Goal: Task Accomplishment & Management: Manage account settings

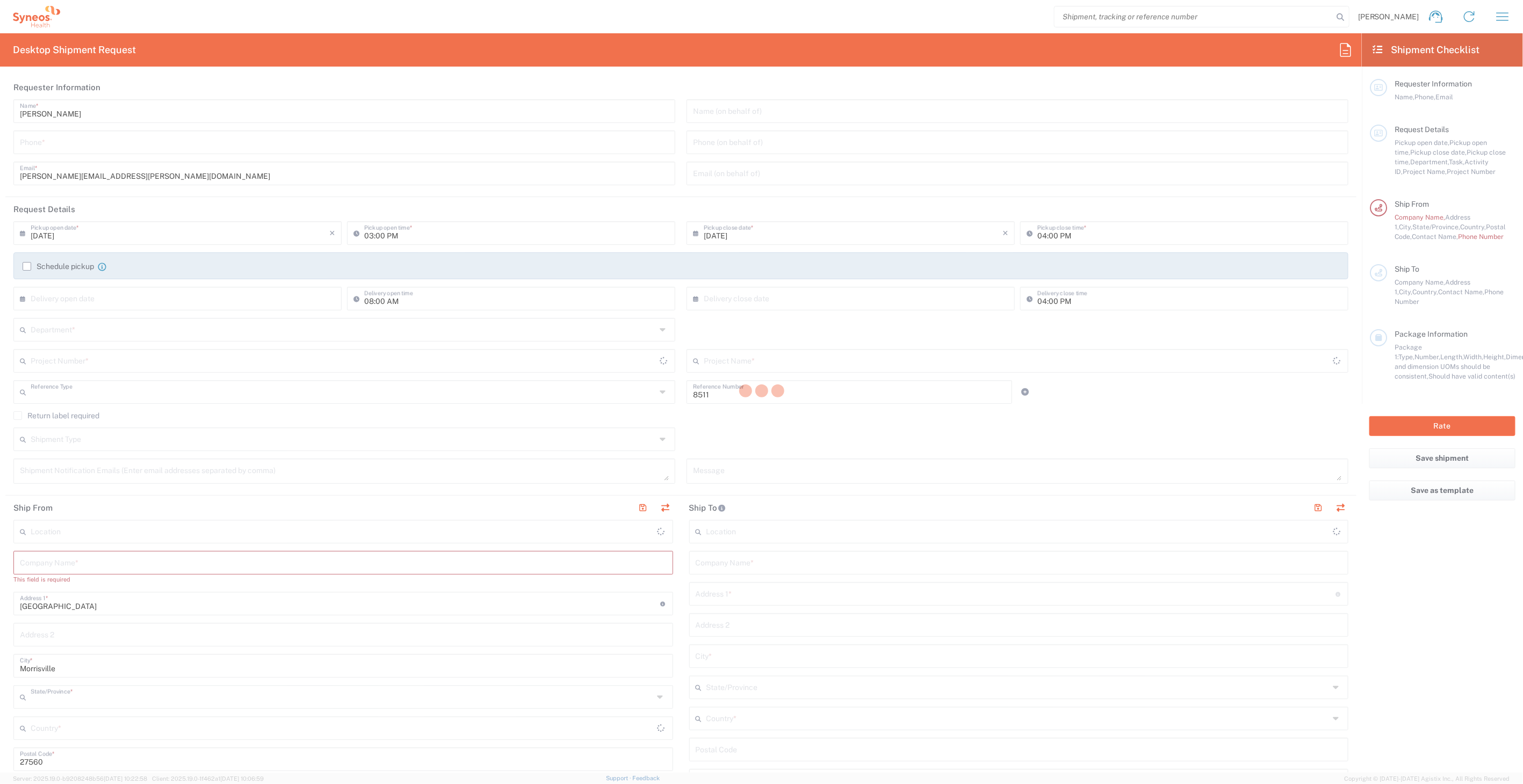
type input "Department"
type input "[US_STATE]"
type input "[GEOGRAPHIC_DATA]"
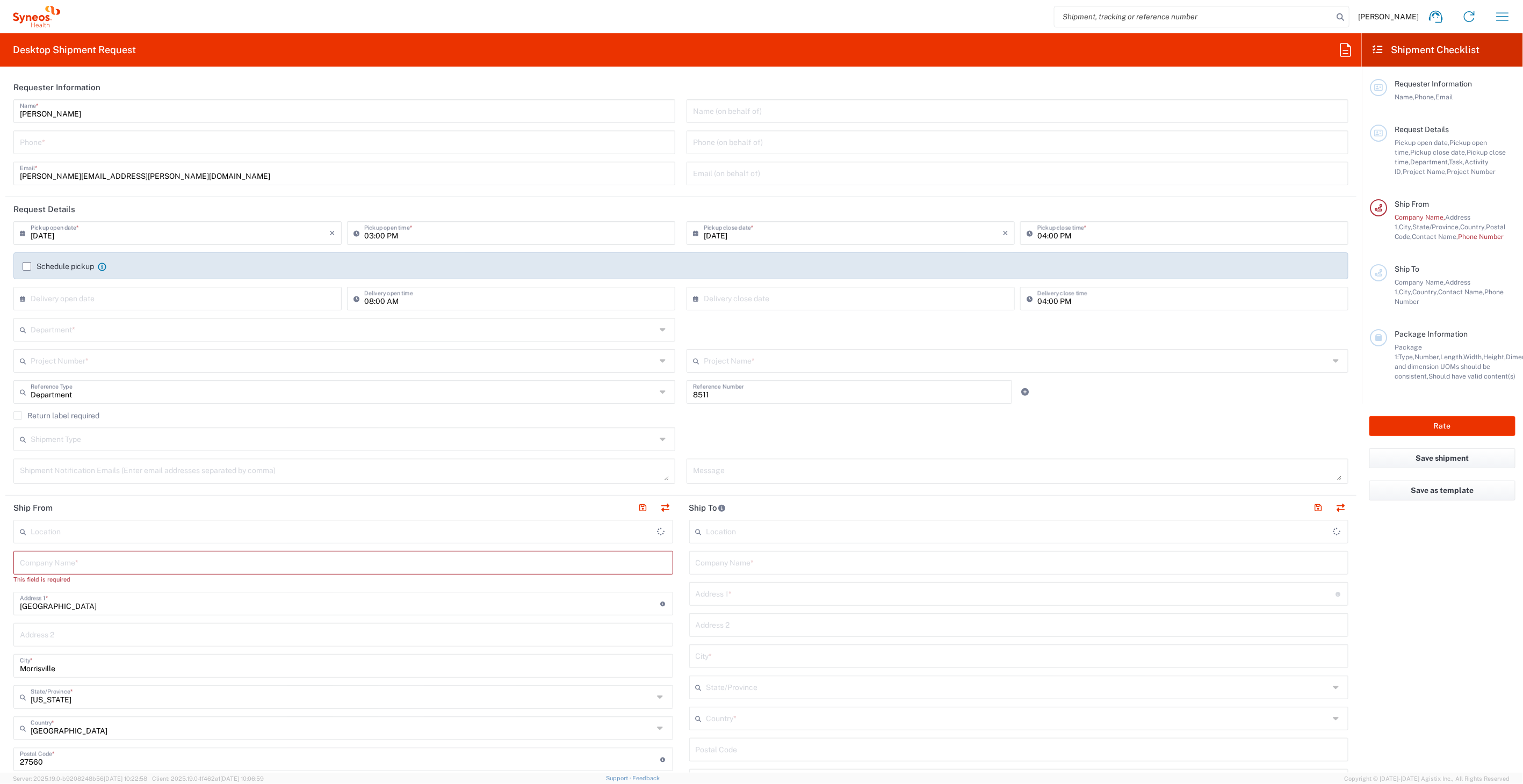
click at [1521, 11] on agx-form-navbar "[PERSON_NAME] Home Shipment estimator Shipment tracking Desktop shipment reques…" at bounding box center [761, 17] width 1523 height 33
click at [1514, 15] on button "button" at bounding box center [1503, 17] width 26 height 26
click at [1448, 129] on link "My shipments" at bounding box center [1449, 138] width 128 height 21
type input "Syneos Health, LLC-[GEOGRAPHIC_DATA] [GEOGRAPHIC_DATA] [GEOGRAPHIC_DATA]"
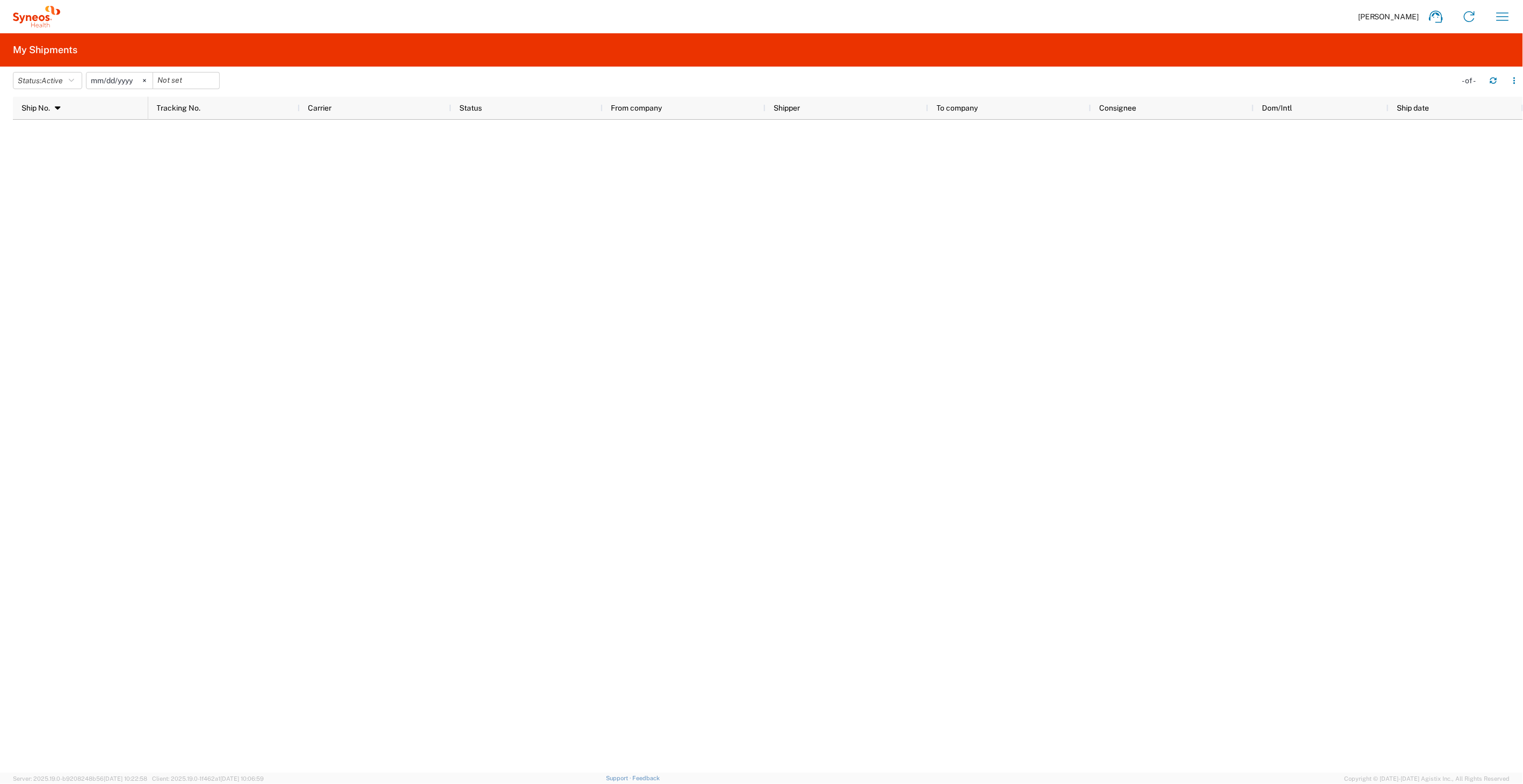
click at [116, 75] on input "[DATE]" at bounding box center [120, 80] width 66 height 16
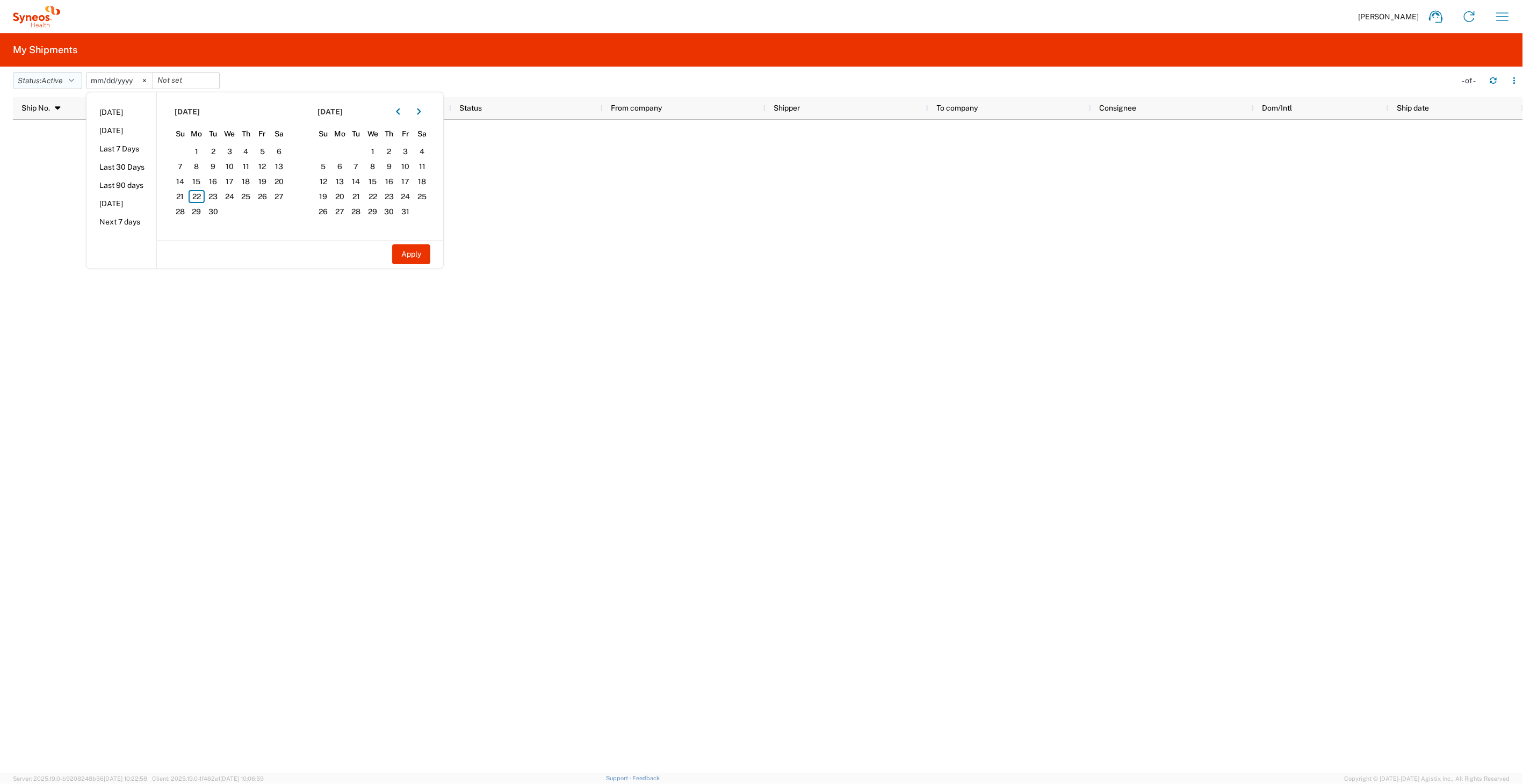
click at [61, 74] on button "Status: Active" at bounding box center [47, 80] width 69 height 17
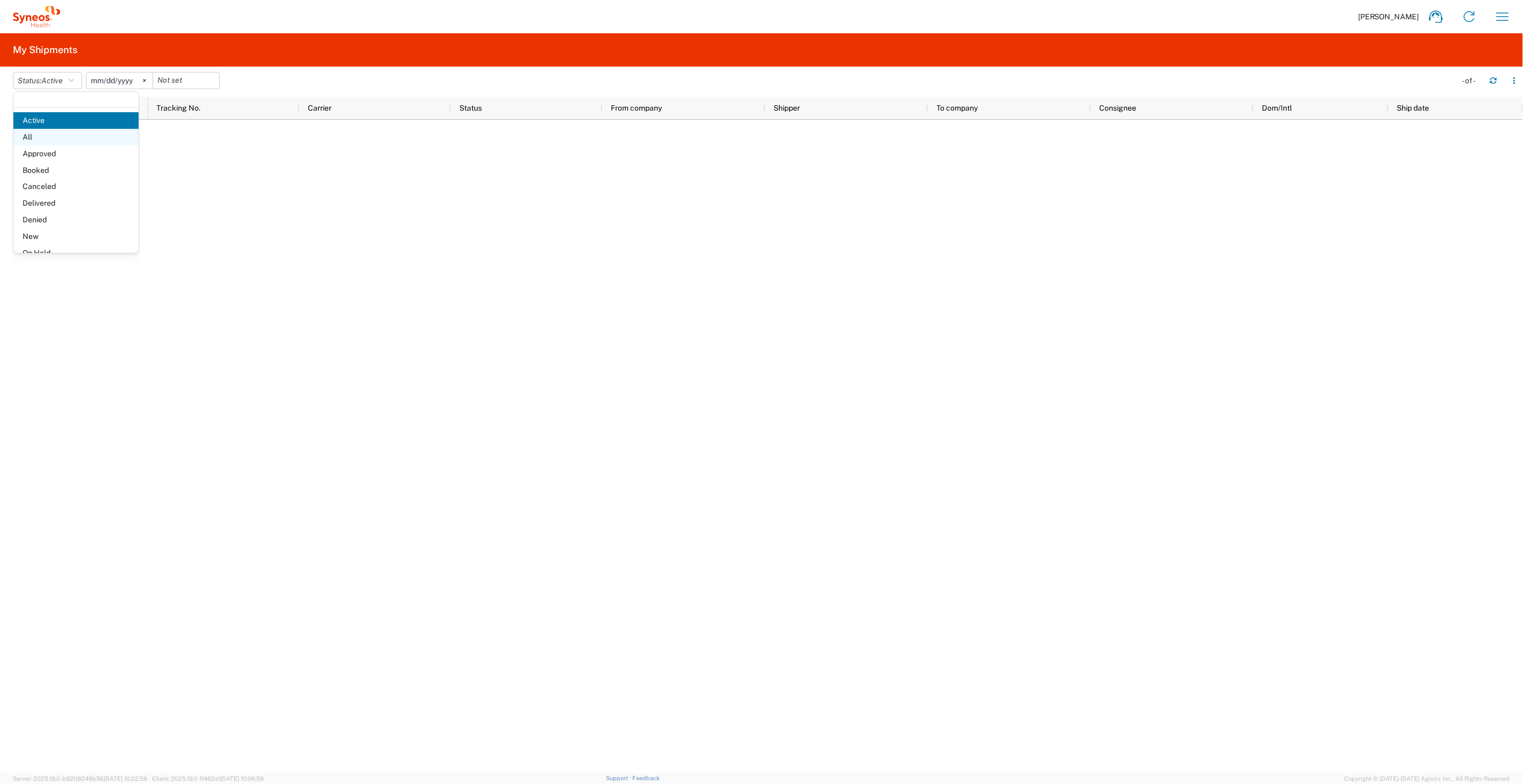
click at [48, 134] on span "All" at bounding box center [76, 137] width 125 height 17
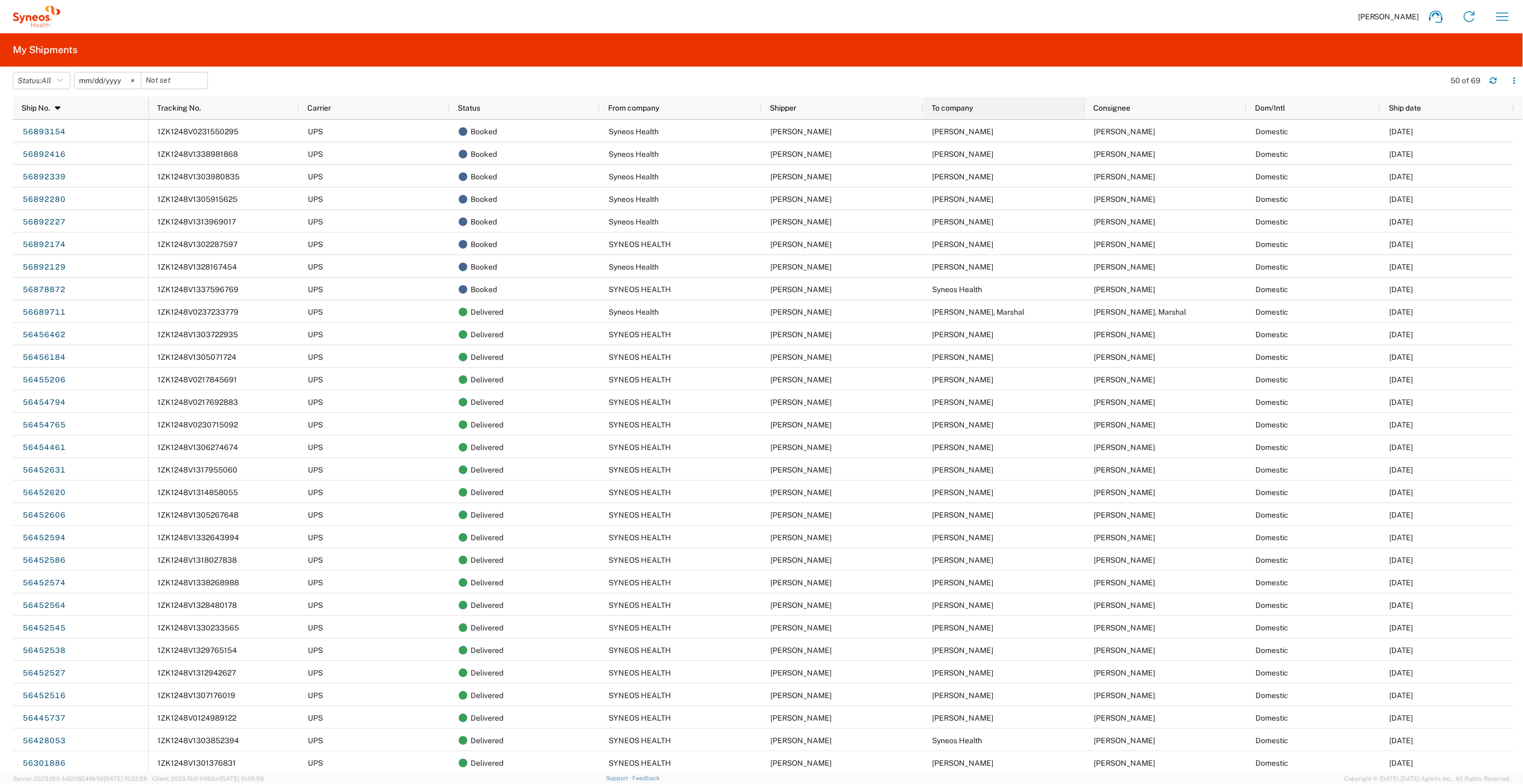
click at [967, 108] on span "To company" at bounding box center [952, 108] width 41 height 9
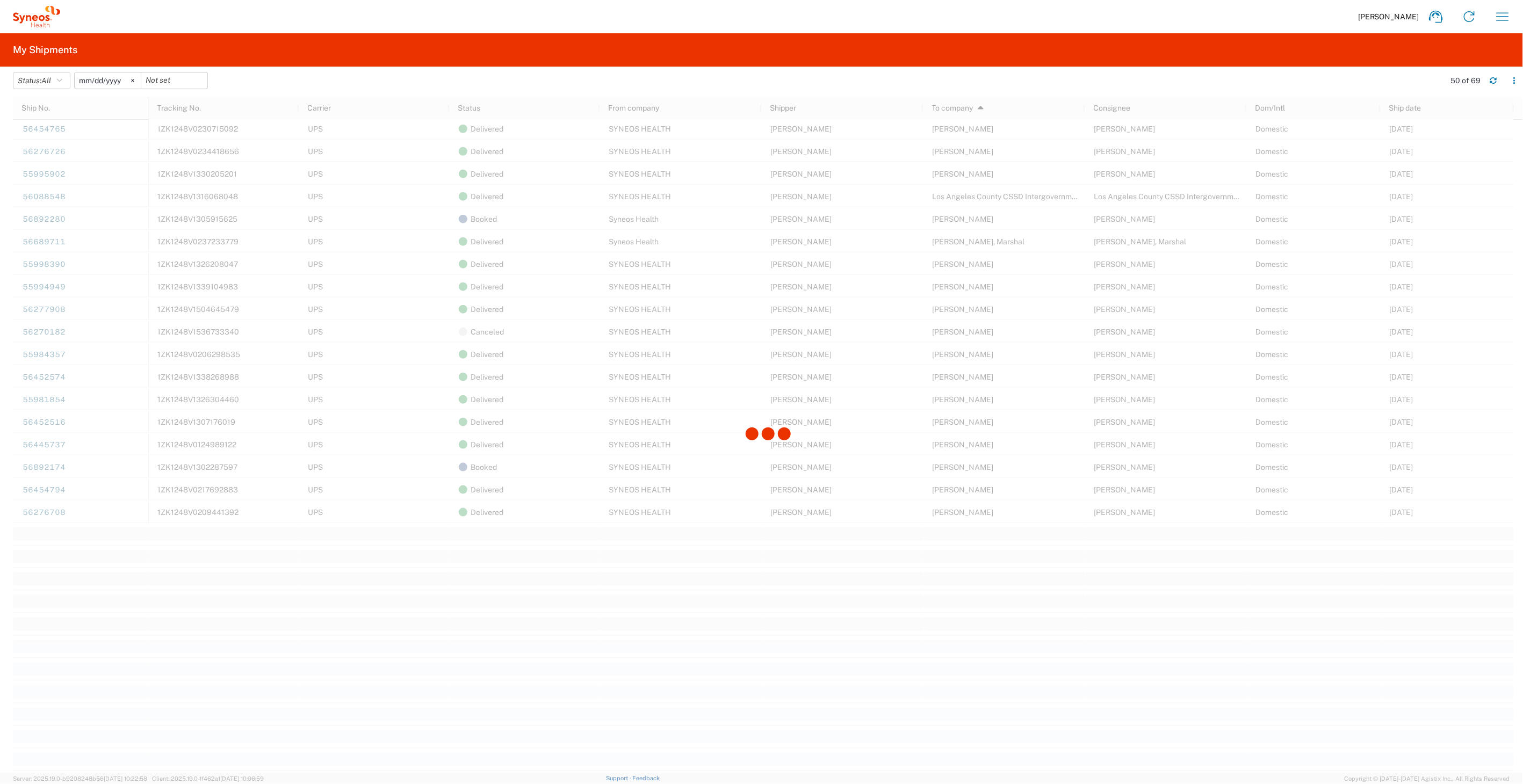
scroll to position [724, 0]
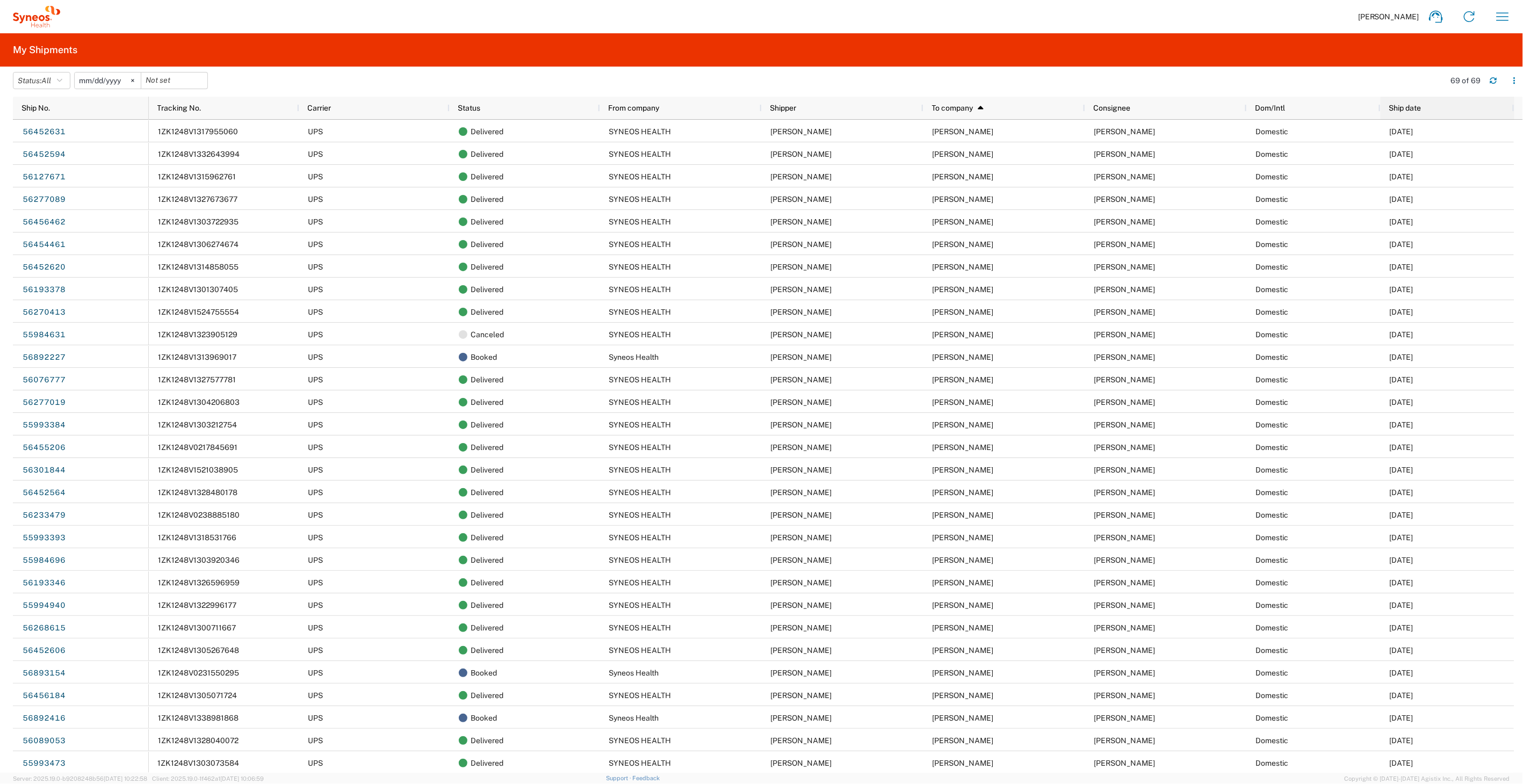
click at [1414, 107] on span "Ship date" at bounding box center [1405, 108] width 32 height 9
click at [1430, 107] on icon at bounding box center [1430, 108] width 10 height 7
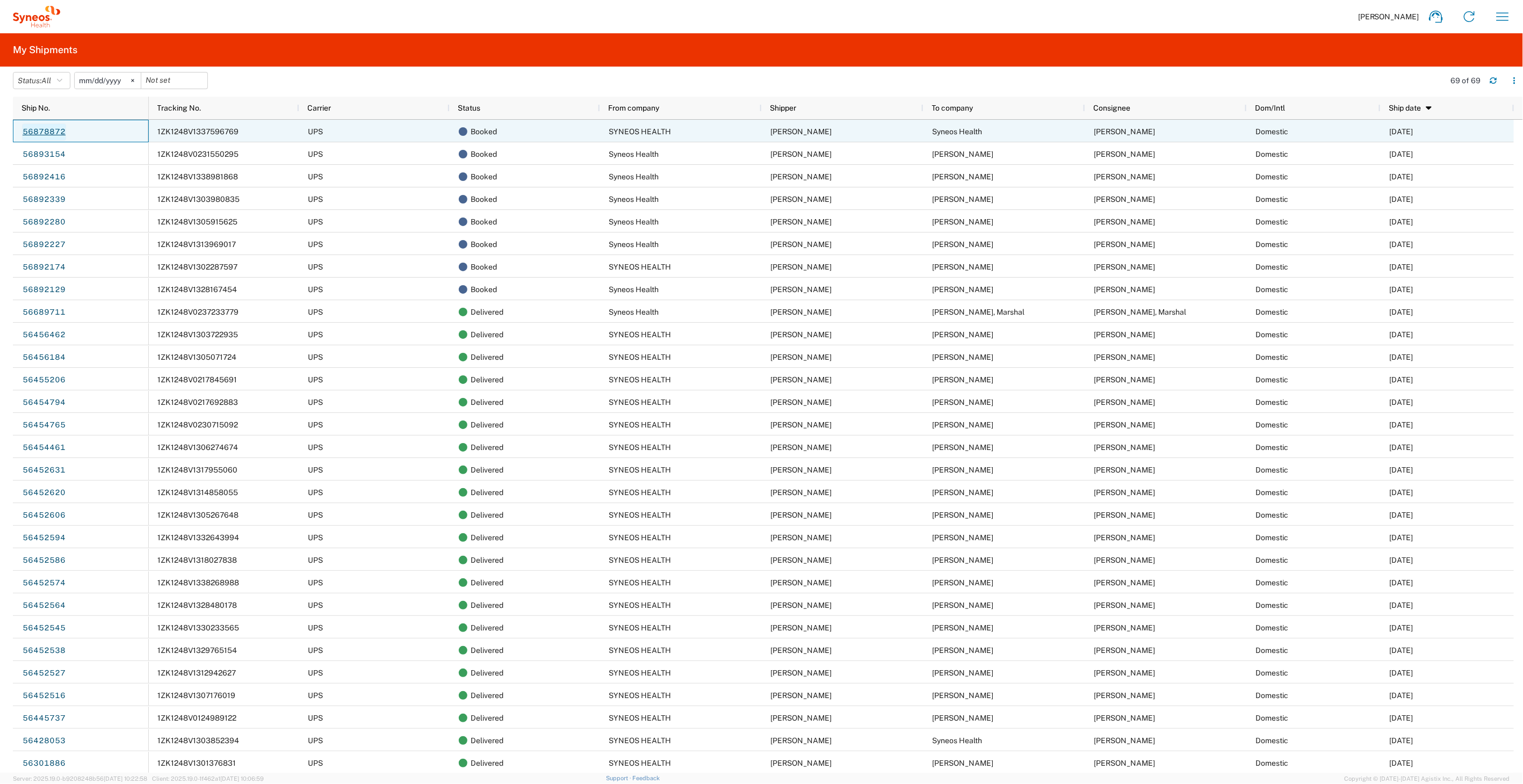
click at [63, 133] on link "56878872" at bounding box center [44, 132] width 44 height 17
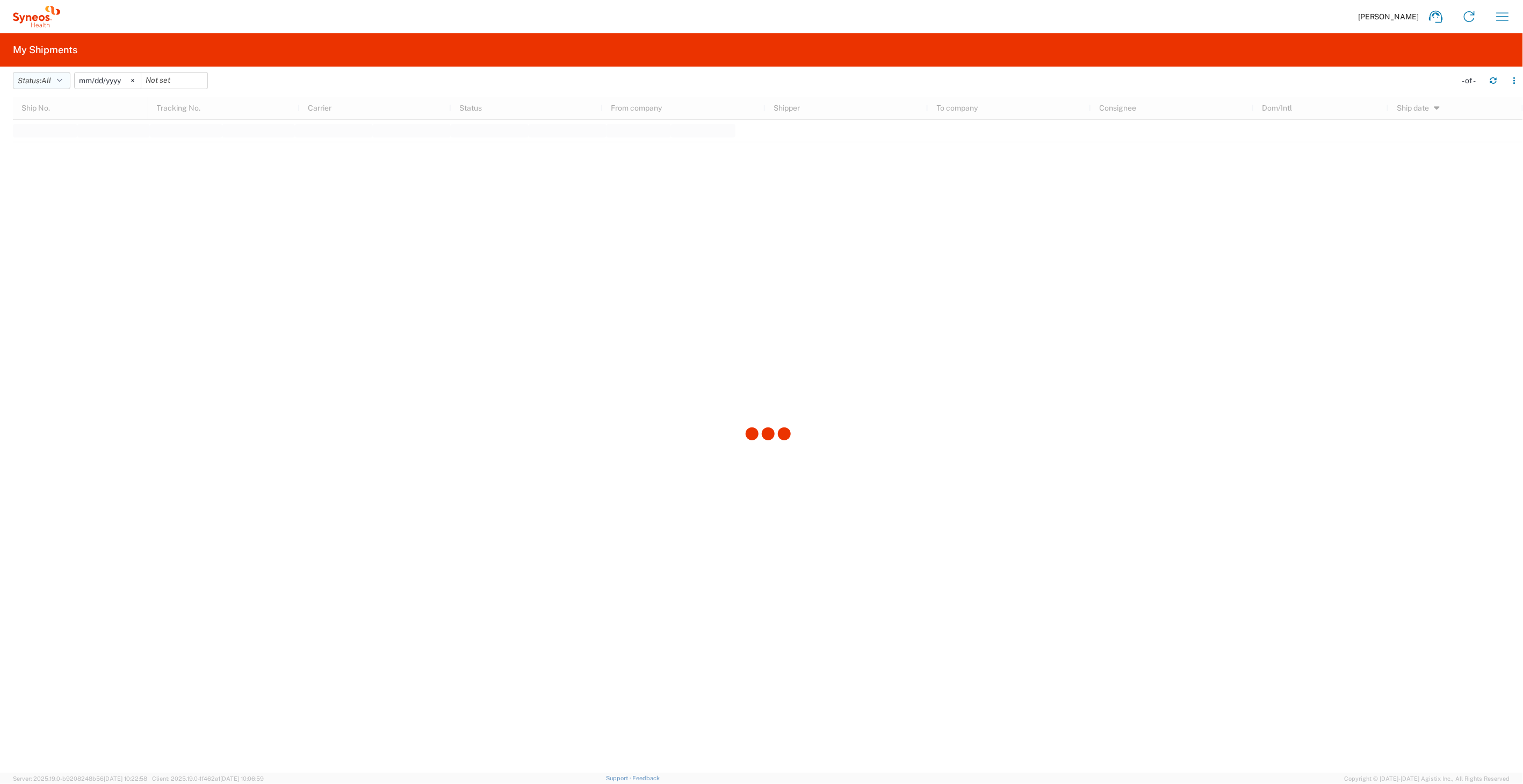
click at [40, 80] on button "Status: All" at bounding box center [42, 80] width 58 height 17
click at [42, 141] on span "All" at bounding box center [76, 137] width 125 height 17
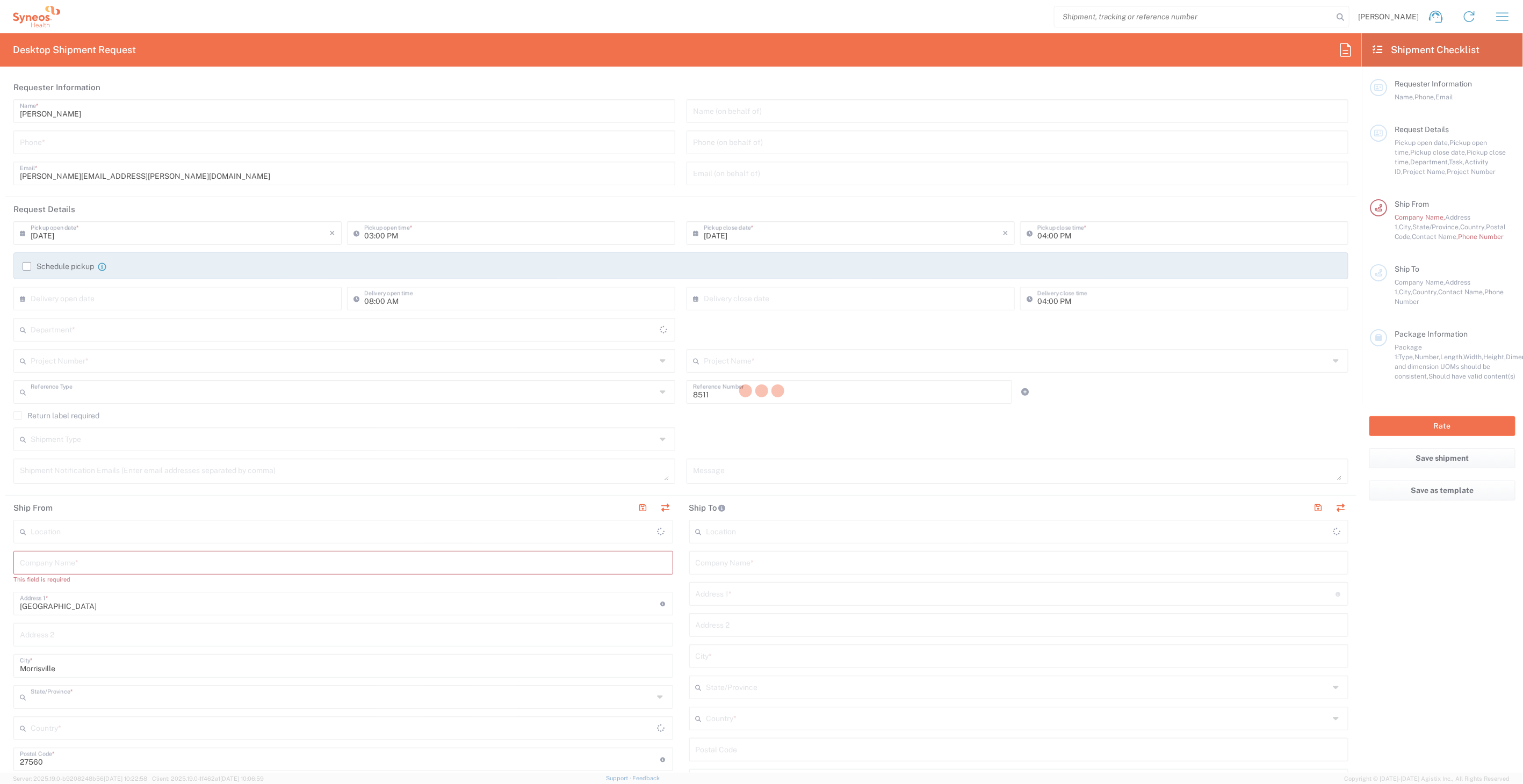
type input "Department"
type input "[US_STATE]"
type input "[GEOGRAPHIC_DATA]"
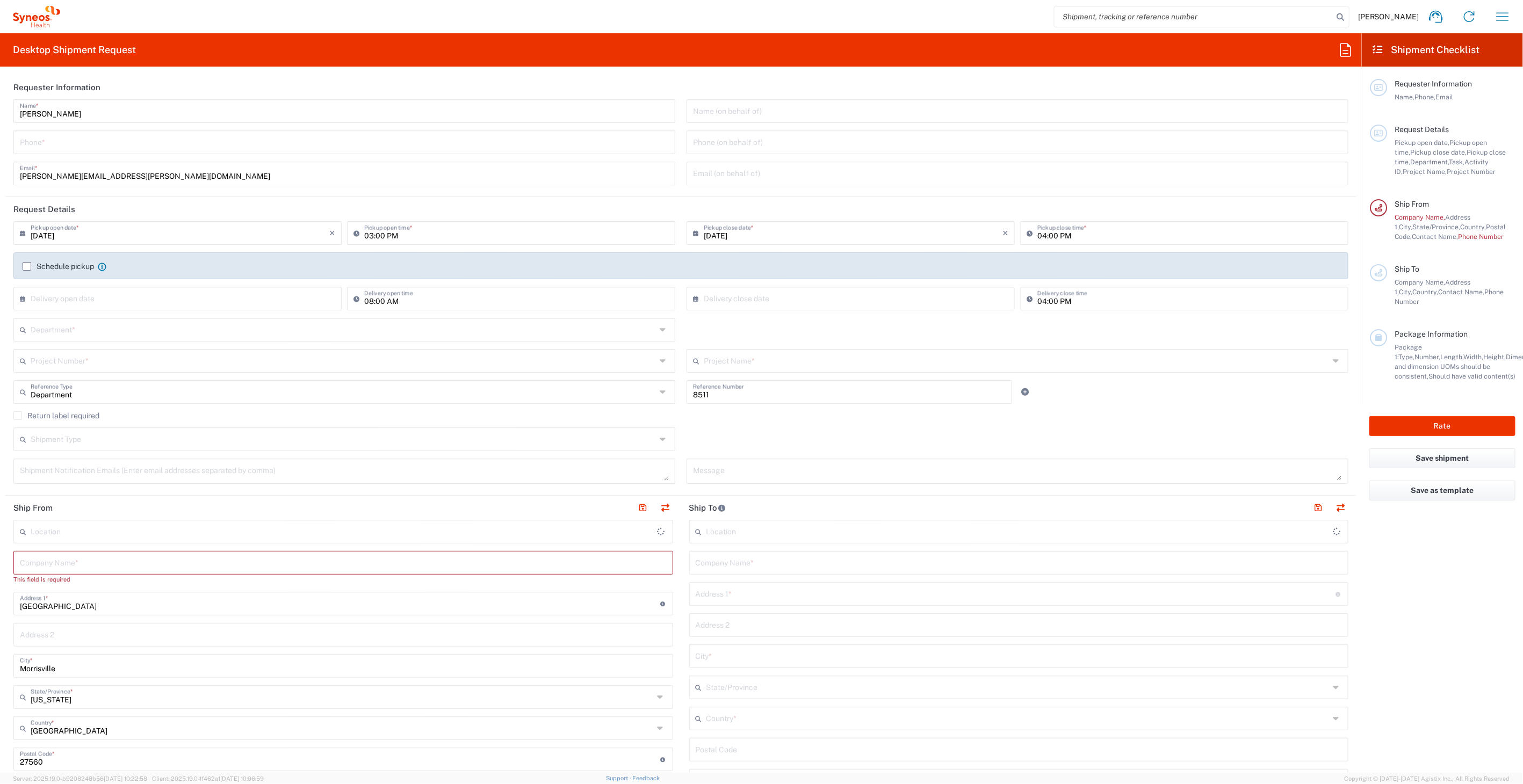
drag, startPoint x: 1506, startPoint y: 17, endPoint x: 1451, endPoint y: 75, distance: 79.9
click at [1508, 17] on icon "button" at bounding box center [1503, 17] width 17 height 17
type input "Syneos Health, LLC-[GEOGRAPHIC_DATA] [GEOGRAPHIC_DATA] [GEOGRAPHIC_DATA]"
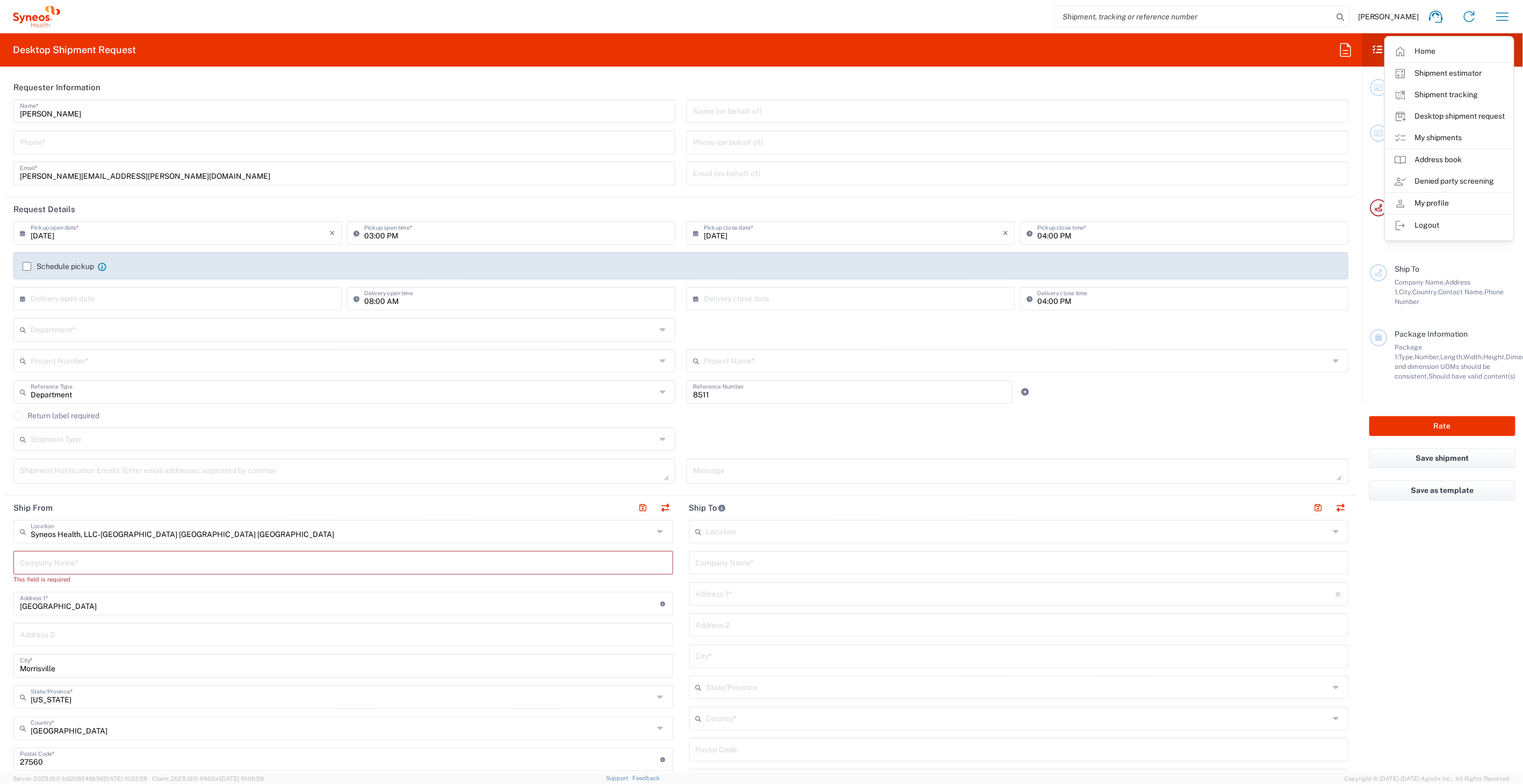
click at [1402, 134] on icon at bounding box center [1400, 138] width 13 height 13
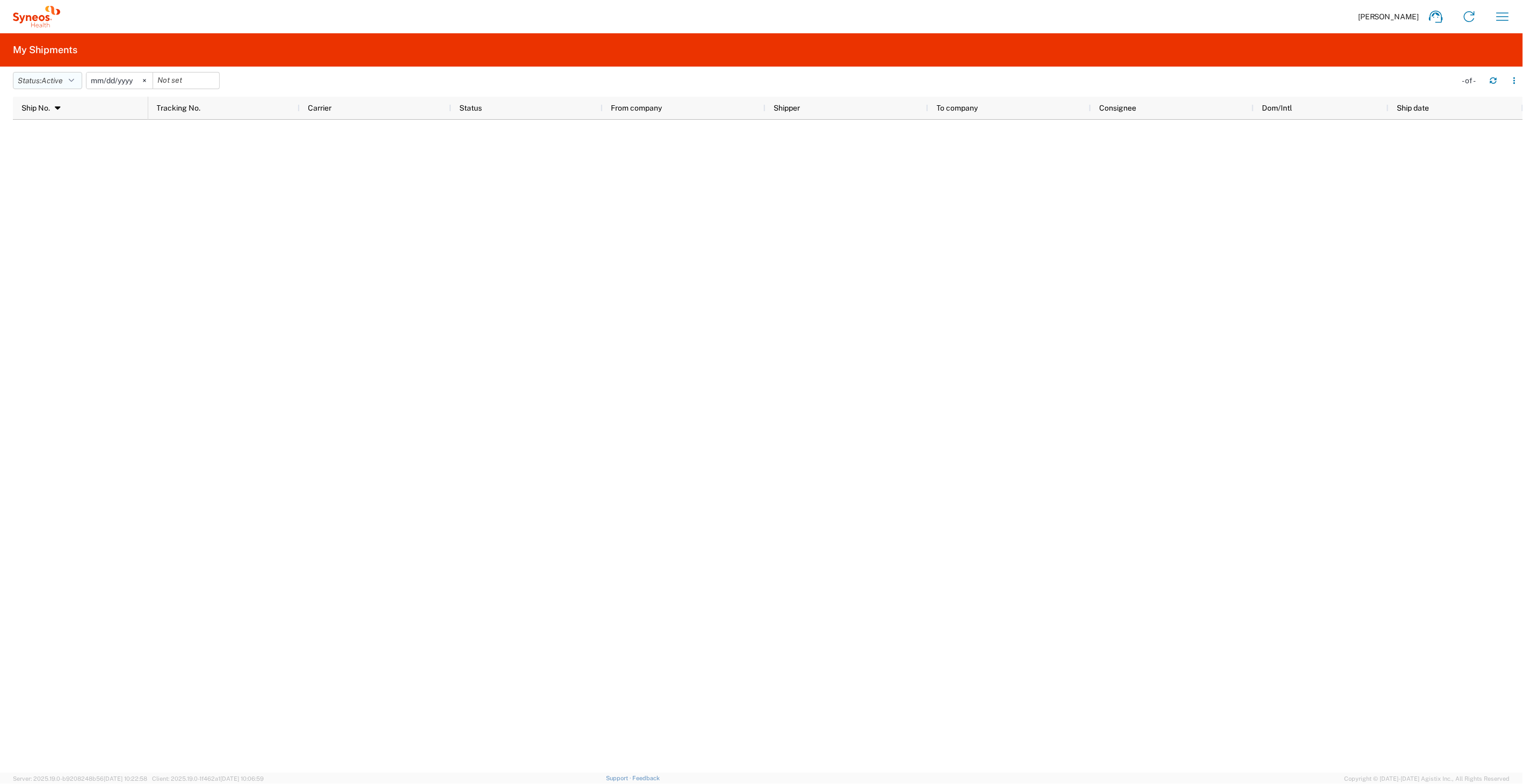
click at [61, 81] on span "Active" at bounding box center [51, 80] width 21 height 9
click at [55, 133] on span "All" at bounding box center [76, 137] width 125 height 17
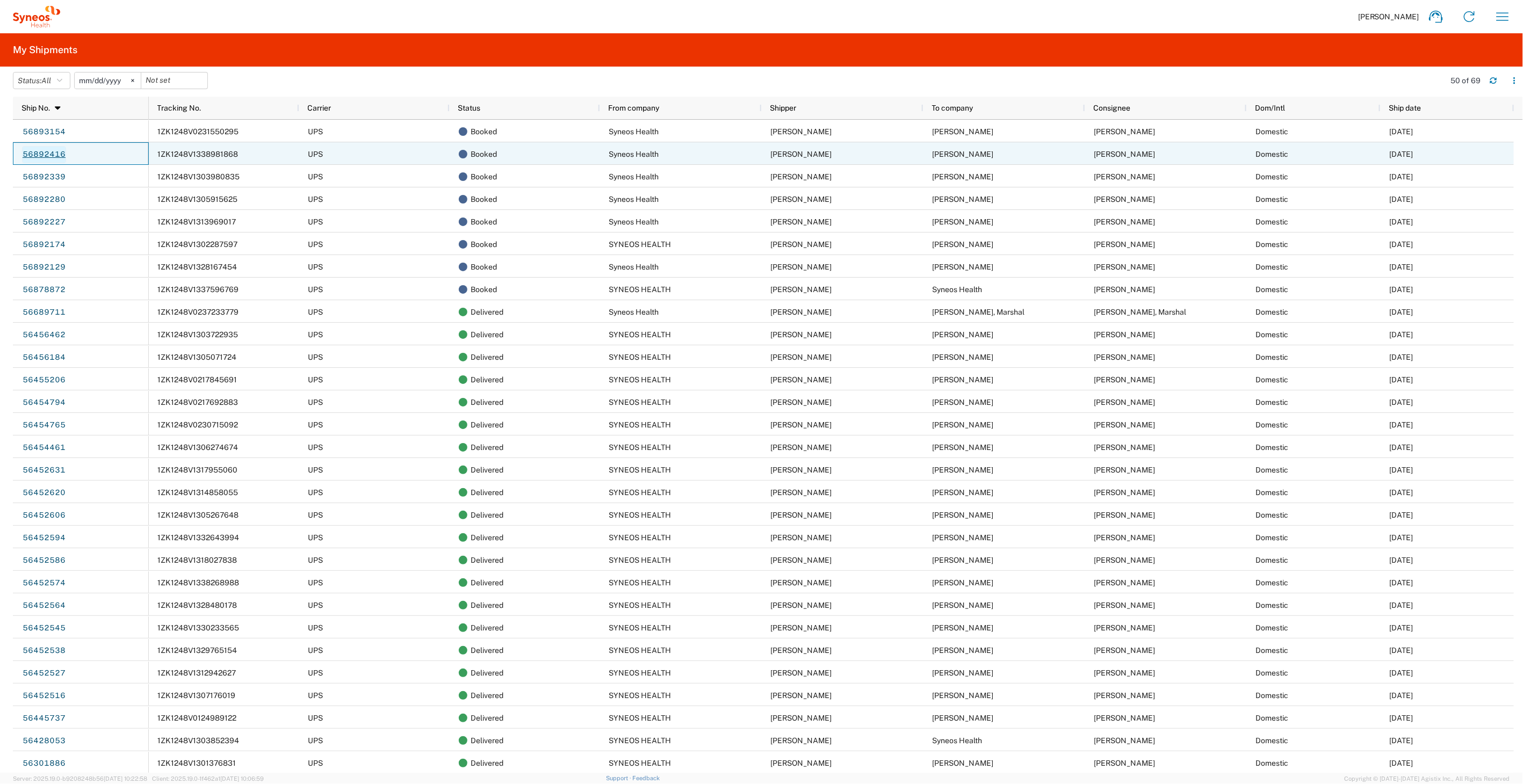
click at [37, 156] on link "56892416" at bounding box center [44, 154] width 44 height 17
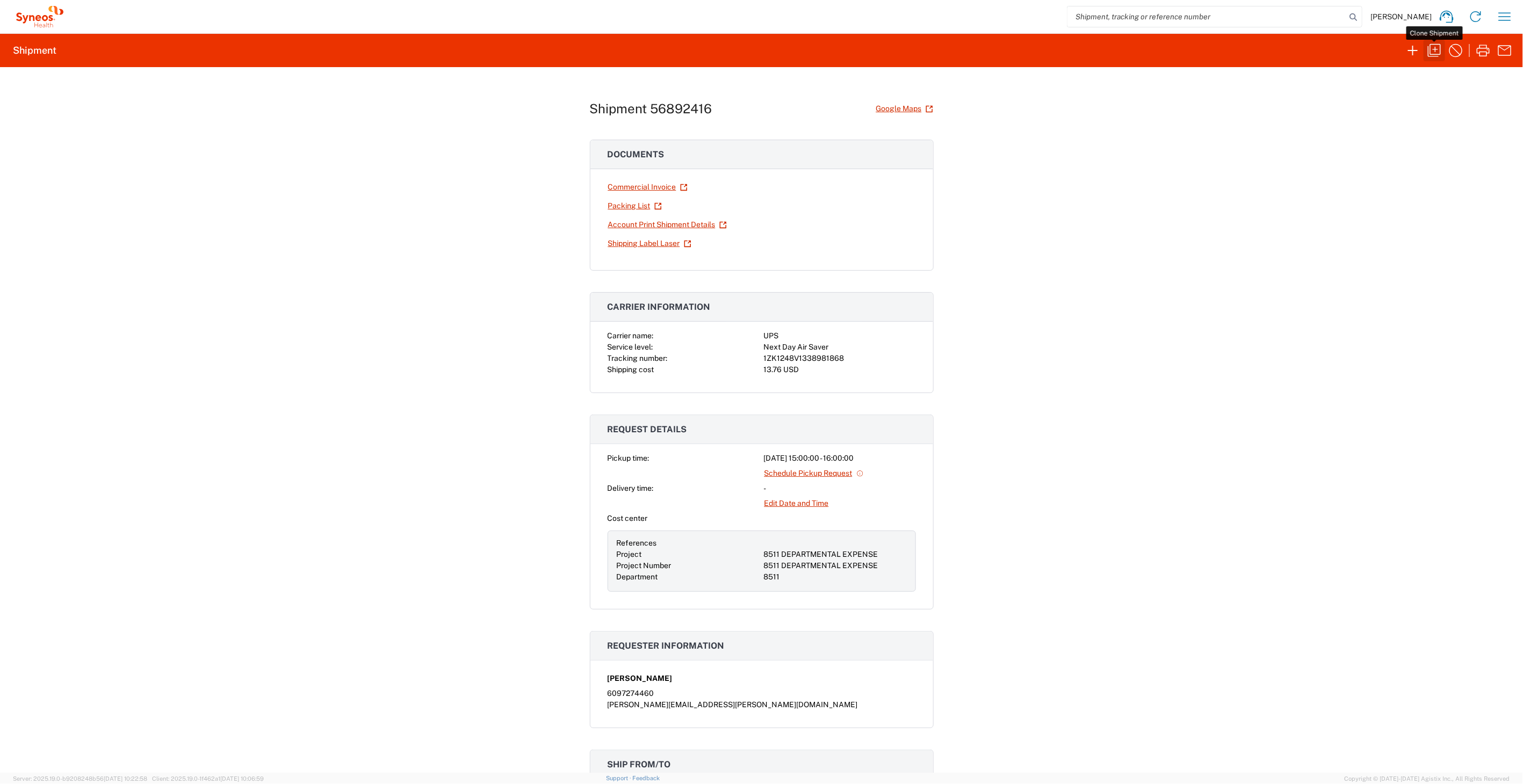
click at [1437, 49] on icon "button" at bounding box center [1434, 50] width 13 height 13
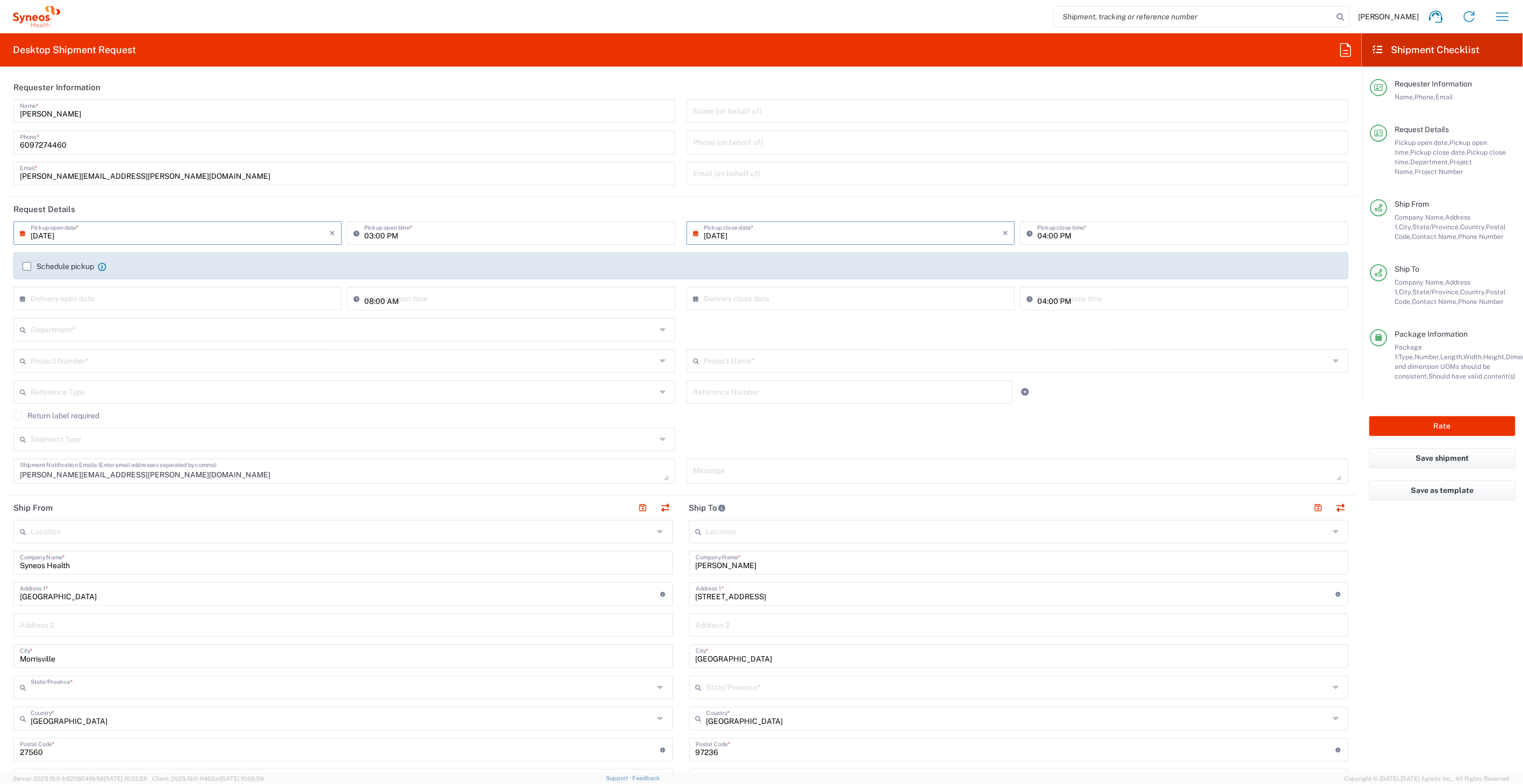
type input "8511 DEPARTMENTAL EXPENSE"
type input "[US_STATE]"
type input "Envelope"
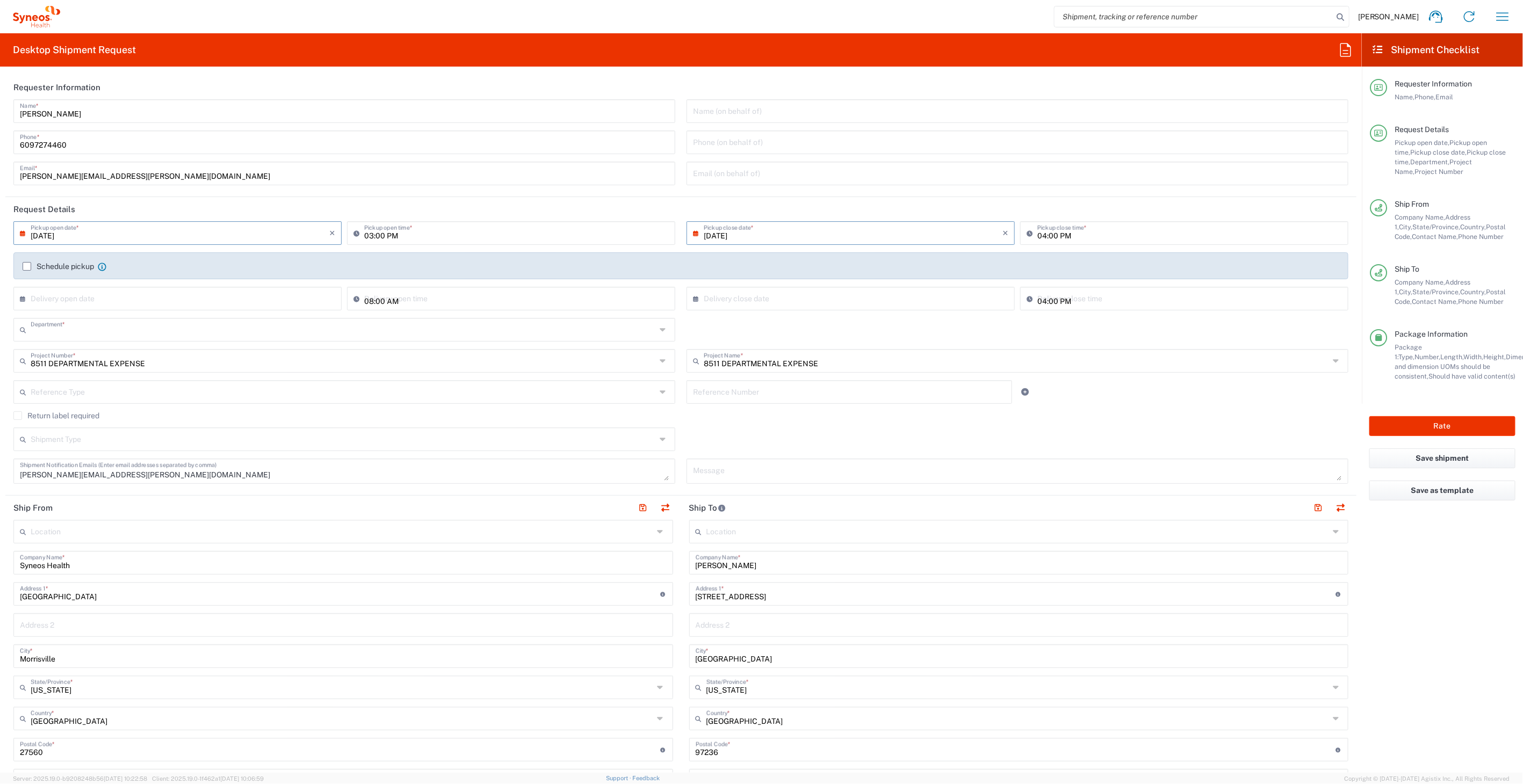
type input "8511"
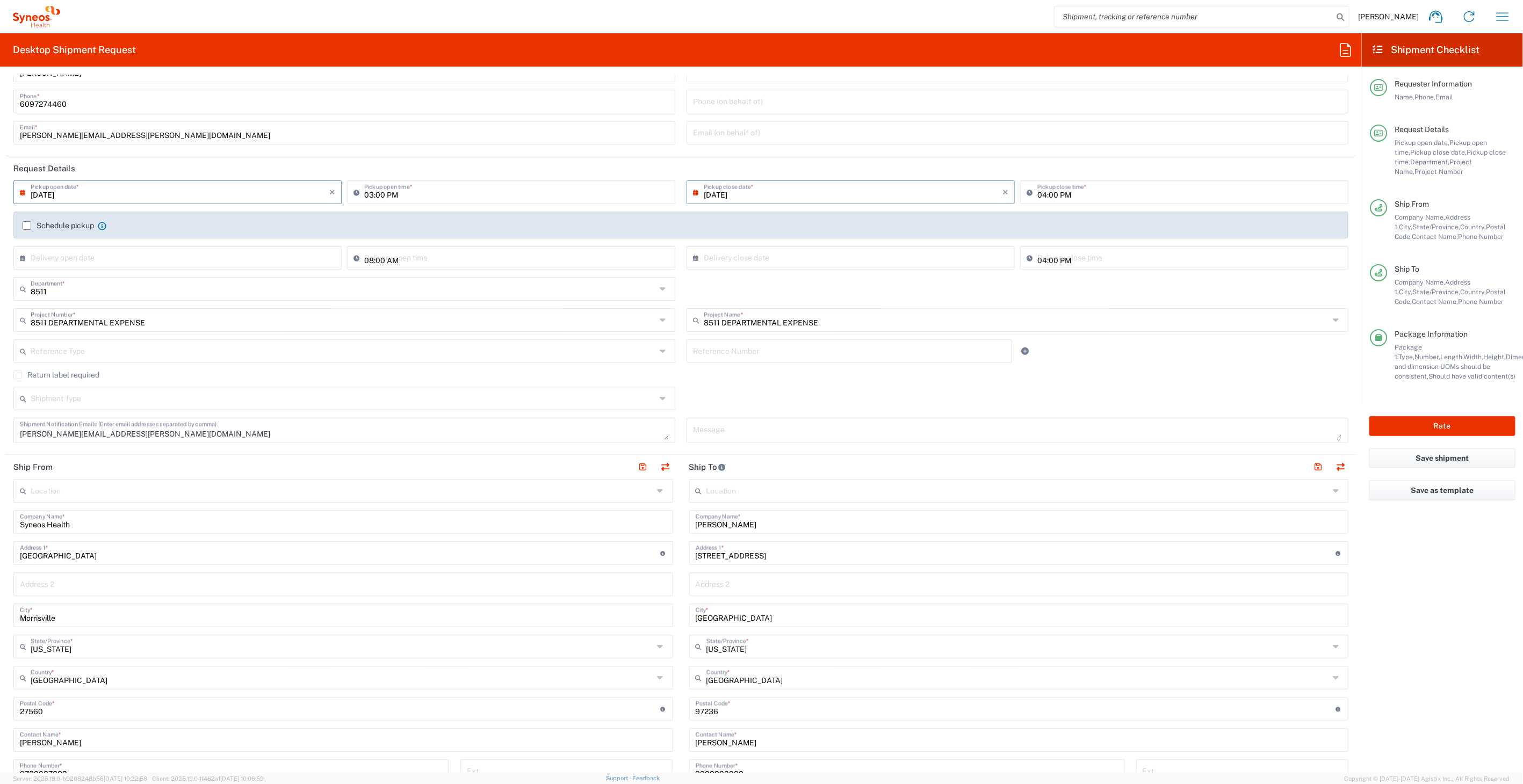
scroll to position [59, 0]
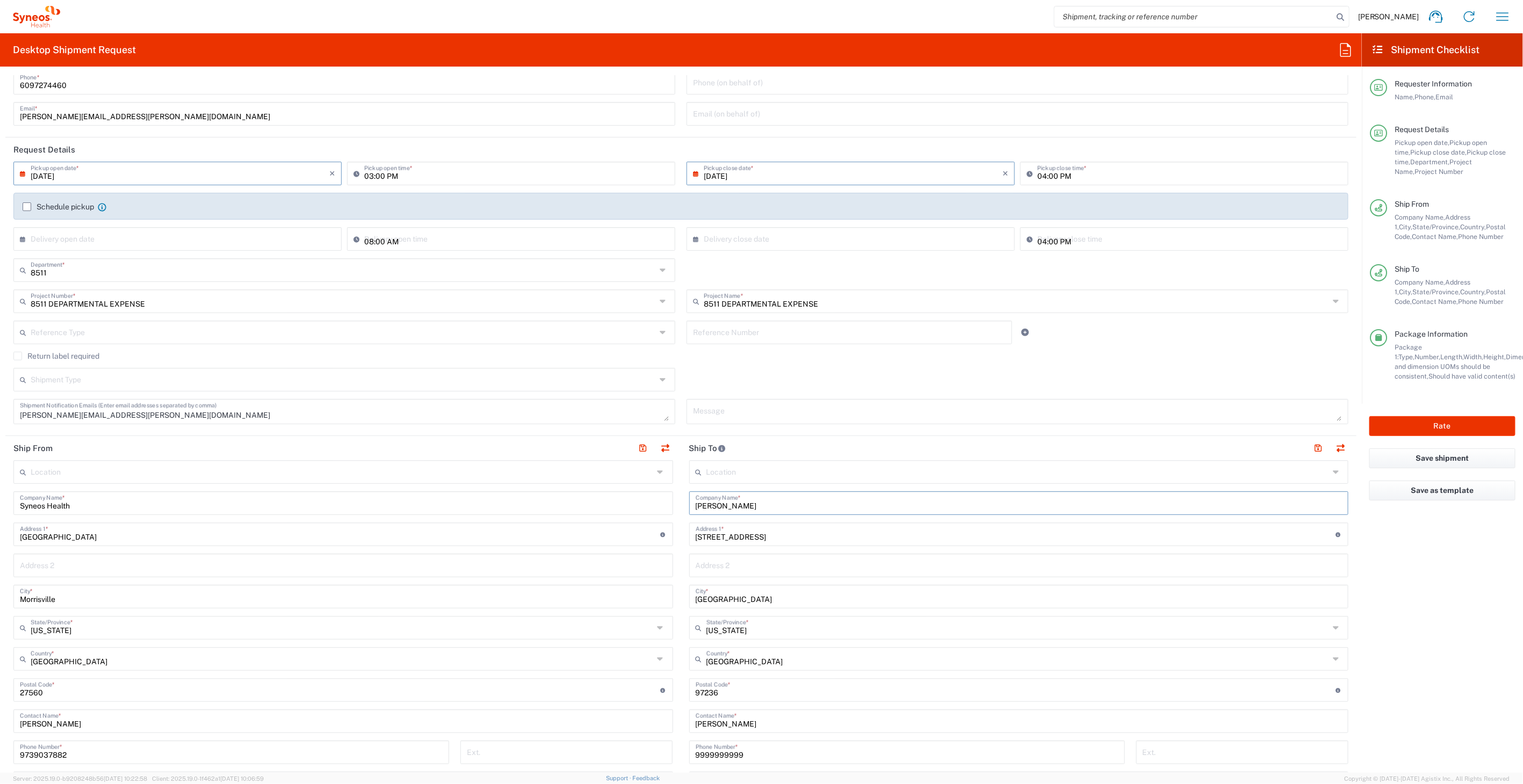
click at [754, 506] on input "[PERSON_NAME]" at bounding box center [1019, 502] width 647 height 19
click at [754, 502] on input "Pressler Felt & Warshaw L.L.P." at bounding box center [1019, 502] width 647 height 19
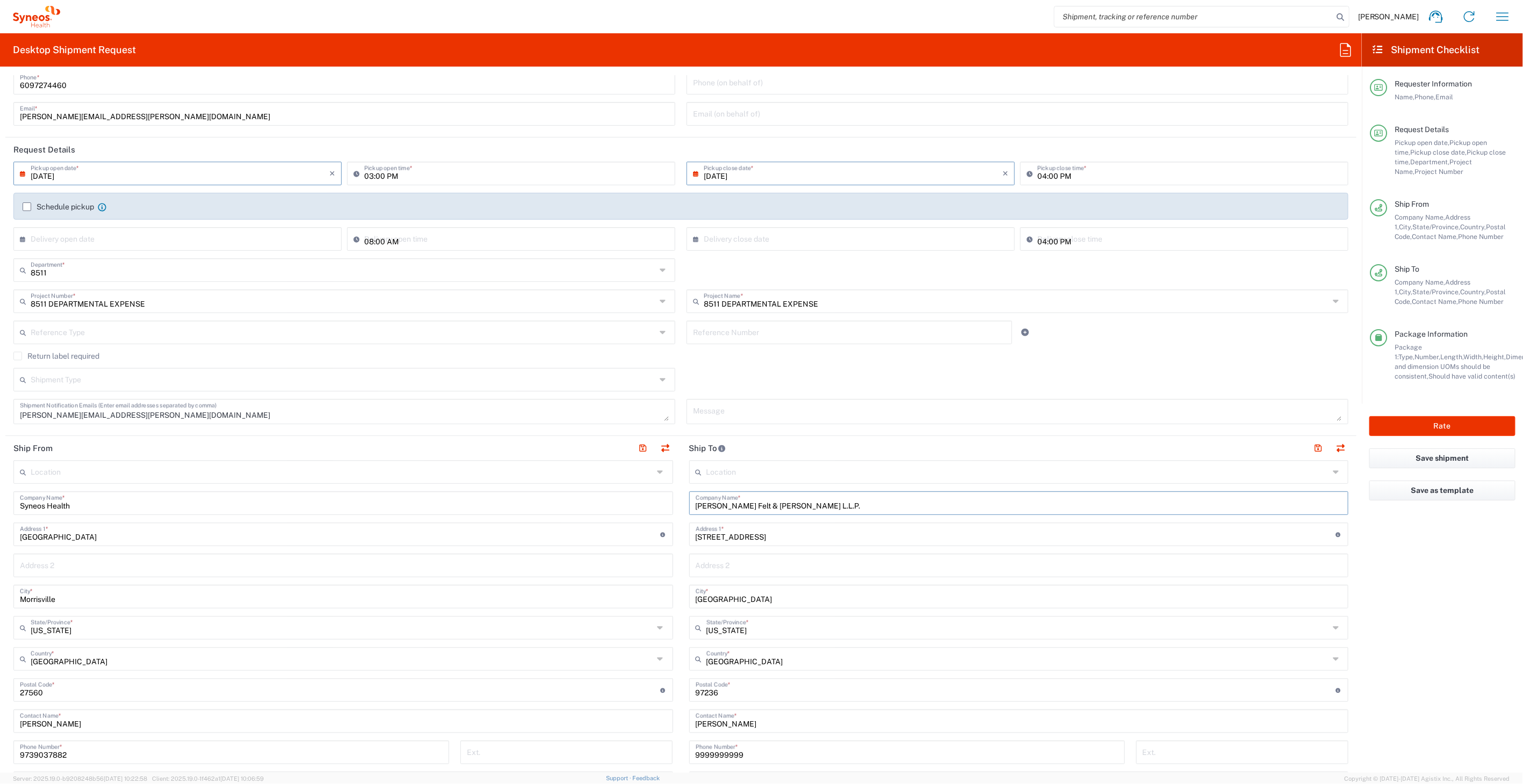
click at [755, 502] on input "Pressler Felt & Warshaw L.L.P." at bounding box center [1019, 502] width 647 height 19
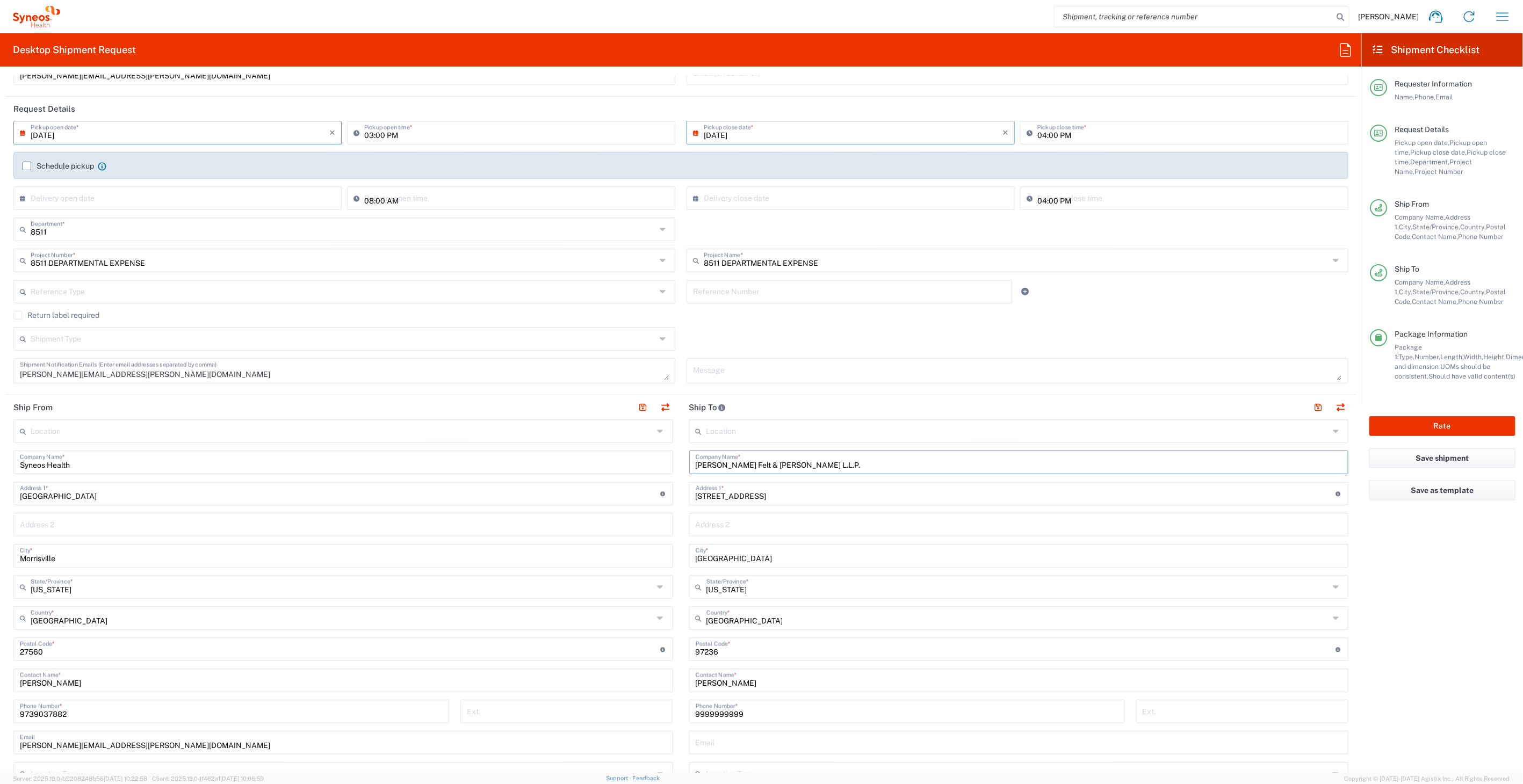
scroll to position [119, 0]
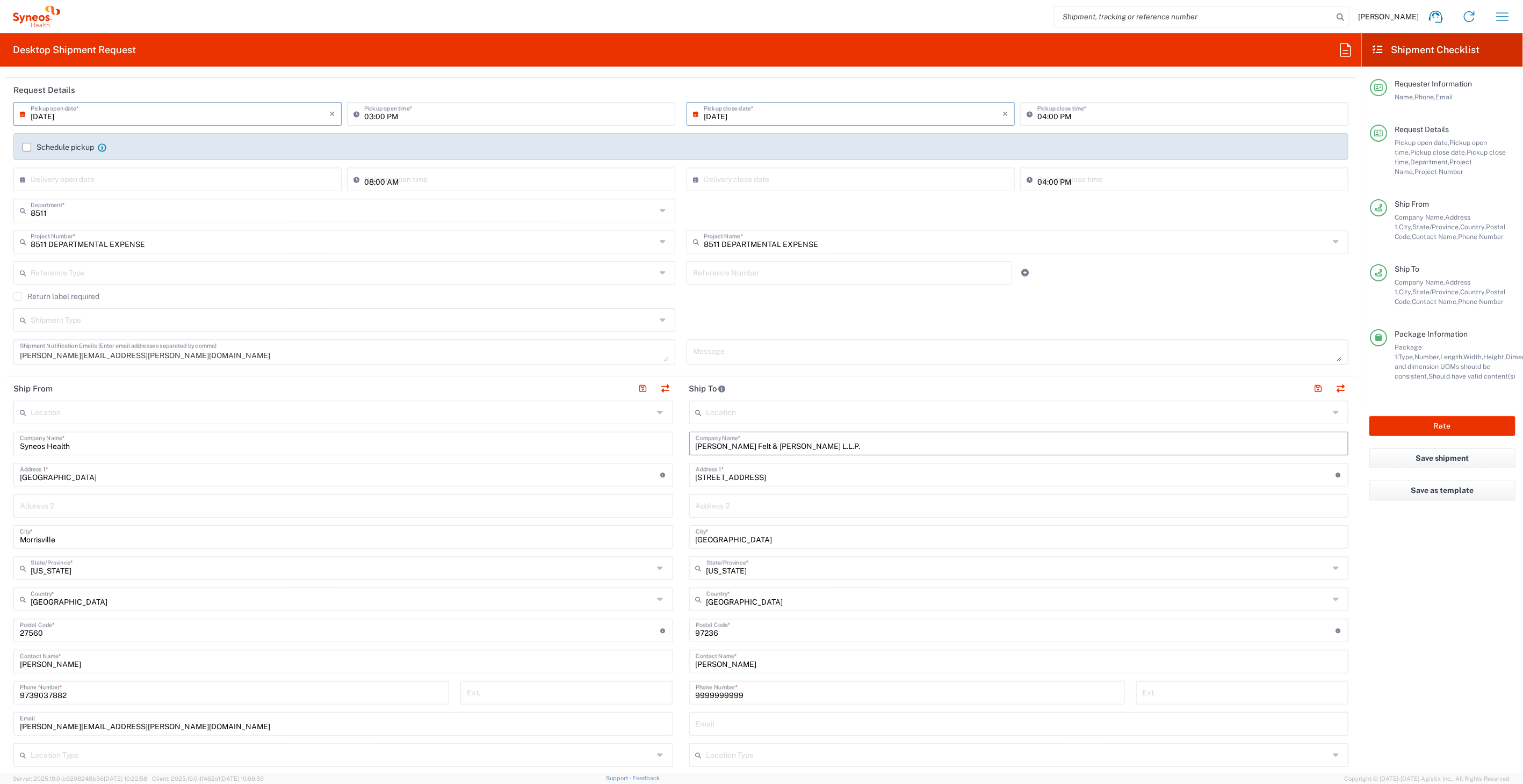
type input "Pressler Felt & Warshaw L.L.P."
click at [750, 658] on input "[PERSON_NAME]" at bounding box center [1019, 660] width 647 height 19
paste input "Pressler Felt & Warshaw L.L.P."
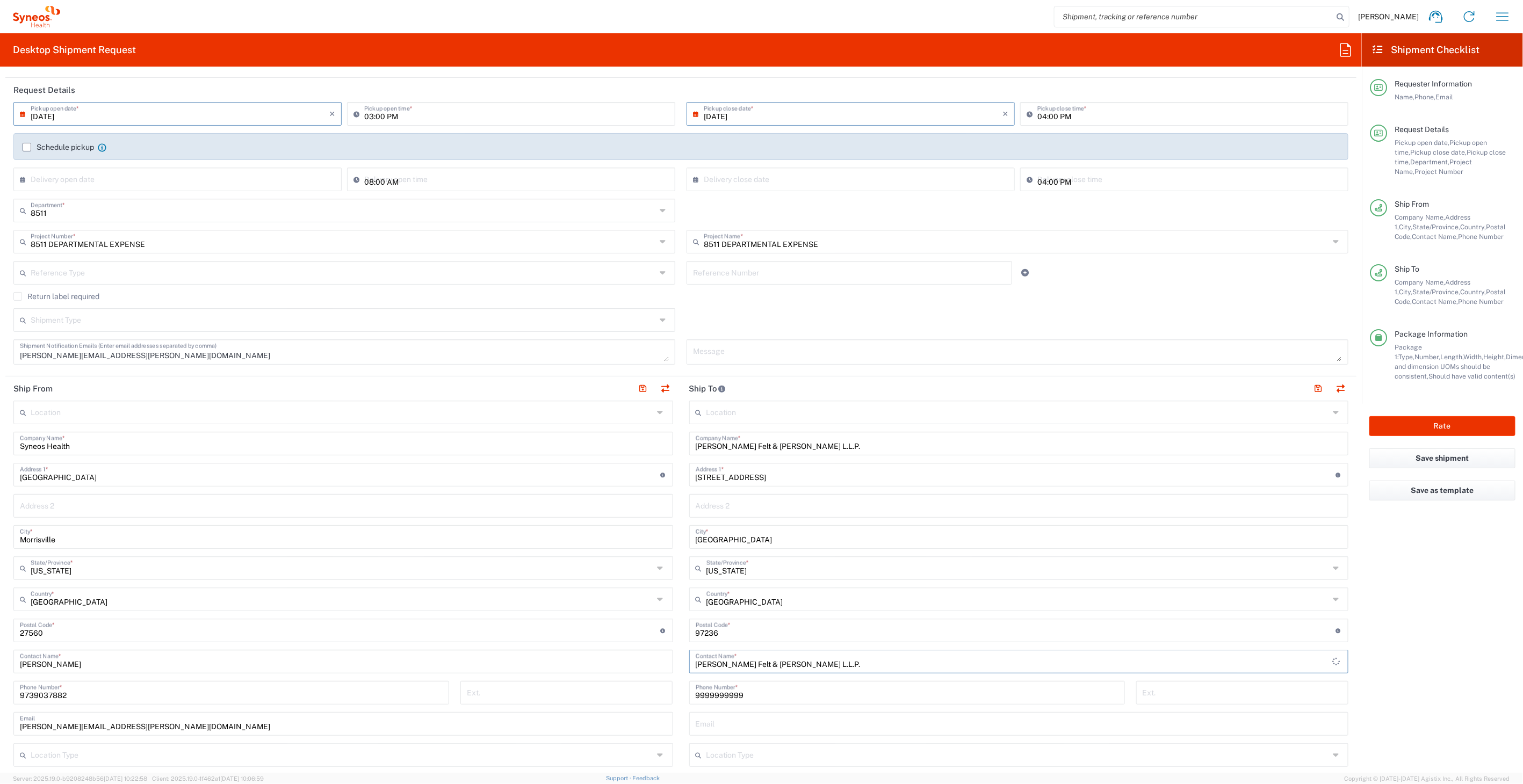
type input "Pressler Felt & Warshaw L.L.P."
click at [732, 470] on input "8433 SE 146th Pl" at bounding box center [1016, 473] width 640 height 19
type input "2"
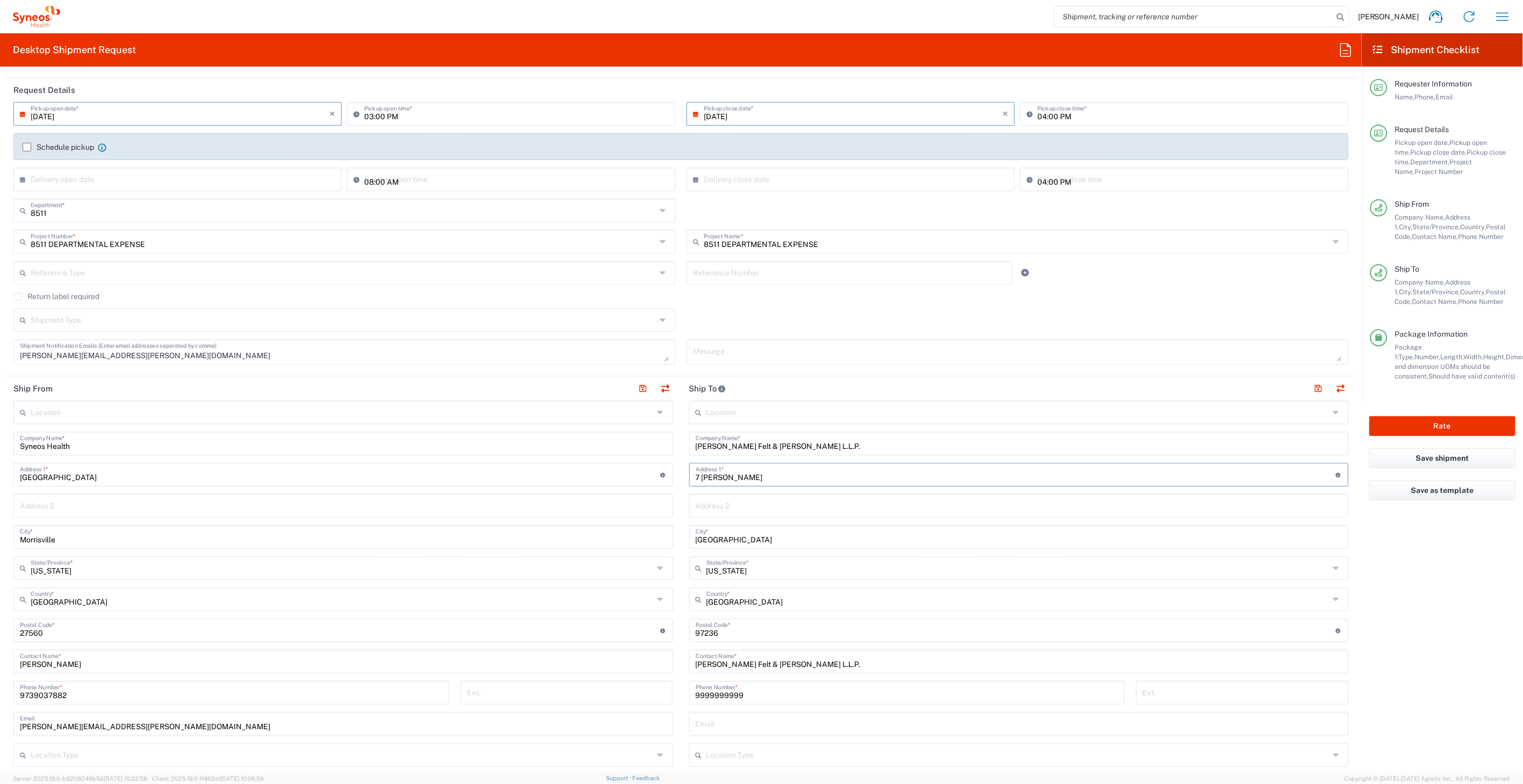
type input "7 Entin Rd"
click at [732, 469] on input "7 Entin Rd" at bounding box center [1016, 473] width 640 height 19
type input "7 Entin Rd"
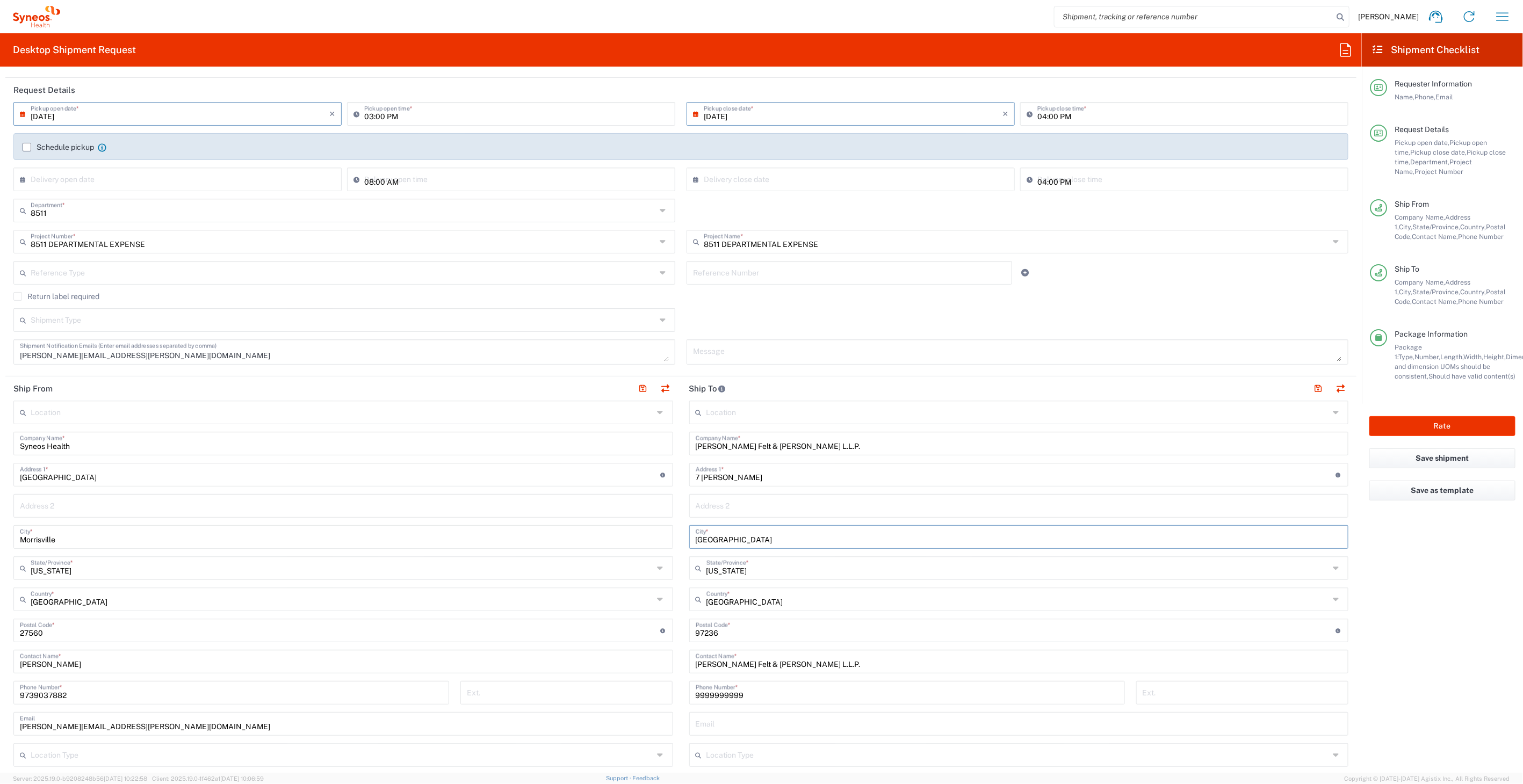
click at [696, 541] on input "Portland" at bounding box center [1019, 536] width 647 height 19
type input "Parsipanny"
click at [715, 572] on input "text" at bounding box center [1018, 567] width 623 height 19
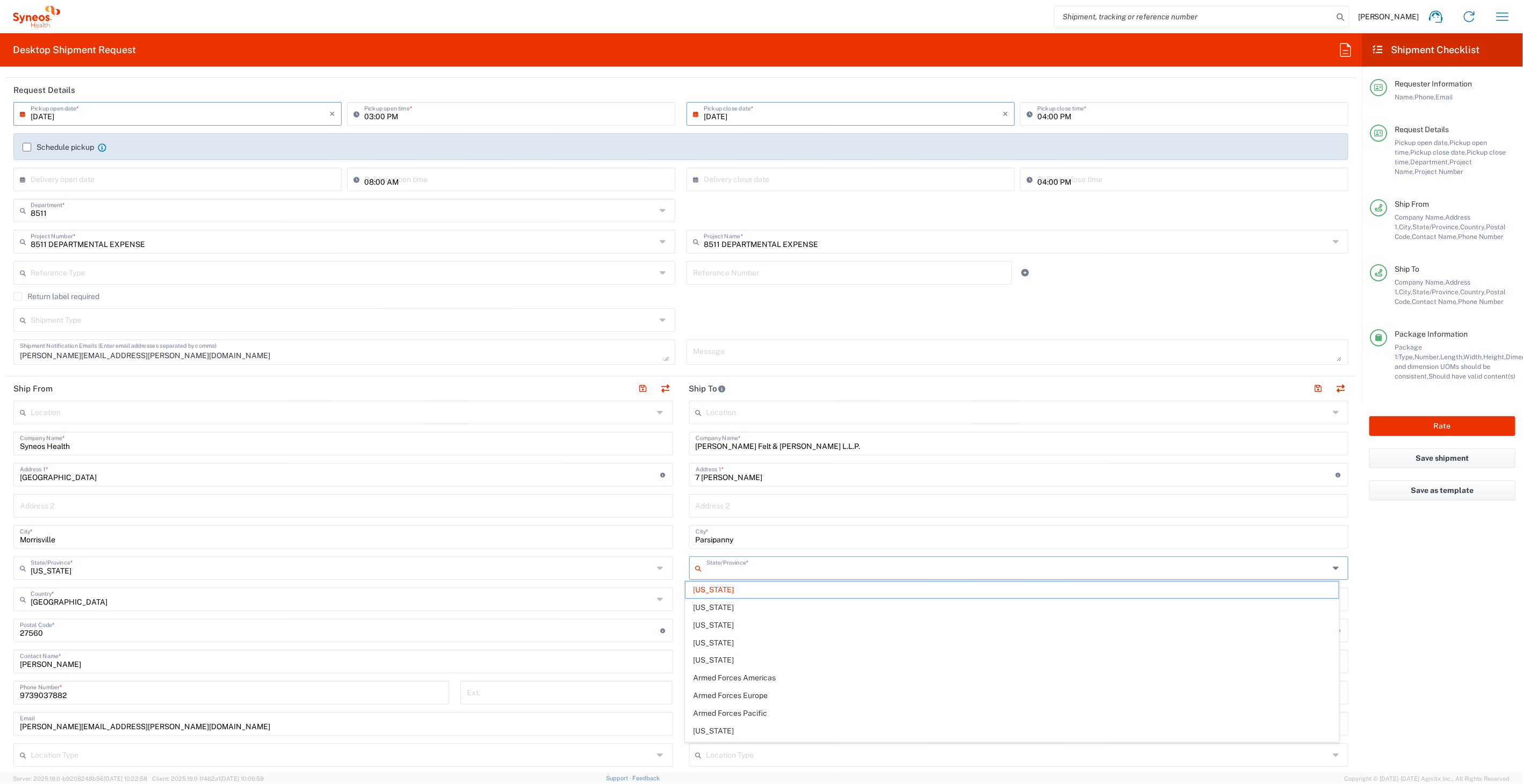
click at [715, 572] on input "text" at bounding box center [1018, 567] width 623 height 19
click at [715, 568] on input "text" at bounding box center [1018, 567] width 623 height 19
click at [702, 604] on span "[US_STATE]" at bounding box center [1011, 607] width 653 height 17
type input "[US_STATE]"
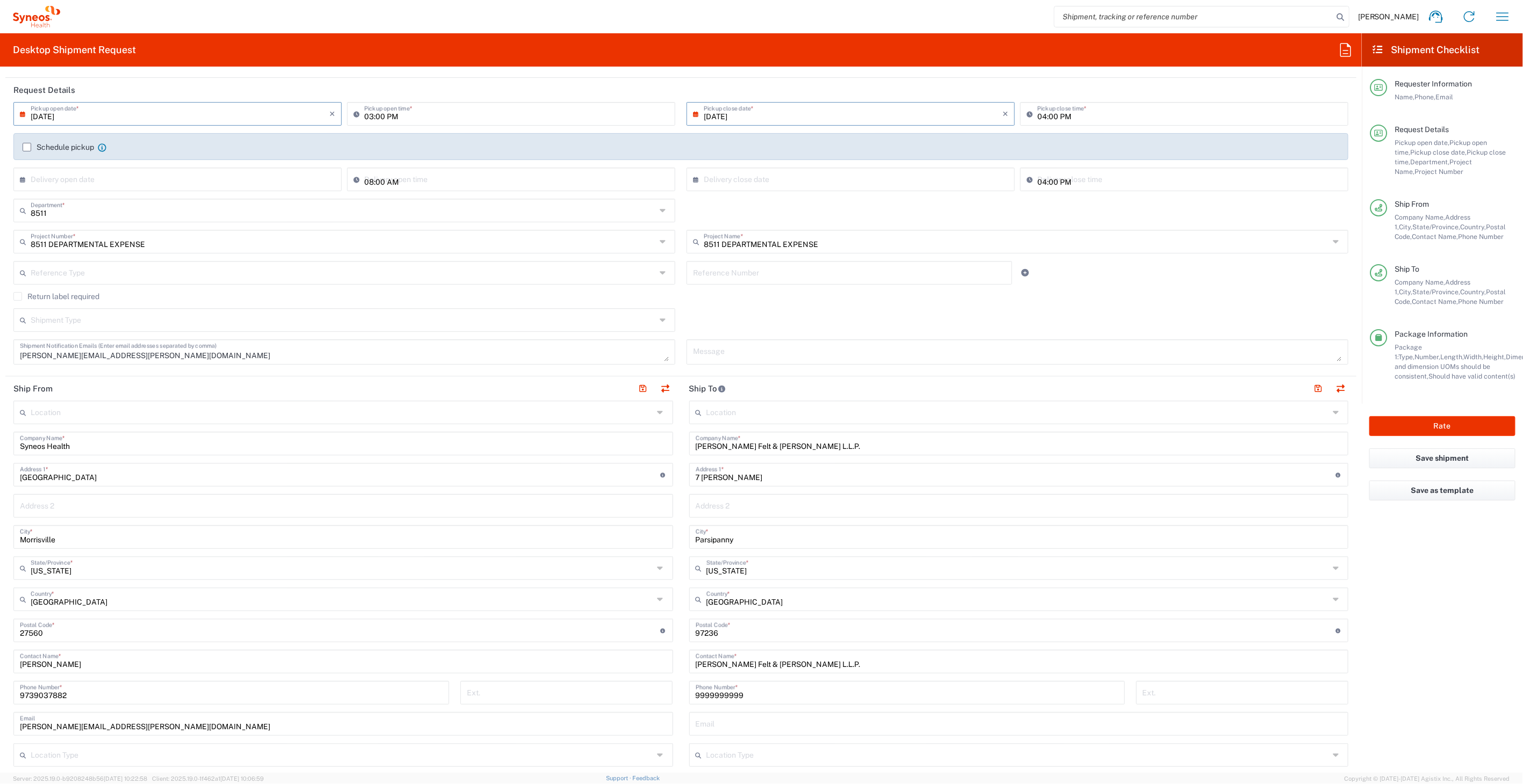
click at [696, 634] on input "undefined" at bounding box center [1016, 629] width 640 height 19
type input "07054"
drag, startPoint x: 669, startPoint y: 633, endPoint x: 688, endPoint y: 621, distance: 22.5
click at [671, 633] on main "Location Addison Whitney LLC-Morrisvile NC US Barcelona-Syneos Health BioSector…" at bounding box center [343, 610] width 676 height 420
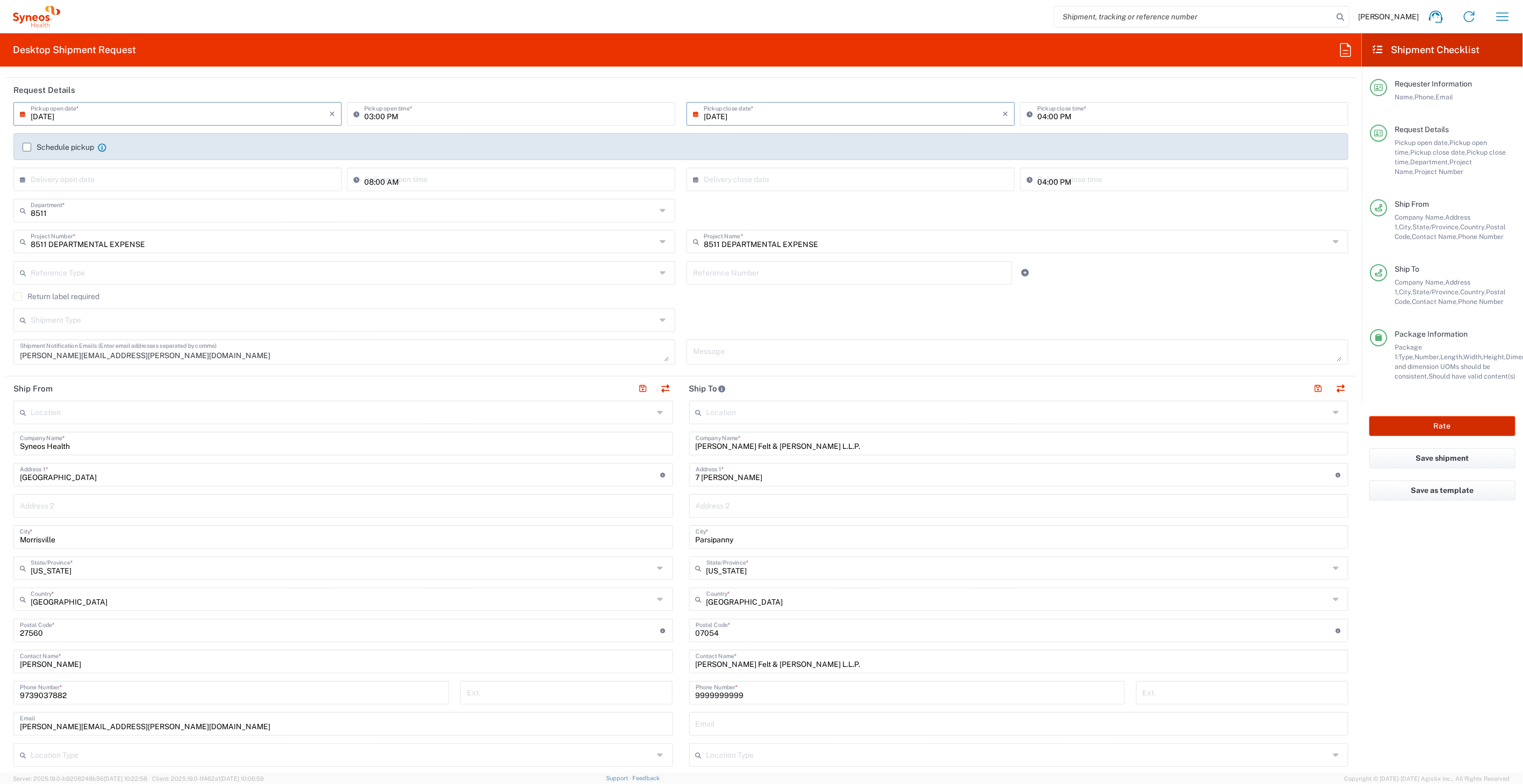
click at [1389, 427] on button "Rate" at bounding box center [1442, 426] width 146 height 20
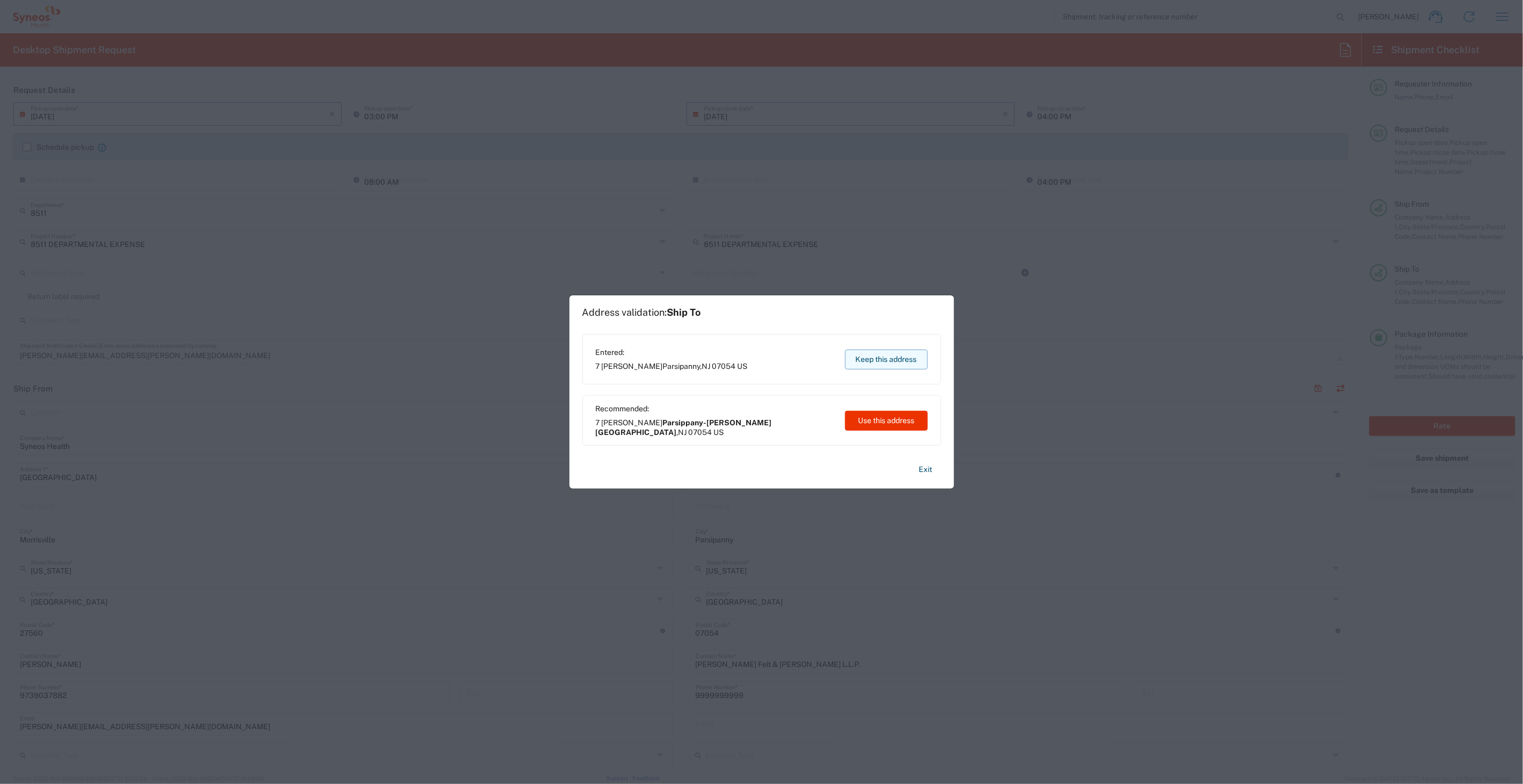
click at [886, 357] on button "Keep this address" at bounding box center [886, 360] width 83 height 20
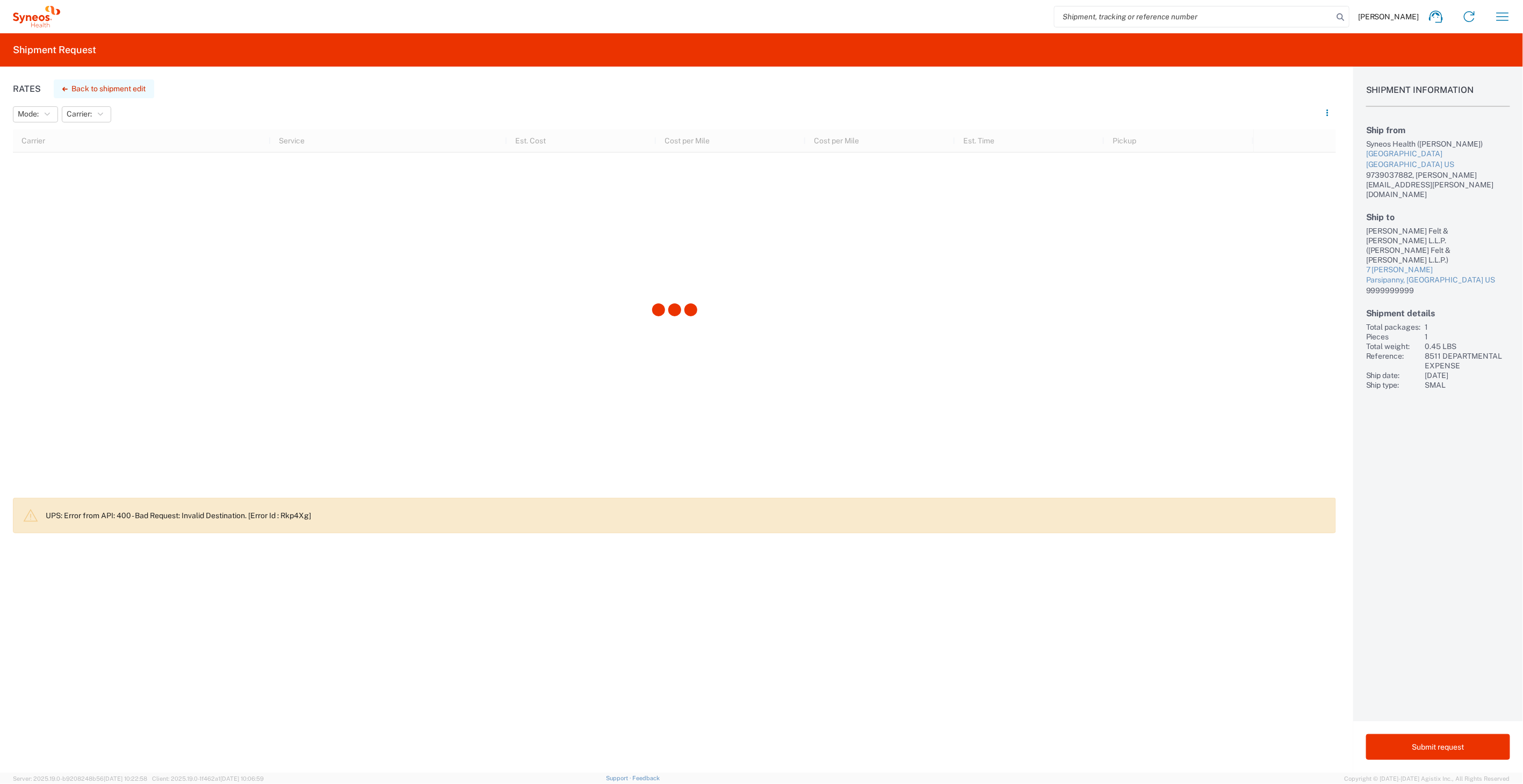
click at [85, 86] on button "Back to shipment edit" at bounding box center [104, 89] width 101 height 19
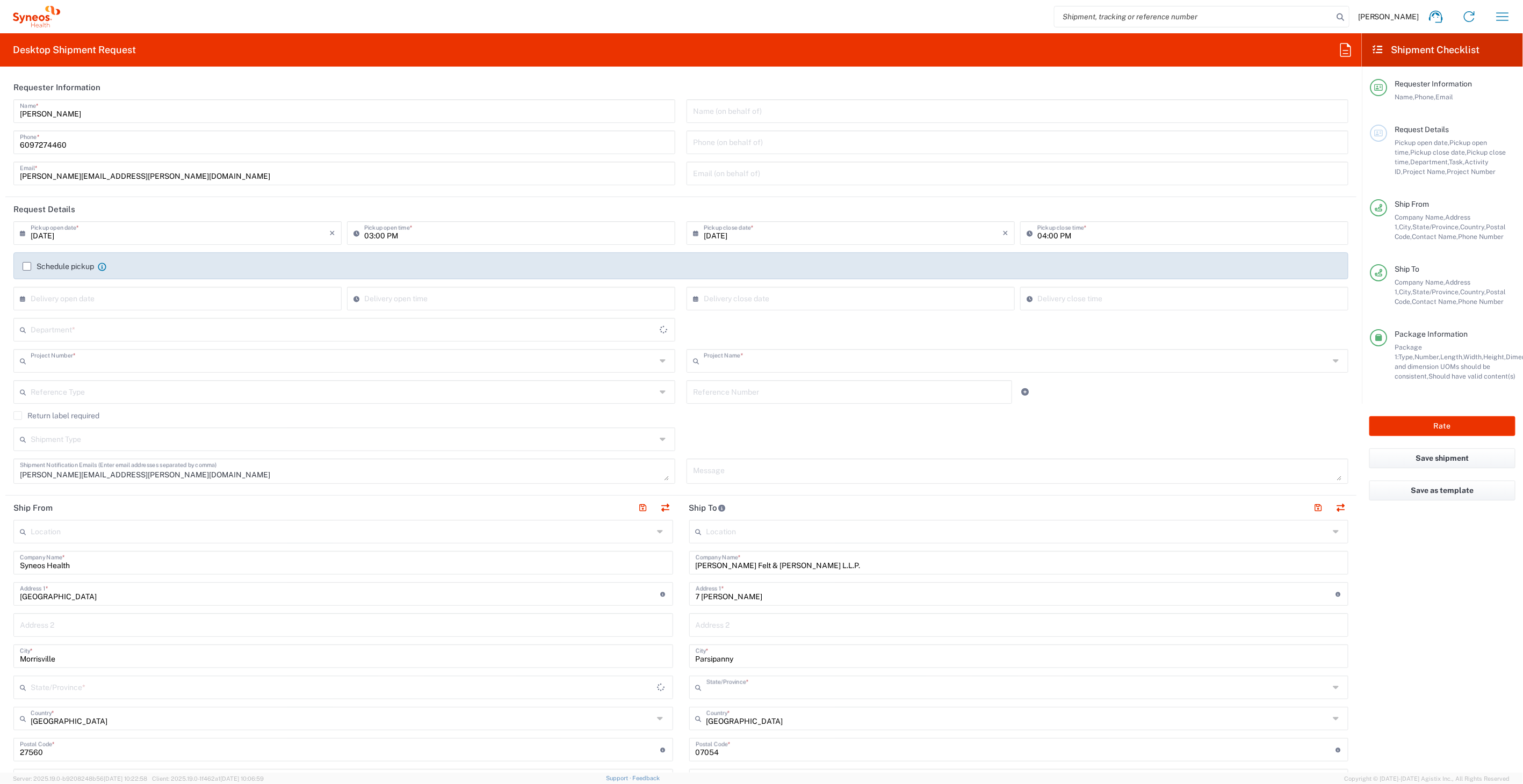
type input "8511 DEPARTMENTAL EXPENSE"
type input "[US_STATE]"
type input "Envelope"
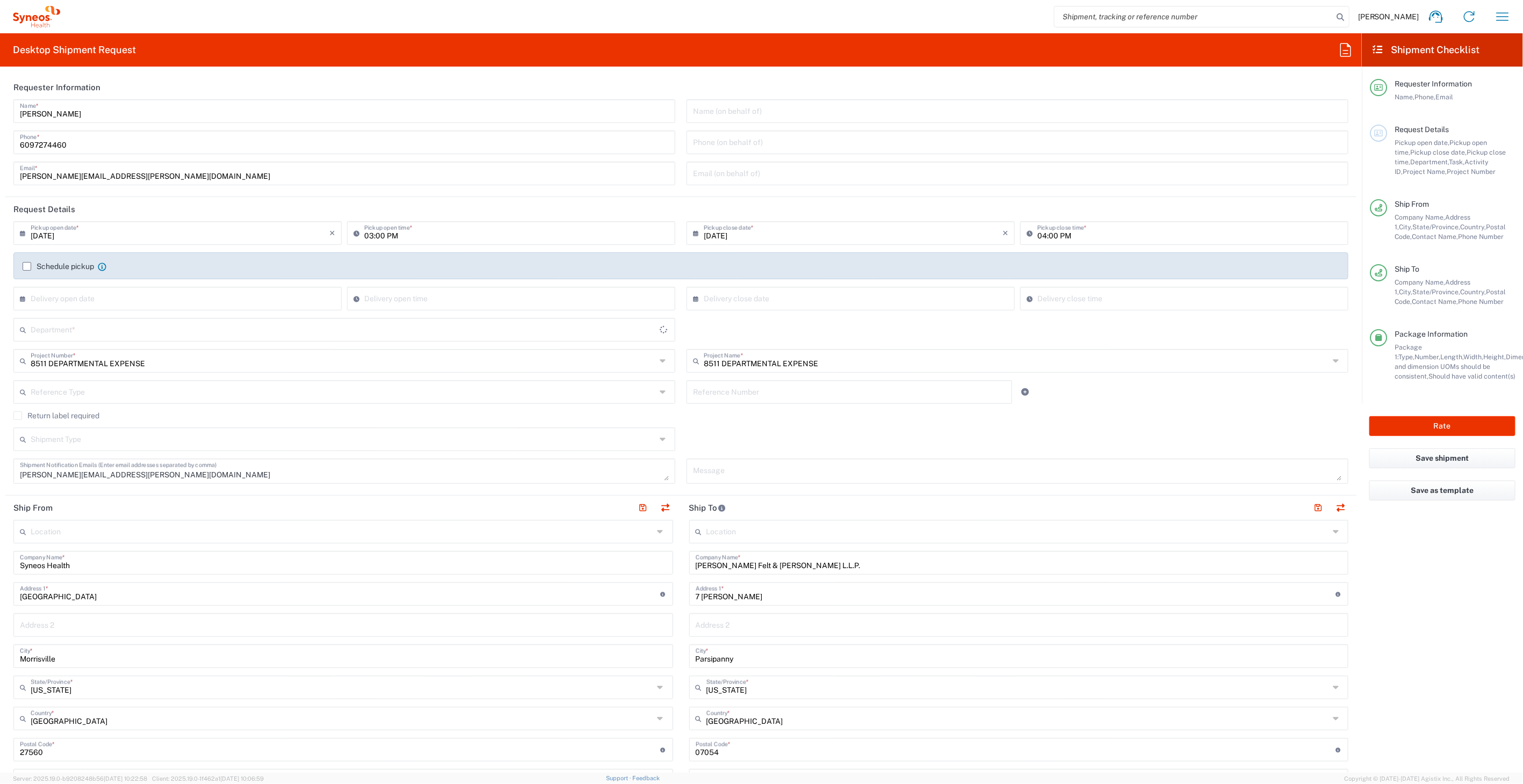
type input "8511"
click at [1403, 423] on button "Rate" at bounding box center [1442, 426] width 146 height 20
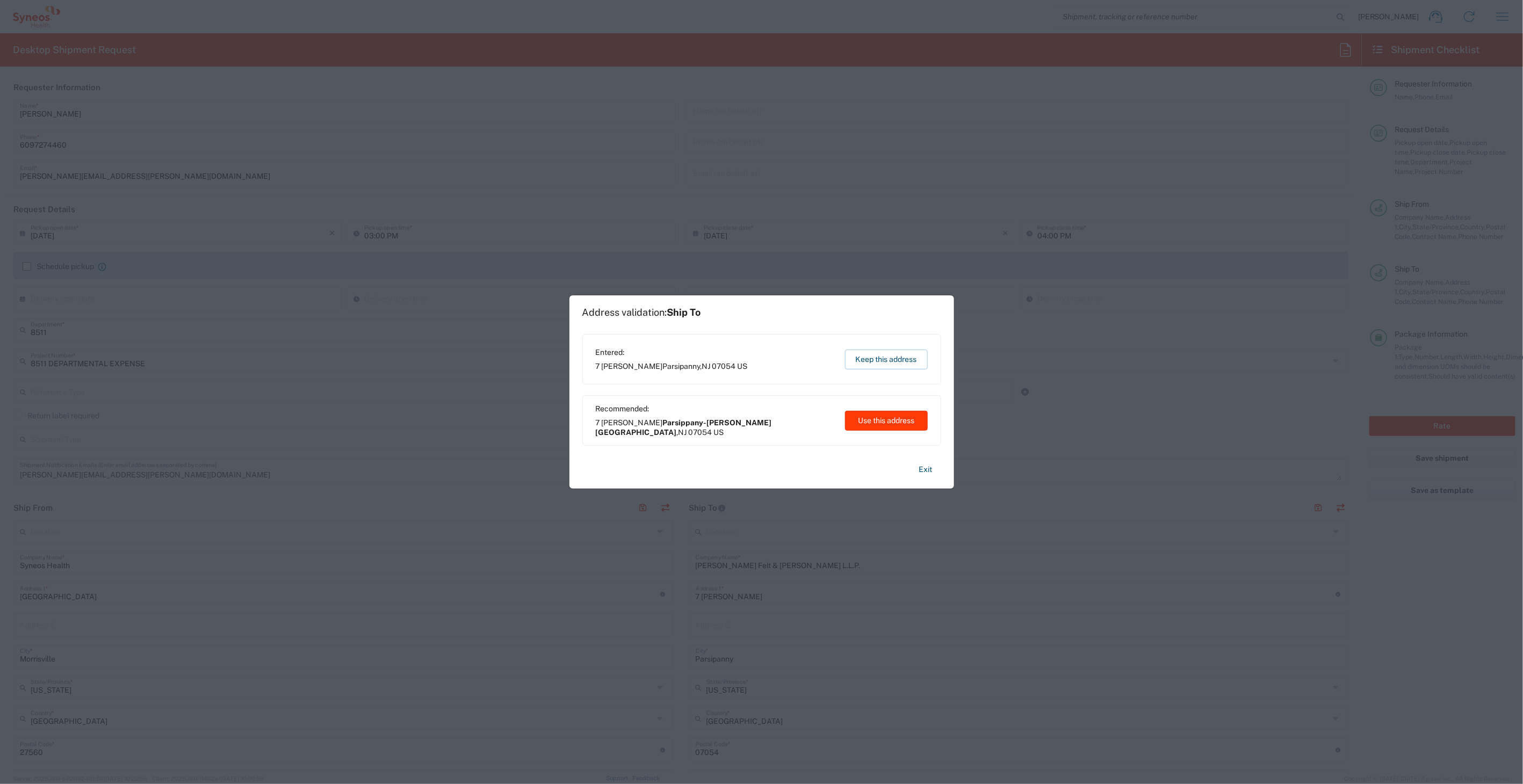
click at [862, 423] on button "Use this address" at bounding box center [886, 421] width 83 height 20
type input "Parsippany-Troy Hills"
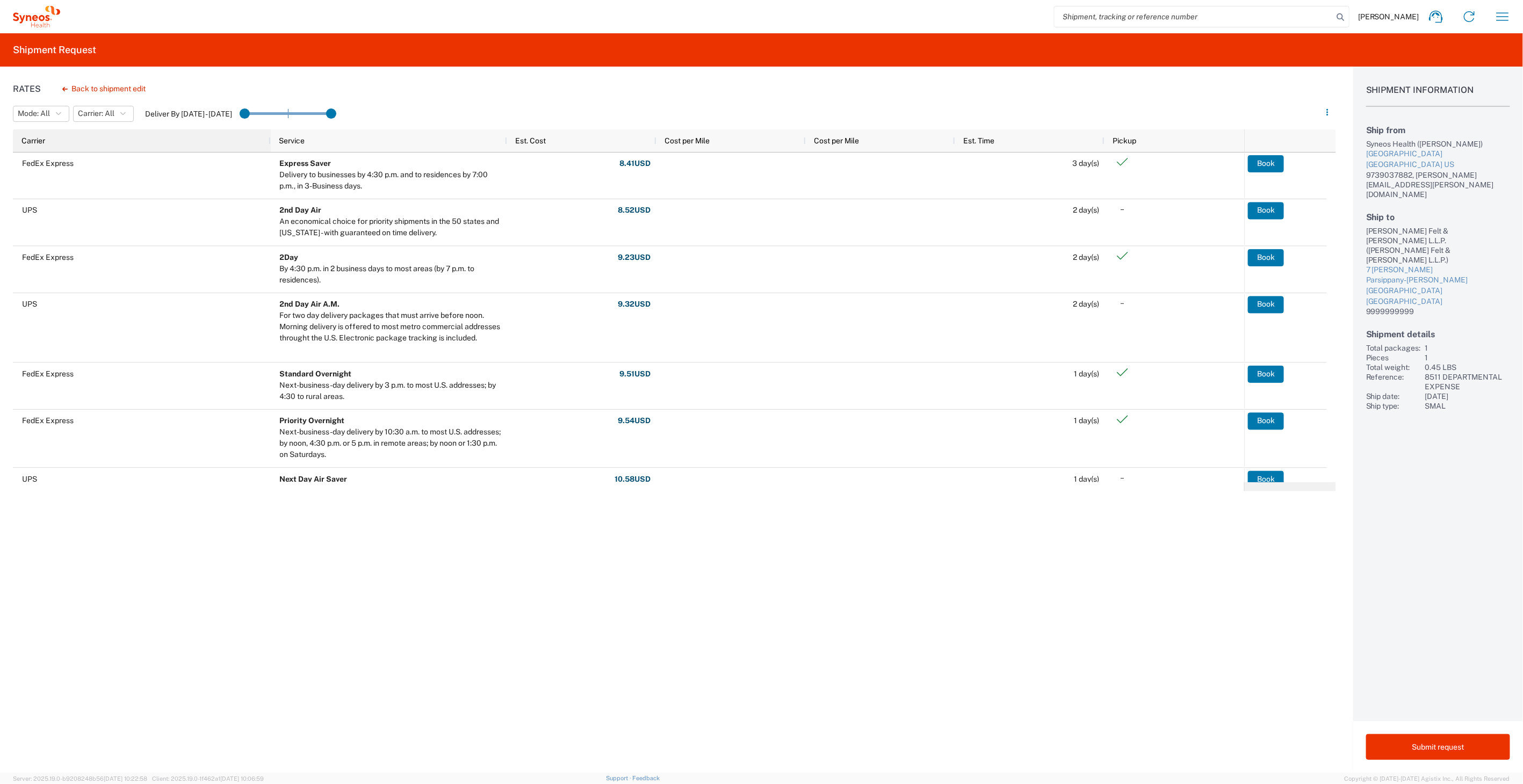
click at [35, 147] on div "Carrier" at bounding box center [144, 141] width 245 height 17
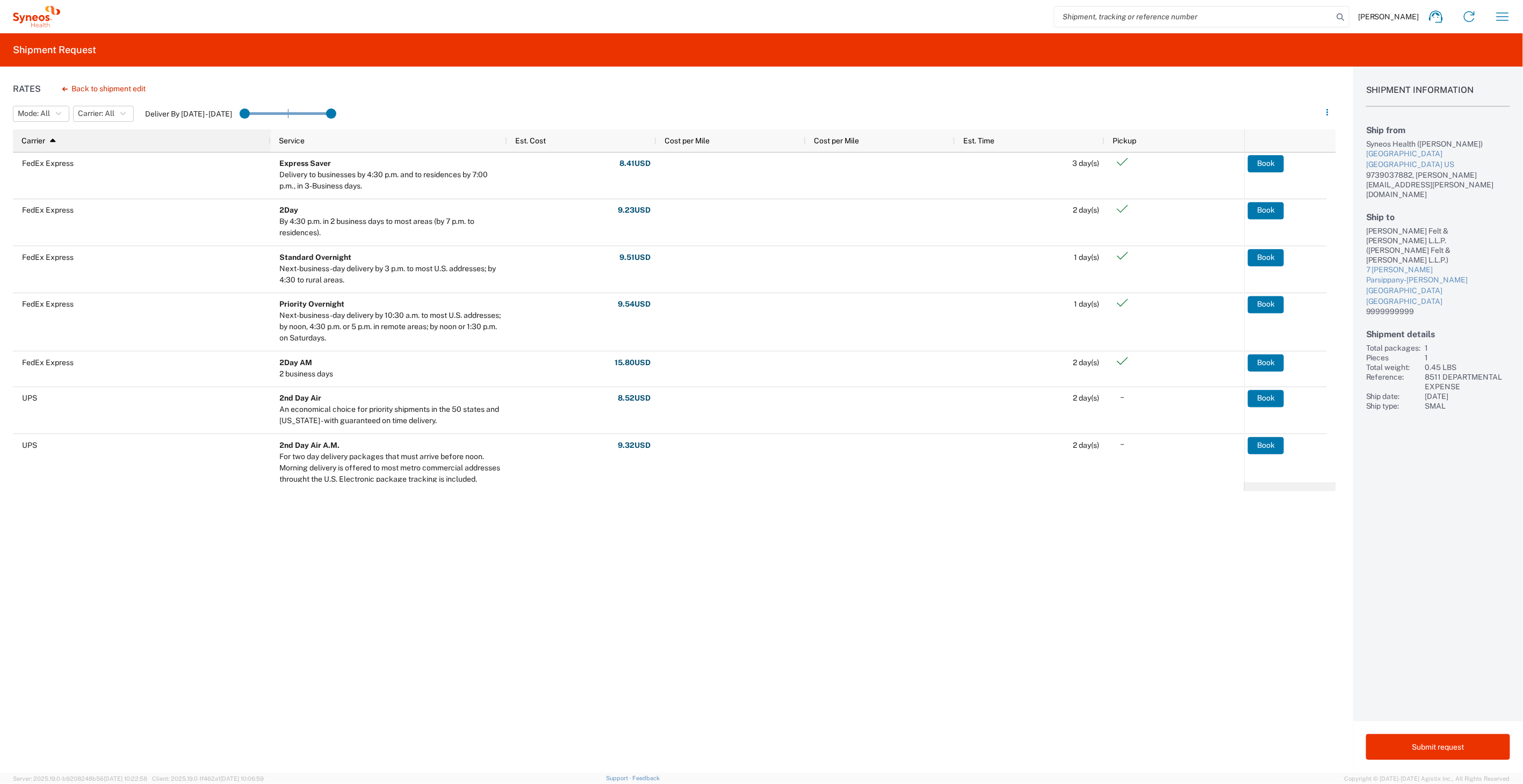
click at [35, 145] on div "Carrier 1" at bounding box center [144, 141] width 245 height 17
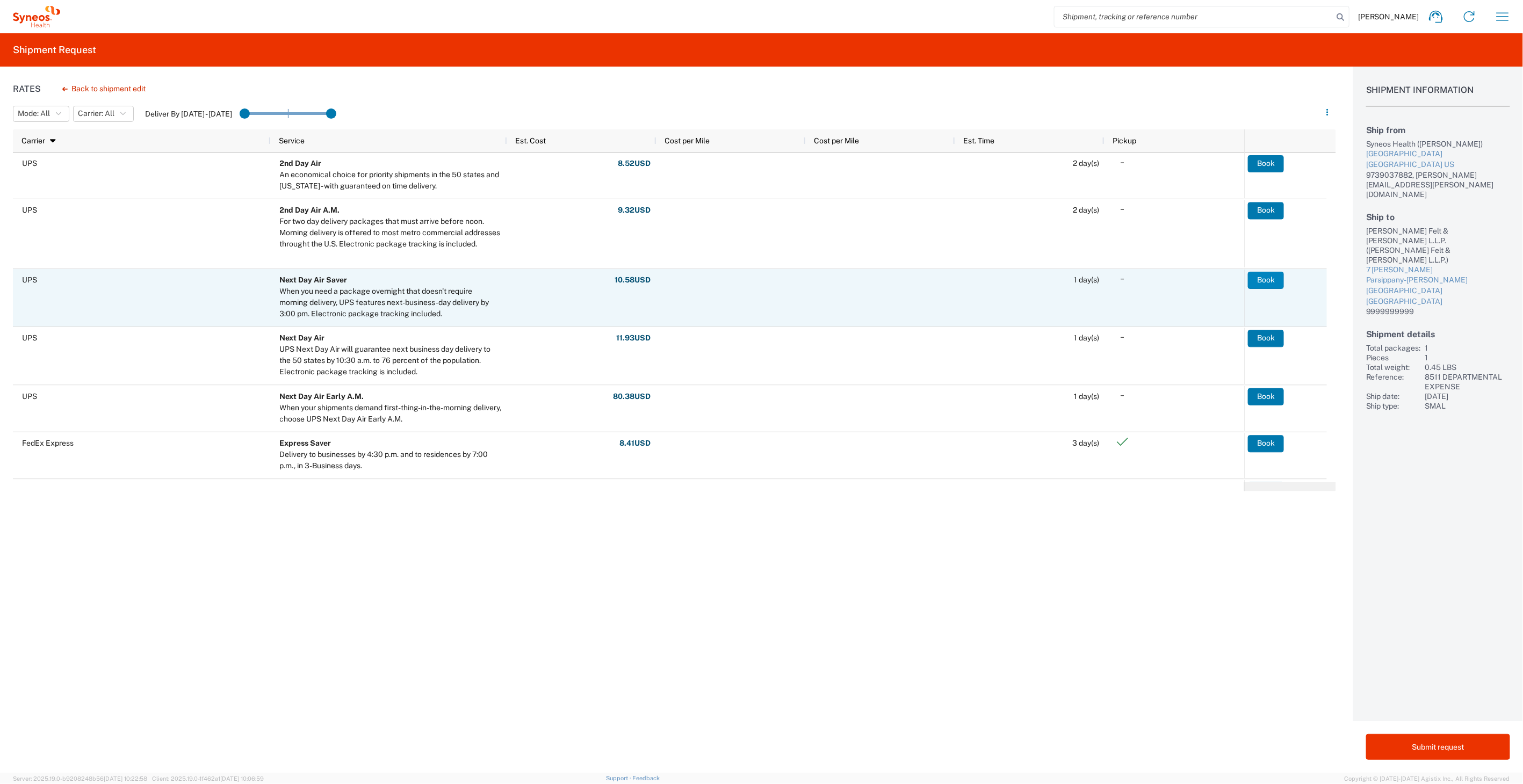
click at [1258, 281] on button "Book" at bounding box center [1266, 280] width 36 height 17
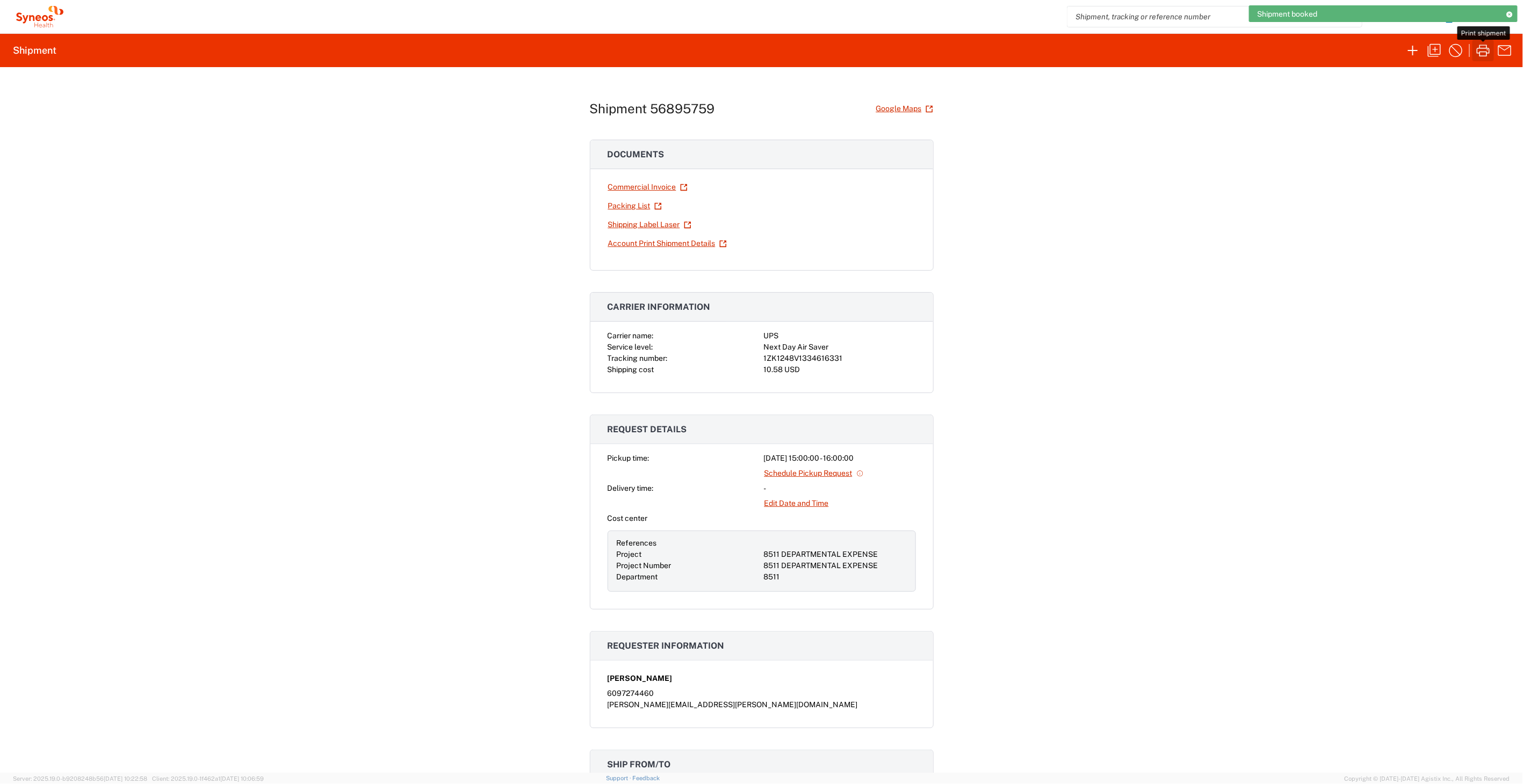
click at [1477, 58] on icon "button" at bounding box center [1483, 50] width 17 height 17
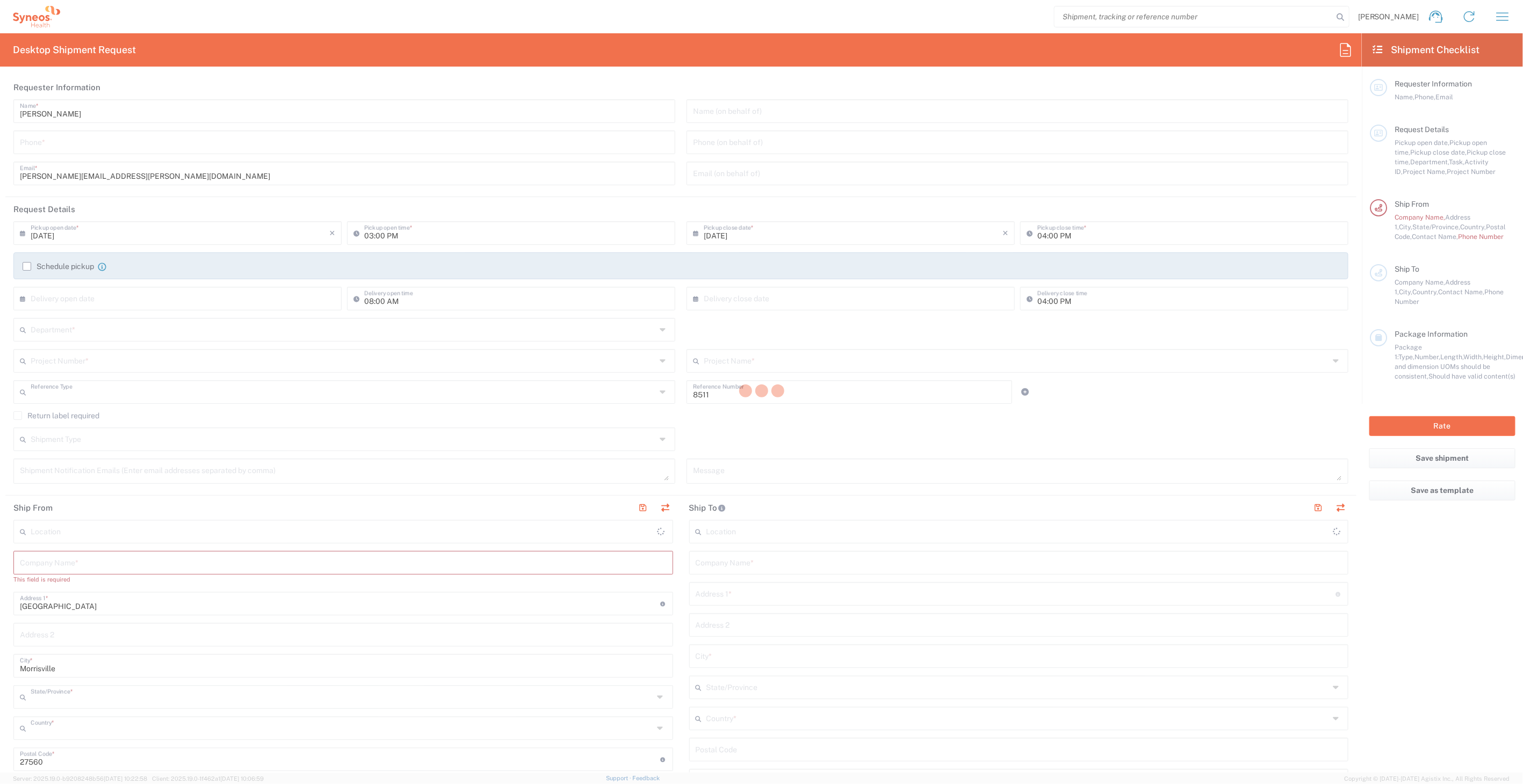
type input "Department"
type input "[US_STATE]"
type input "[GEOGRAPHIC_DATA]"
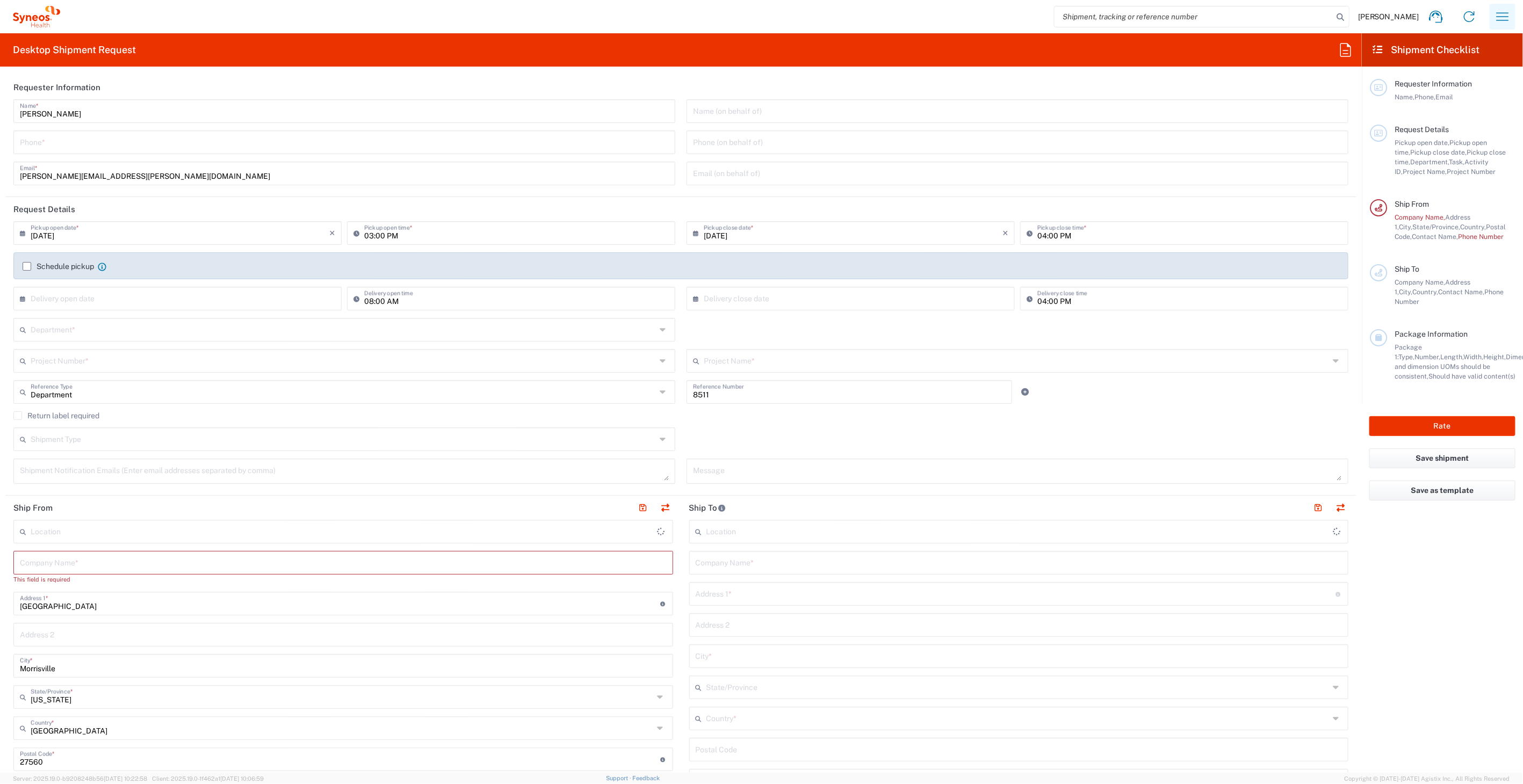
click at [1504, 15] on icon "button" at bounding box center [1503, 17] width 17 height 17
type input "Syneos Health, LLC-[GEOGRAPHIC_DATA] [GEOGRAPHIC_DATA] [GEOGRAPHIC_DATA]"
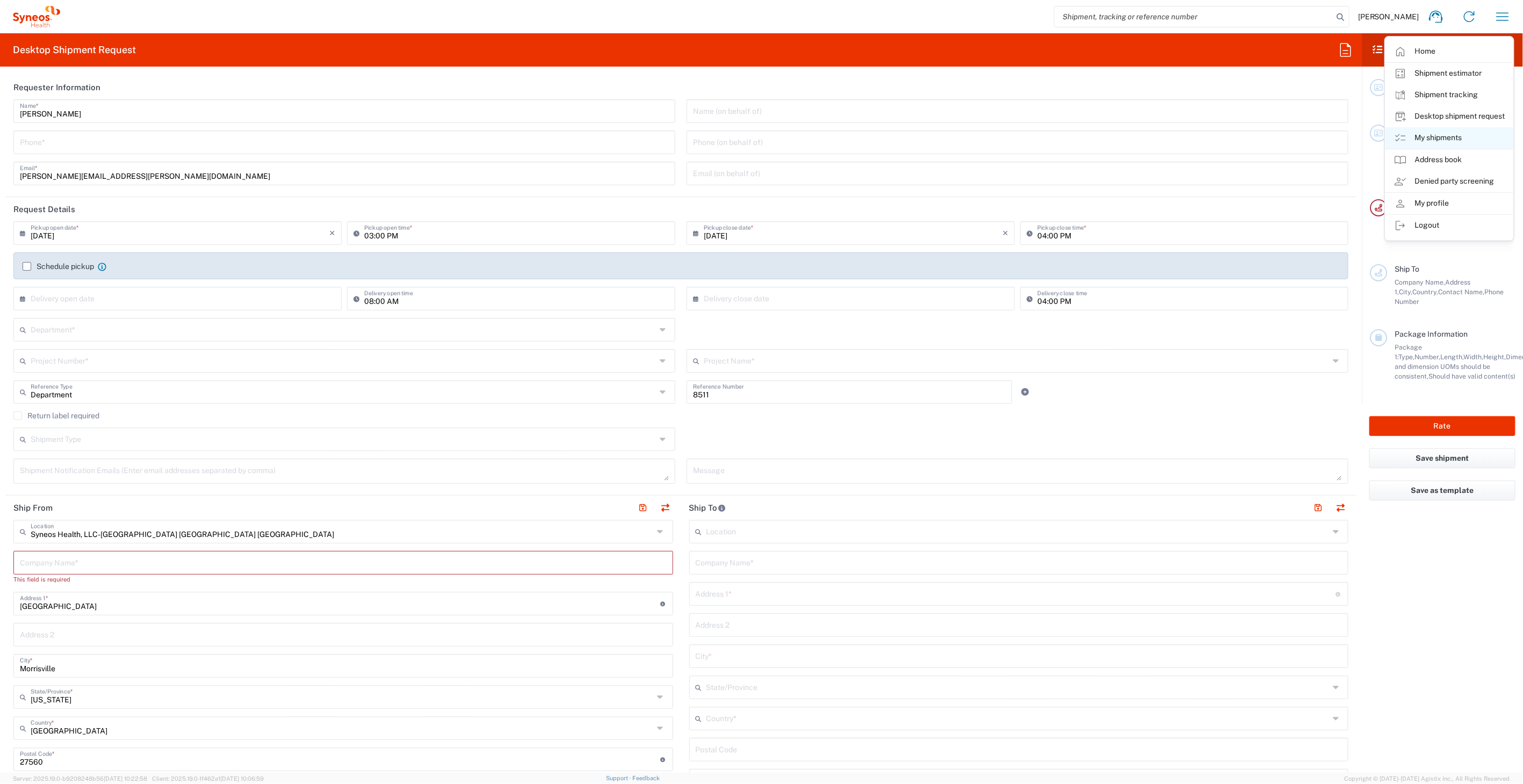
click at [1406, 132] on icon at bounding box center [1400, 138] width 13 height 13
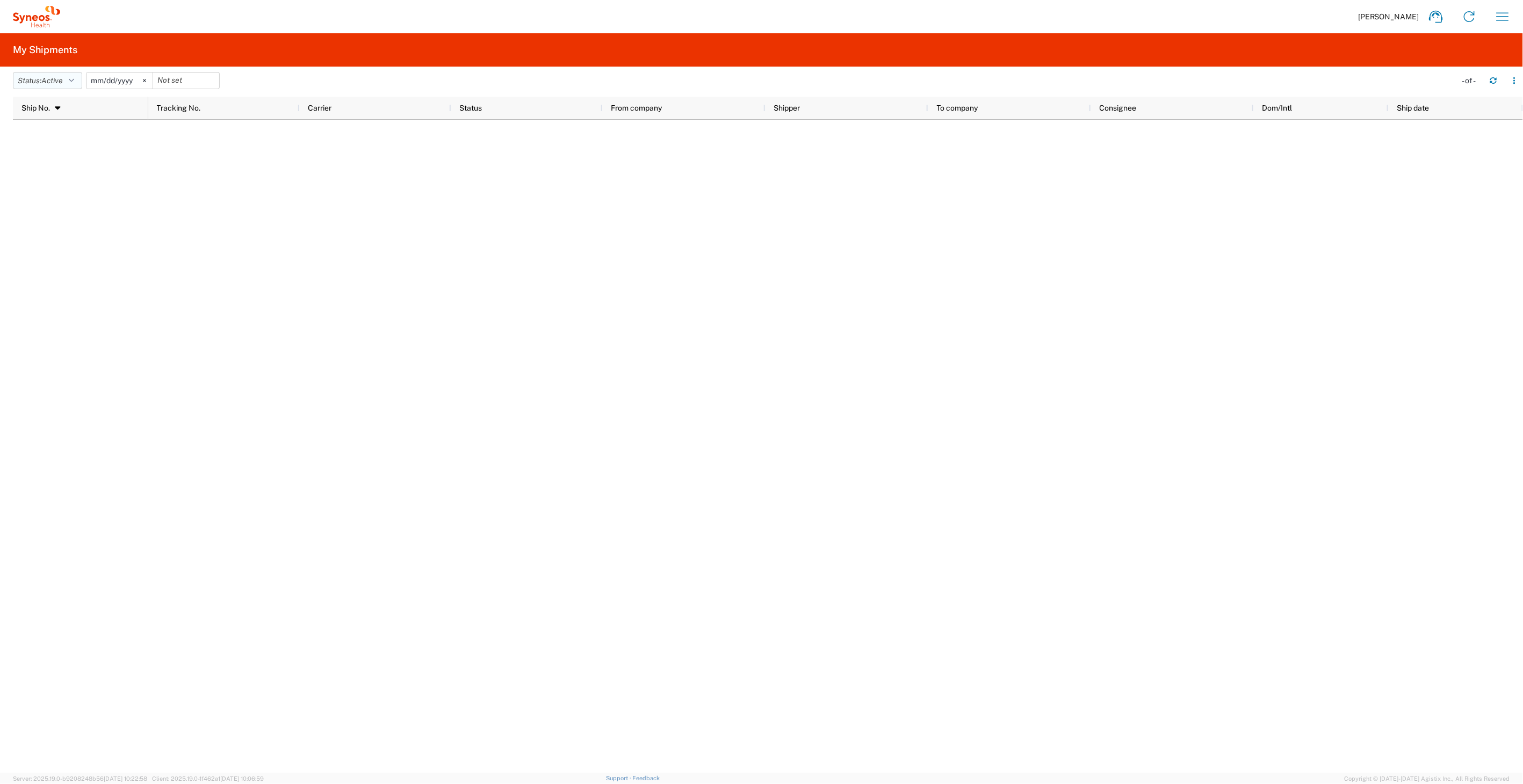
click at [74, 77] on icon "button" at bounding box center [71, 80] width 6 height 7
click at [52, 134] on span "All" at bounding box center [76, 137] width 125 height 17
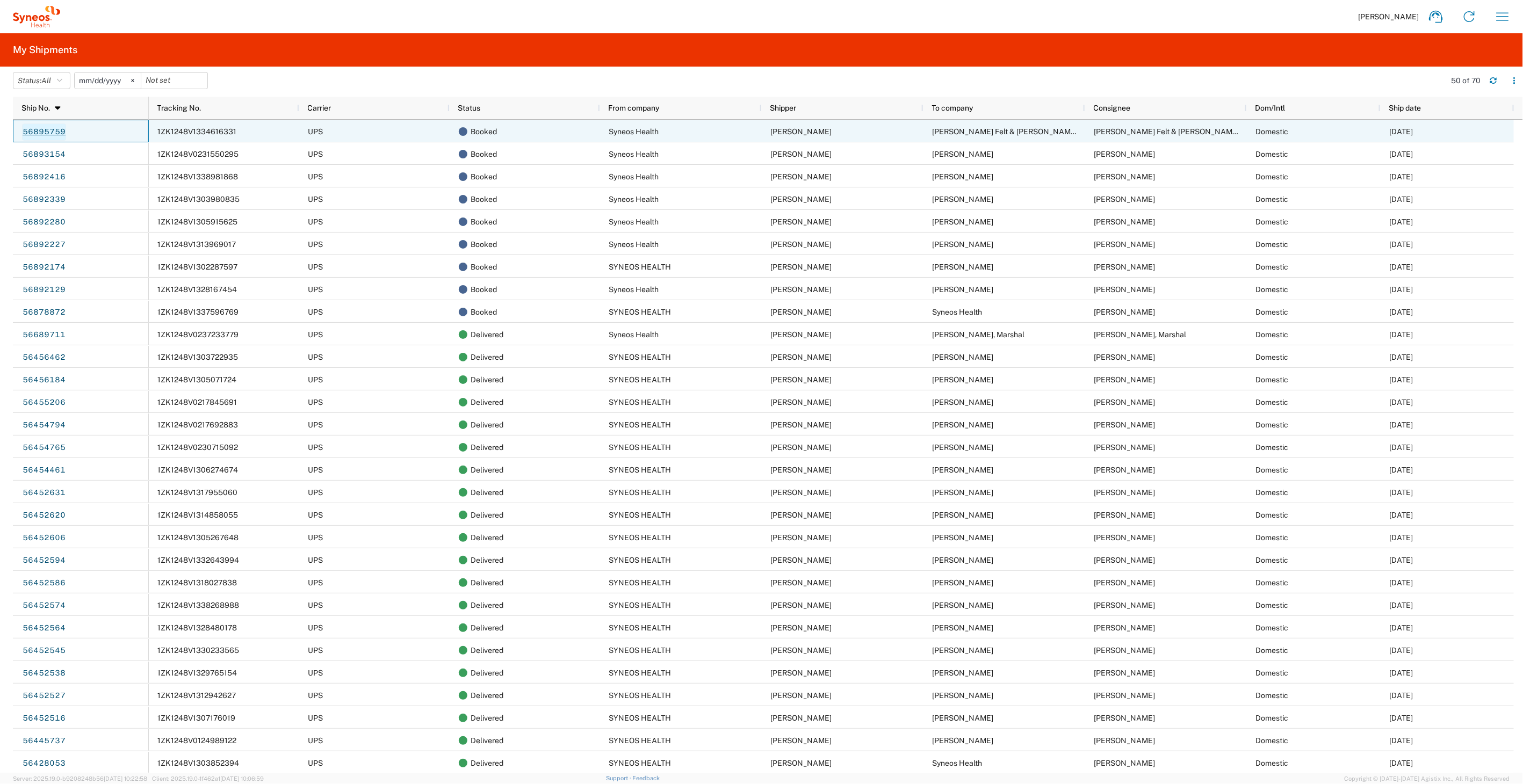
click at [47, 130] on link "56895759" at bounding box center [44, 132] width 44 height 17
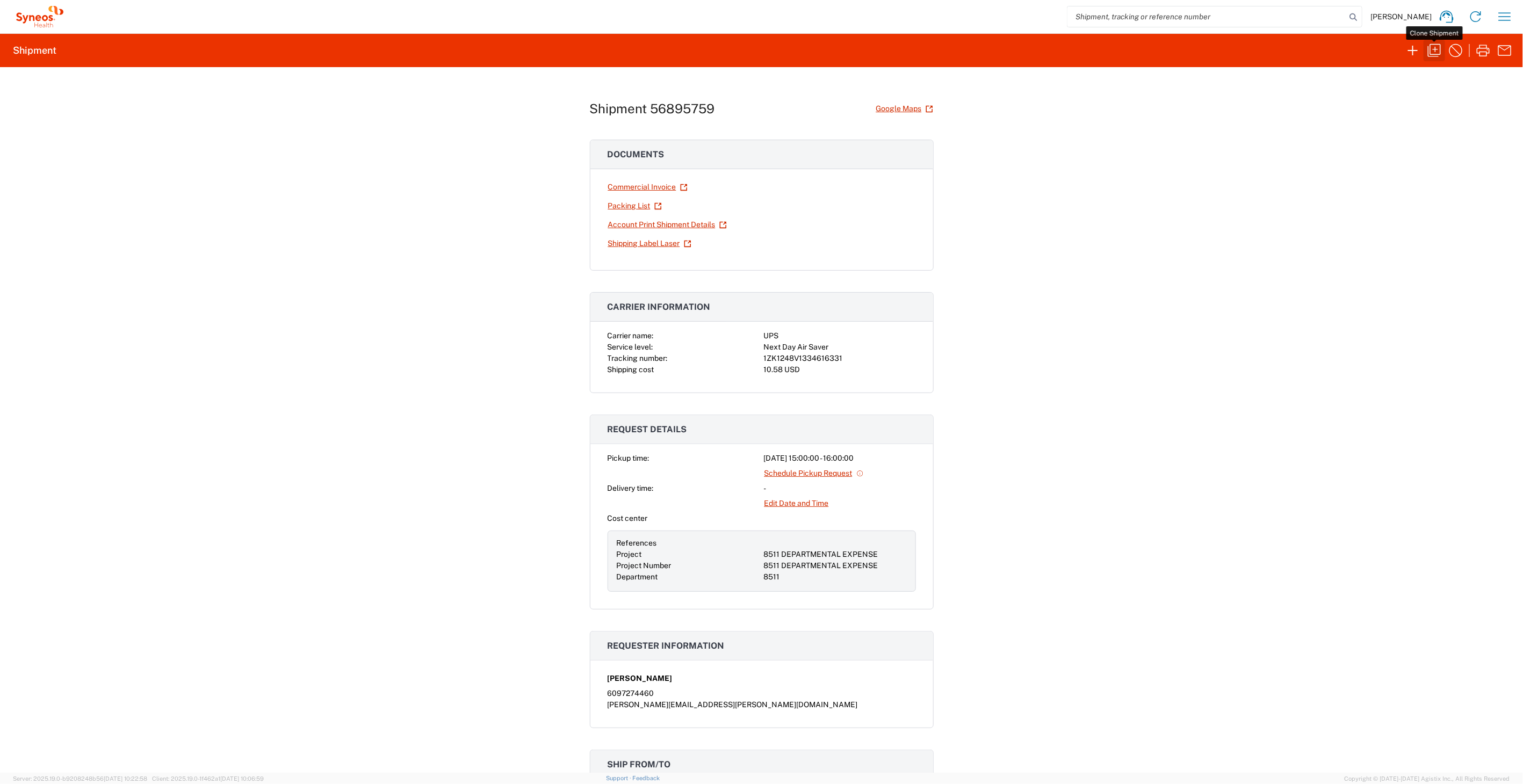
click at [1436, 50] on icon "button" at bounding box center [1434, 50] width 17 height 17
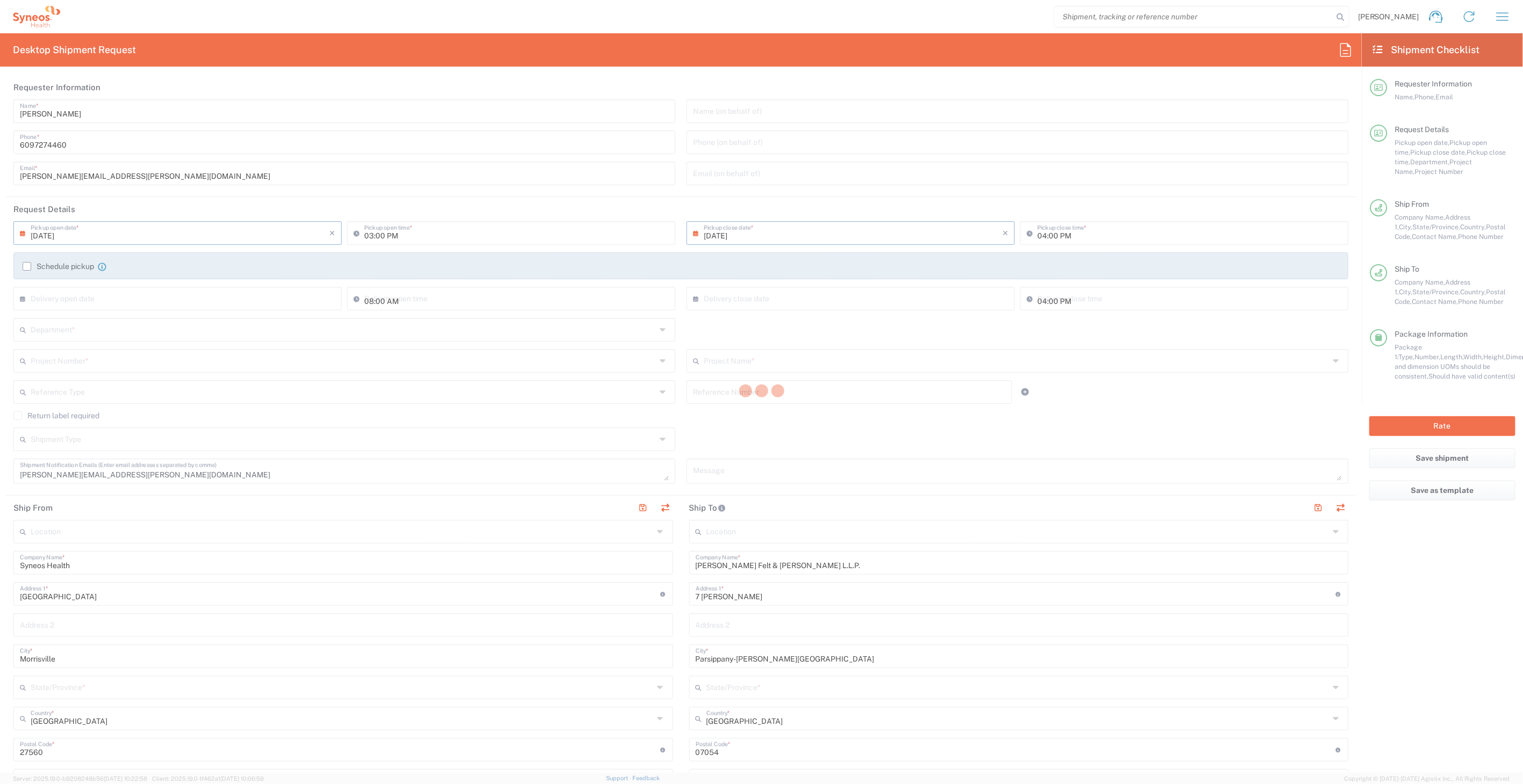
type input "[US_STATE]"
type input "8511"
type input "8511 DEPARTMENTAL EXPENSE"
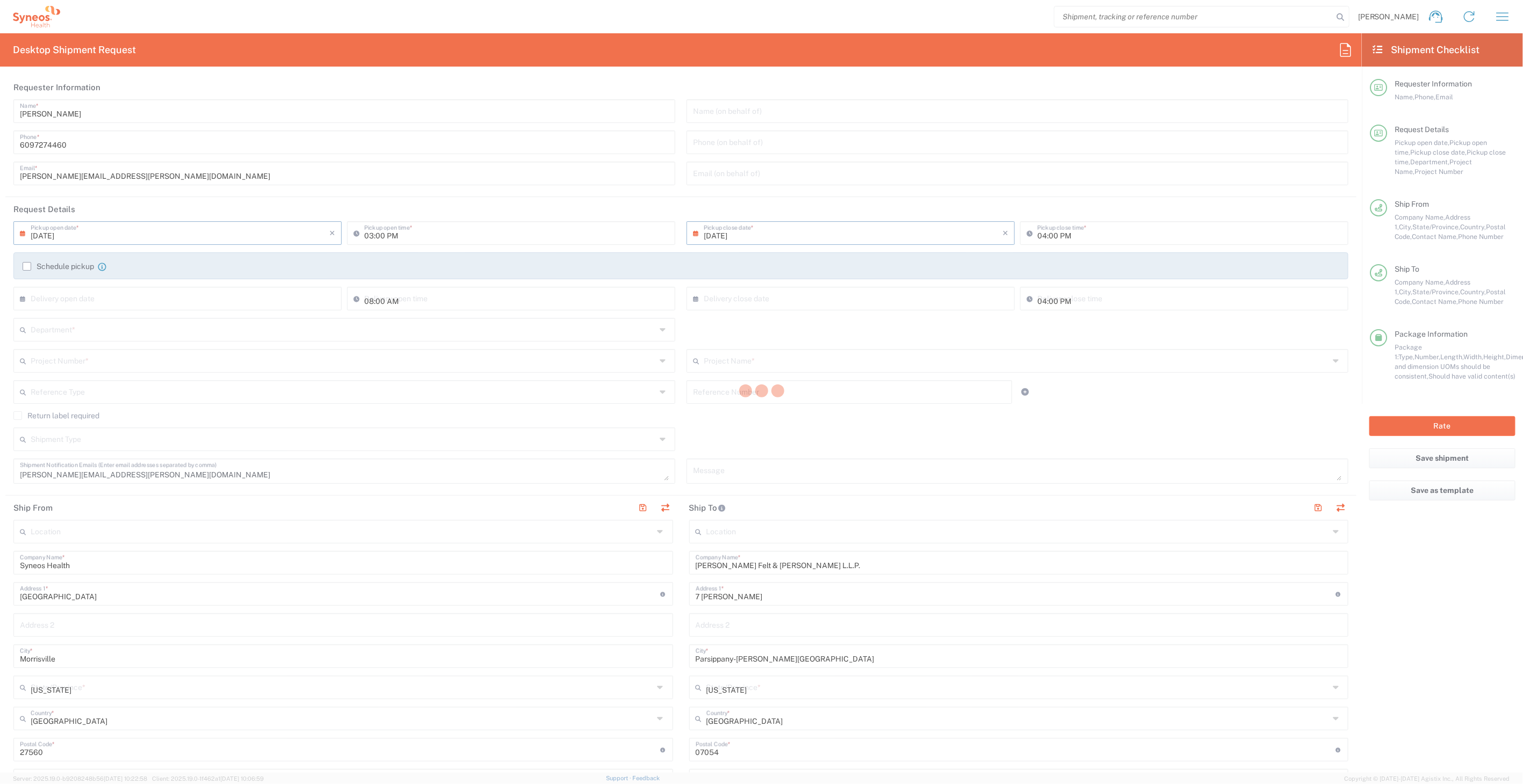
type input "Envelope"
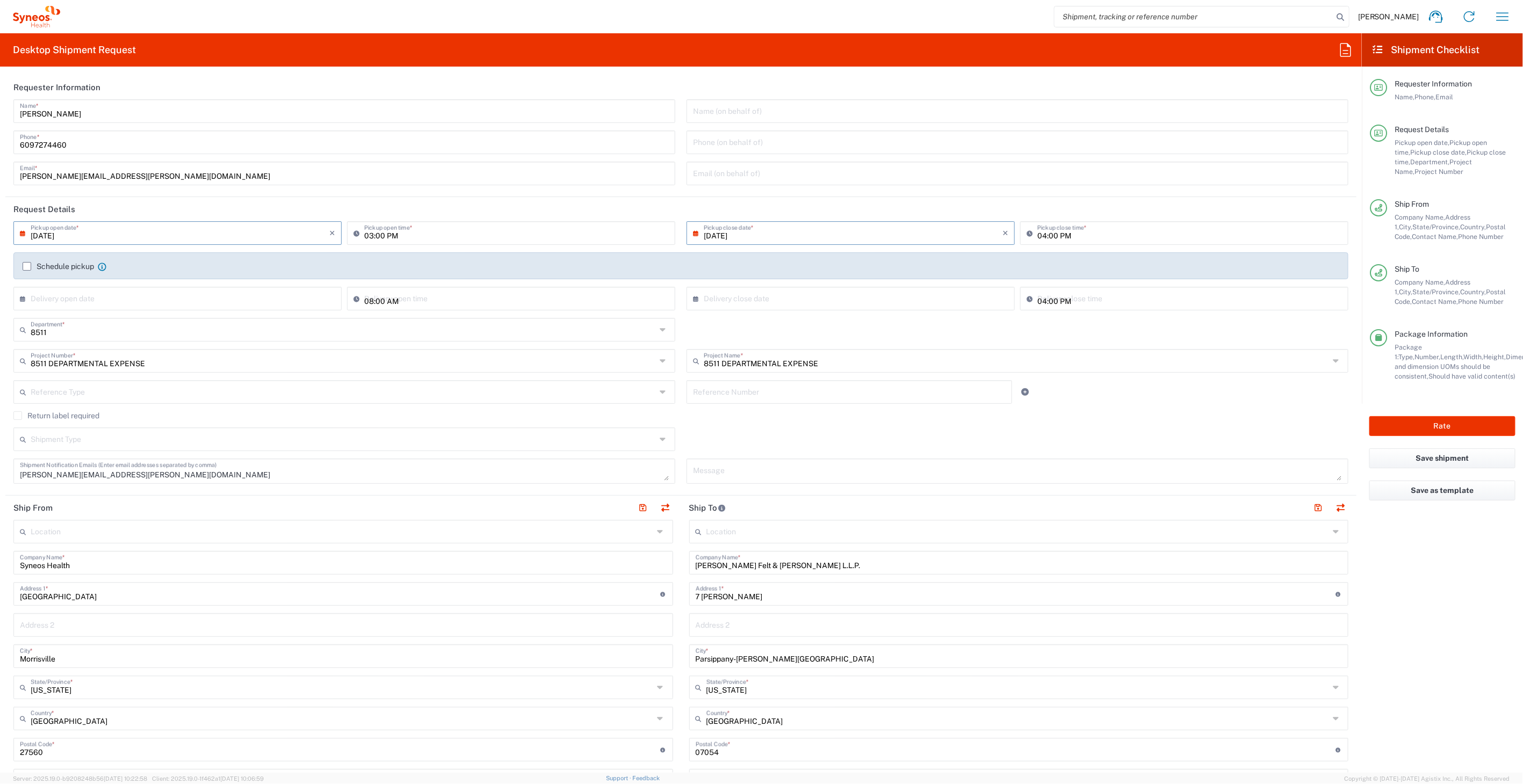
click at [816, 565] on input "Pressler Felt & Warshaw L.L.P." at bounding box center [1019, 562] width 647 height 19
click at [804, 554] on input "IRS" at bounding box center [1019, 562] width 647 height 19
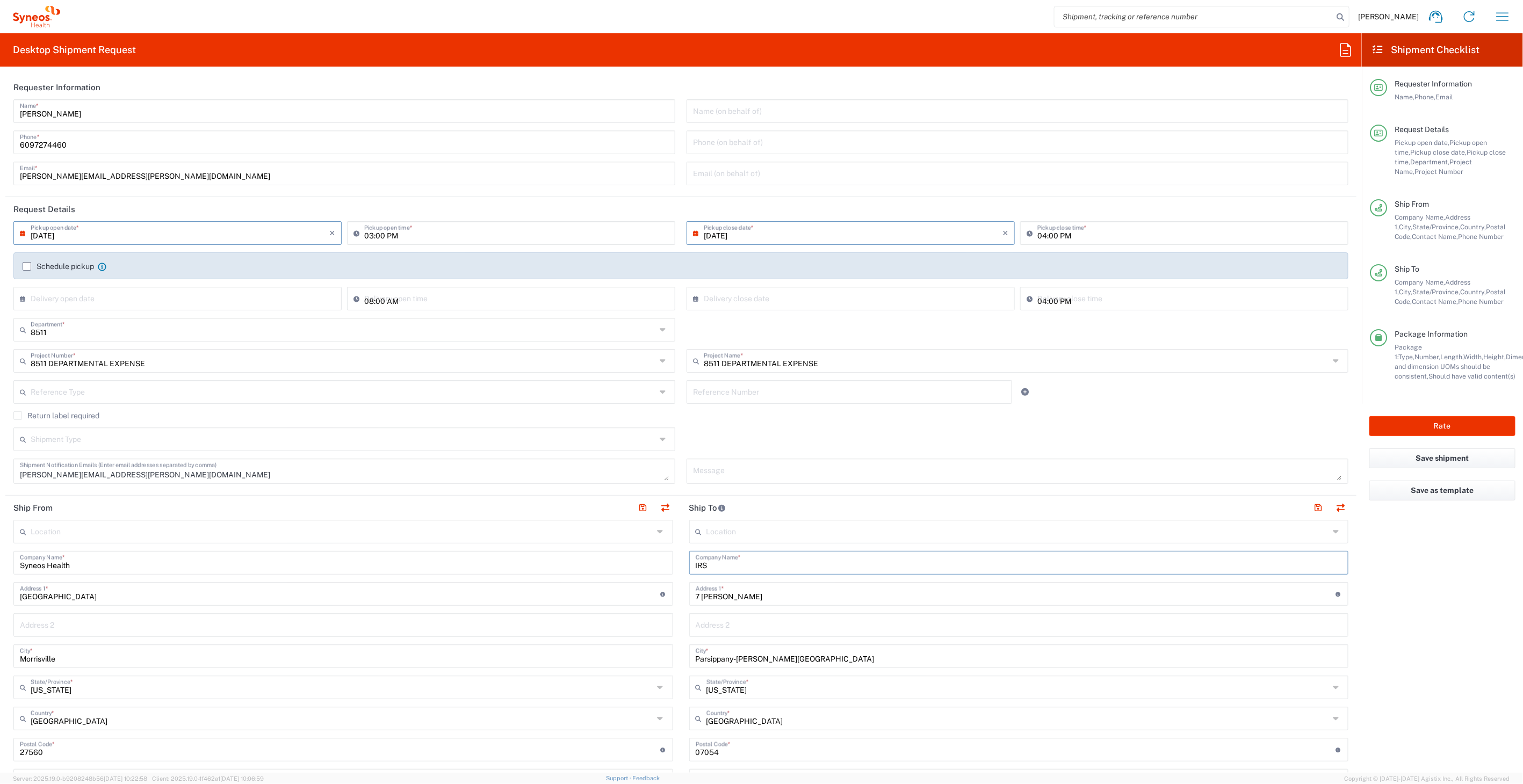
click at [804, 554] on input "IRS" at bounding box center [1019, 562] width 647 height 19
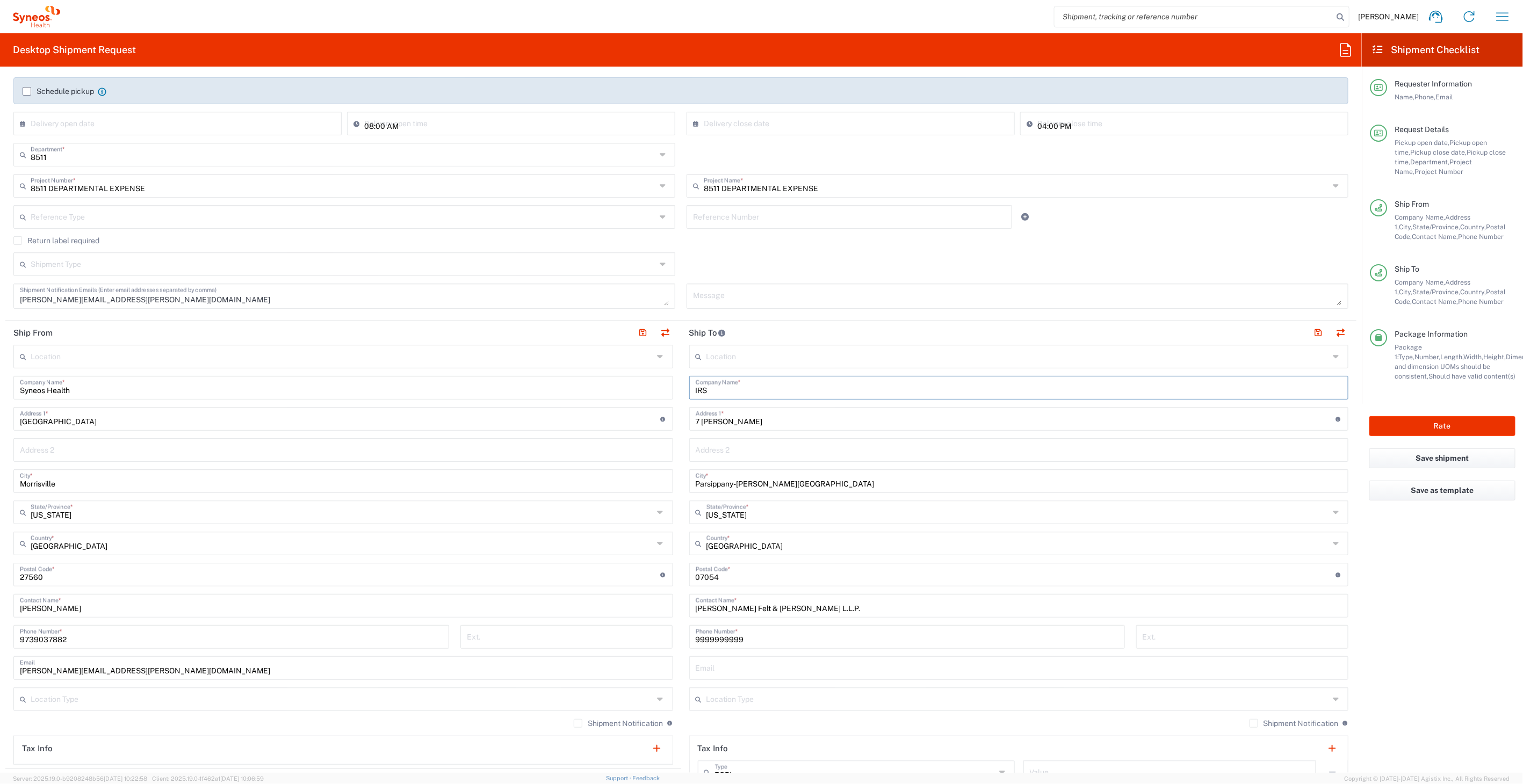
scroll to position [179, 0]
type input "IRS"
click at [733, 601] on input "Pressler Felt & Warshaw L.L.P." at bounding box center [1019, 601] width 647 height 19
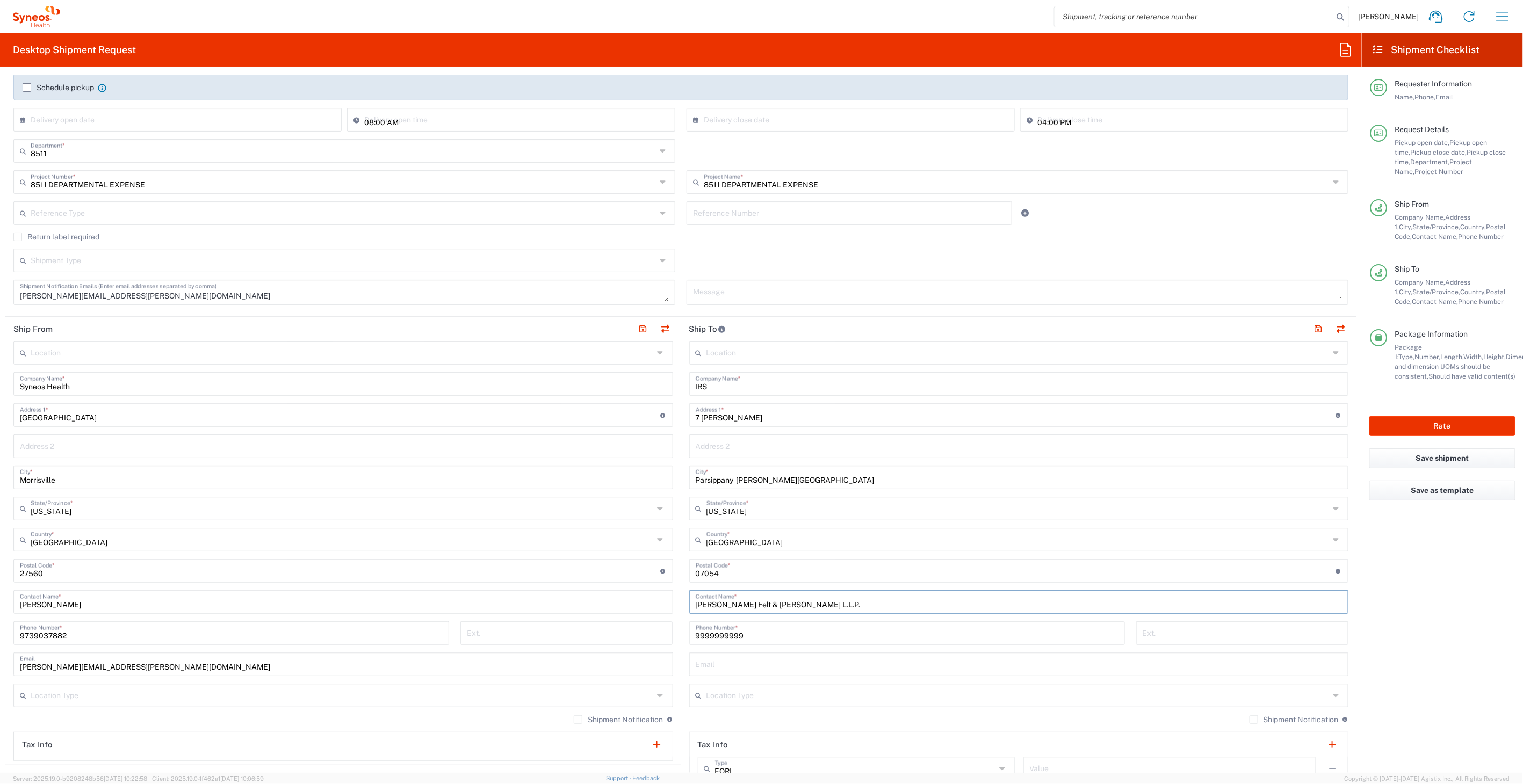
paste input "IRS"
type input "IRS"
click at [735, 420] on input "7 Entin Rd" at bounding box center [1016, 414] width 640 height 19
click at [735, 415] on input "7 Entin Rd" at bounding box center [1016, 414] width 640 height 19
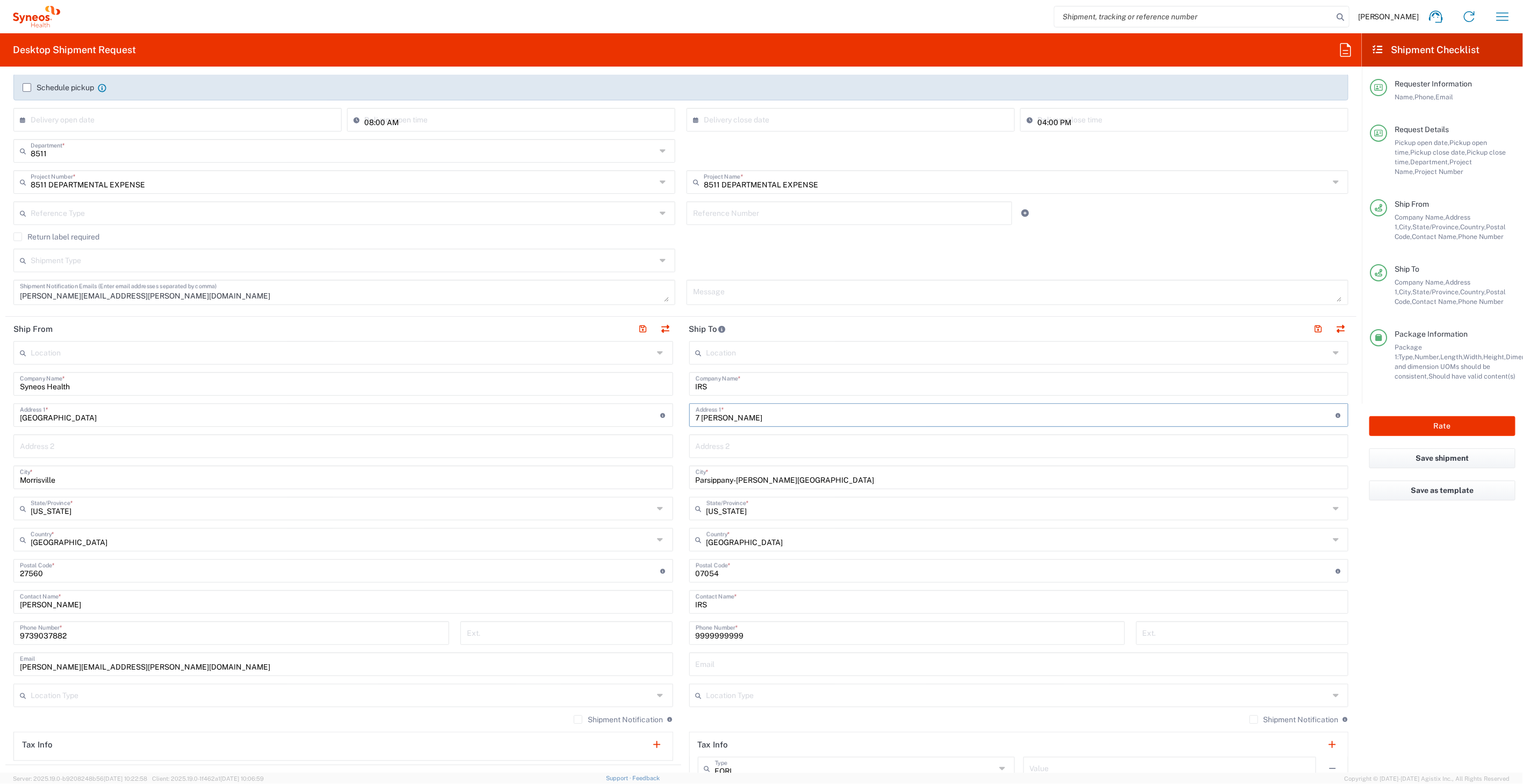
click at [735, 415] on input "7 Entin Rd" at bounding box center [1016, 414] width 640 height 19
click at [740, 607] on input "IRS" at bounding box center [1019, 611] width 647 height 19
type input "M WOOD"
click at [722, 419] on input "text" at bounding box center [1016, 414] width 640 height 19
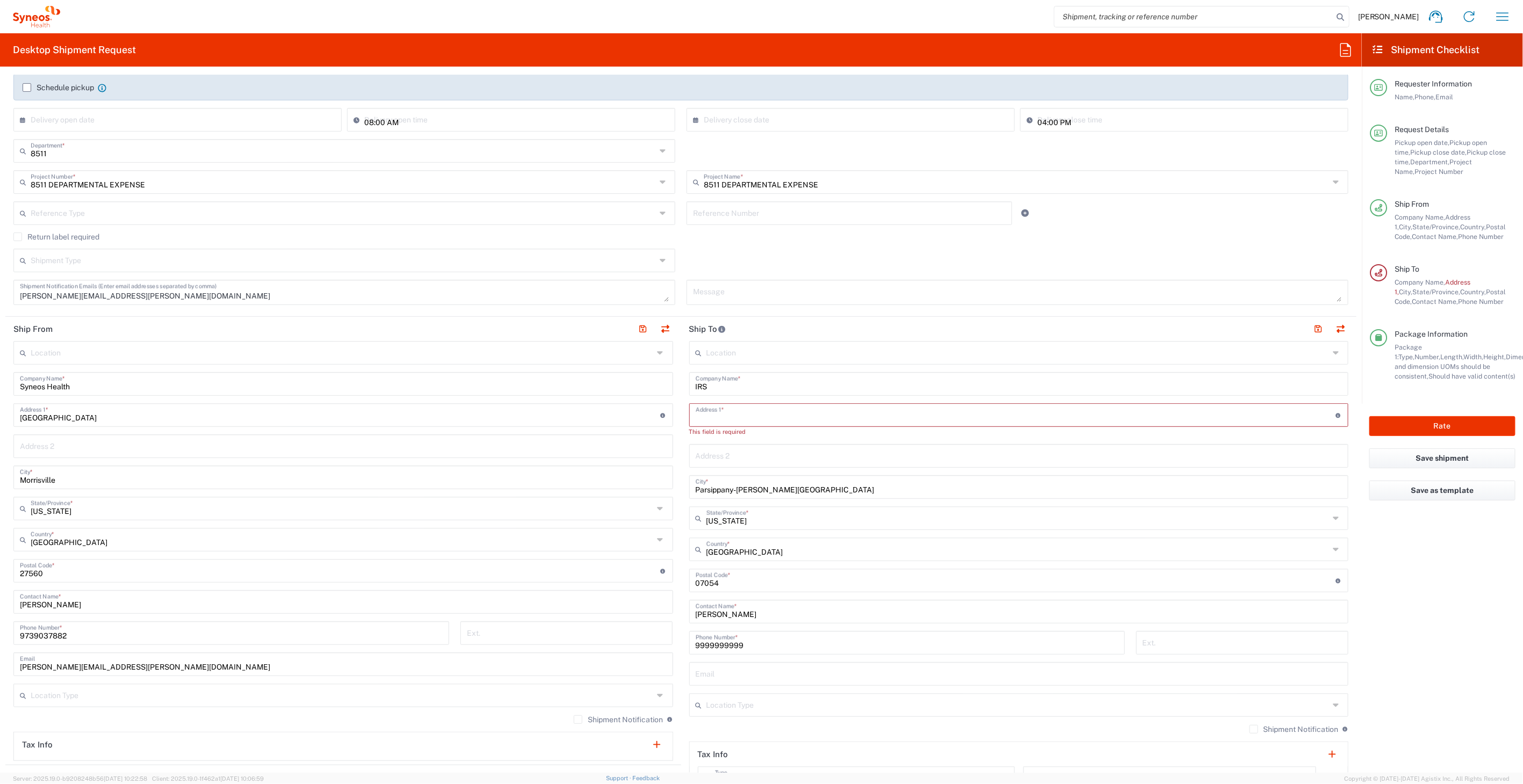
click at [720, 411] on input "text" at bounding box center [1016, 414] width 640 height 19
type input "600 Arch Street"
click at [798, 481] on input "Parsippany-Troy Hills" at bounding box center [1019, 477] width 647 height 19
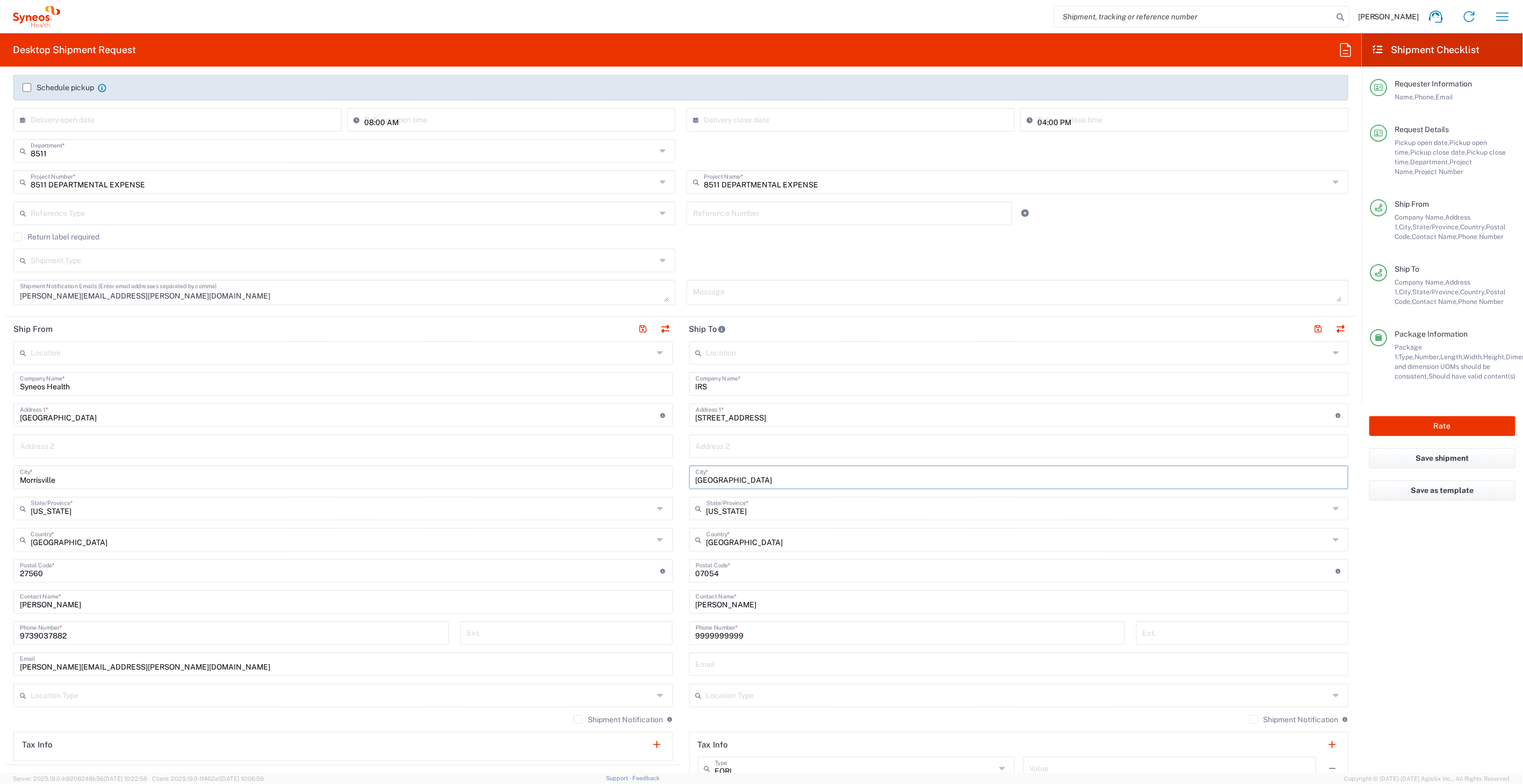
type input "Philadelphia"
click at [777, 510] on input "text" at bounding box center [1018, 507] width 623 height 19
click at [712, 540] on span "[US_STATE]" at bounding box center [1011, 548] width 653 height 17
type input "[US_STATE]"
click at [738, 570] on input "undefined" at bounding box center [1016, 570] width 640 height 19
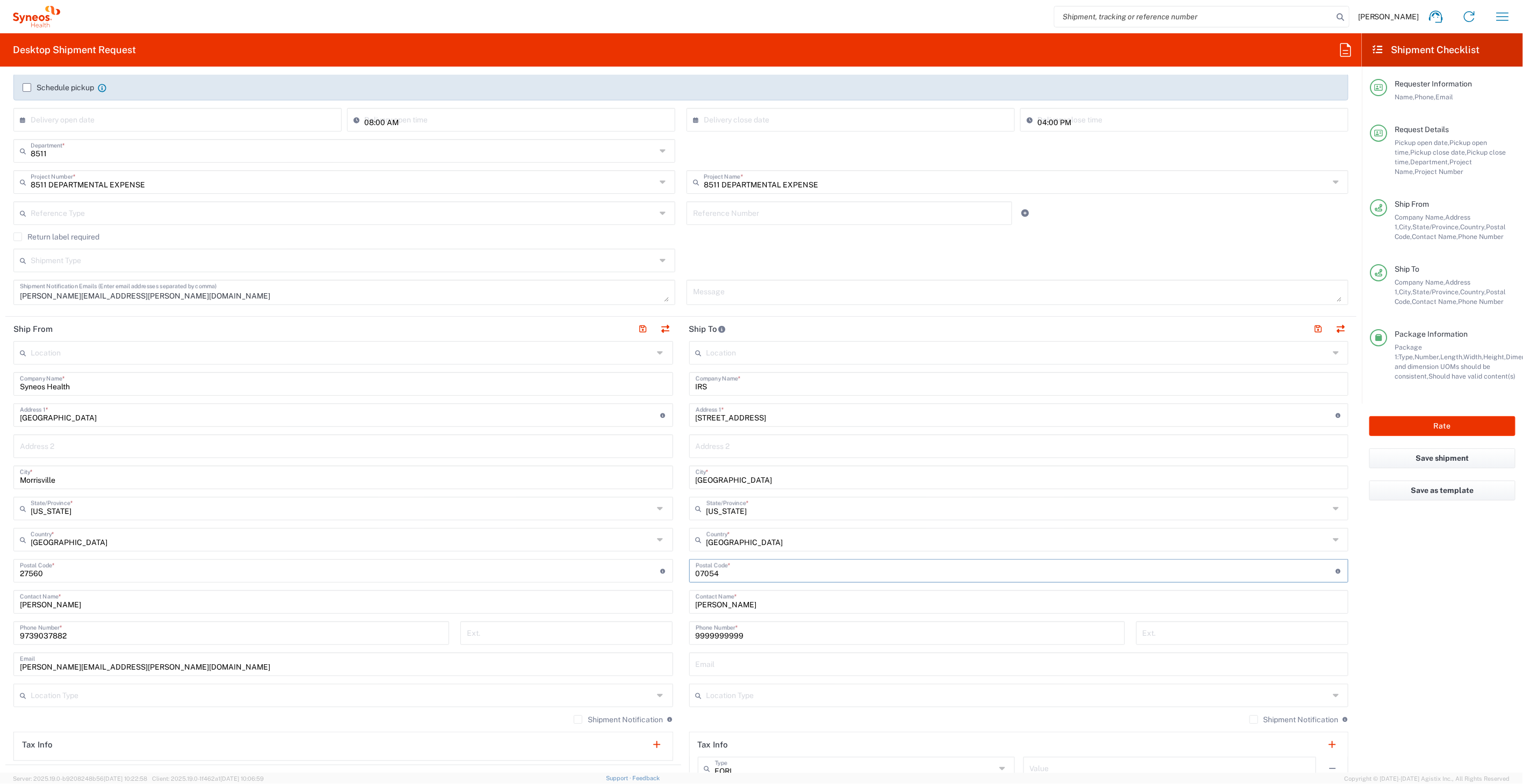
click at [738, 570] on input "undefined" at bounding box center [1016, 570] width 640 height 19
type input "19106"
click at [674, 584] on main "Location Addison Whitney LLC-Morrisvile NC US Barcelona-Syneos Health BioSector…" at bounding box center [343, 551] width 676 height 420
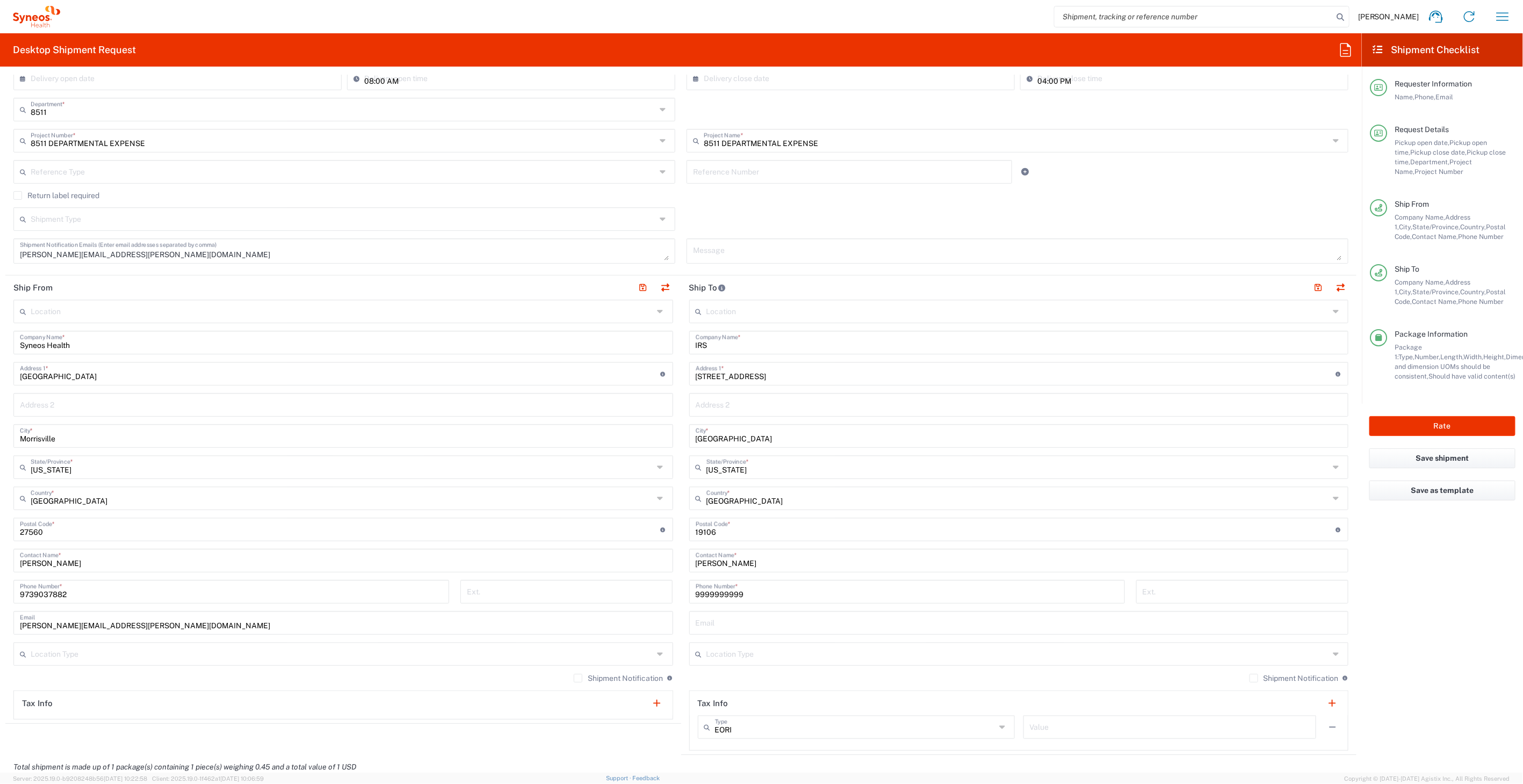
scroll to position [238, 0]
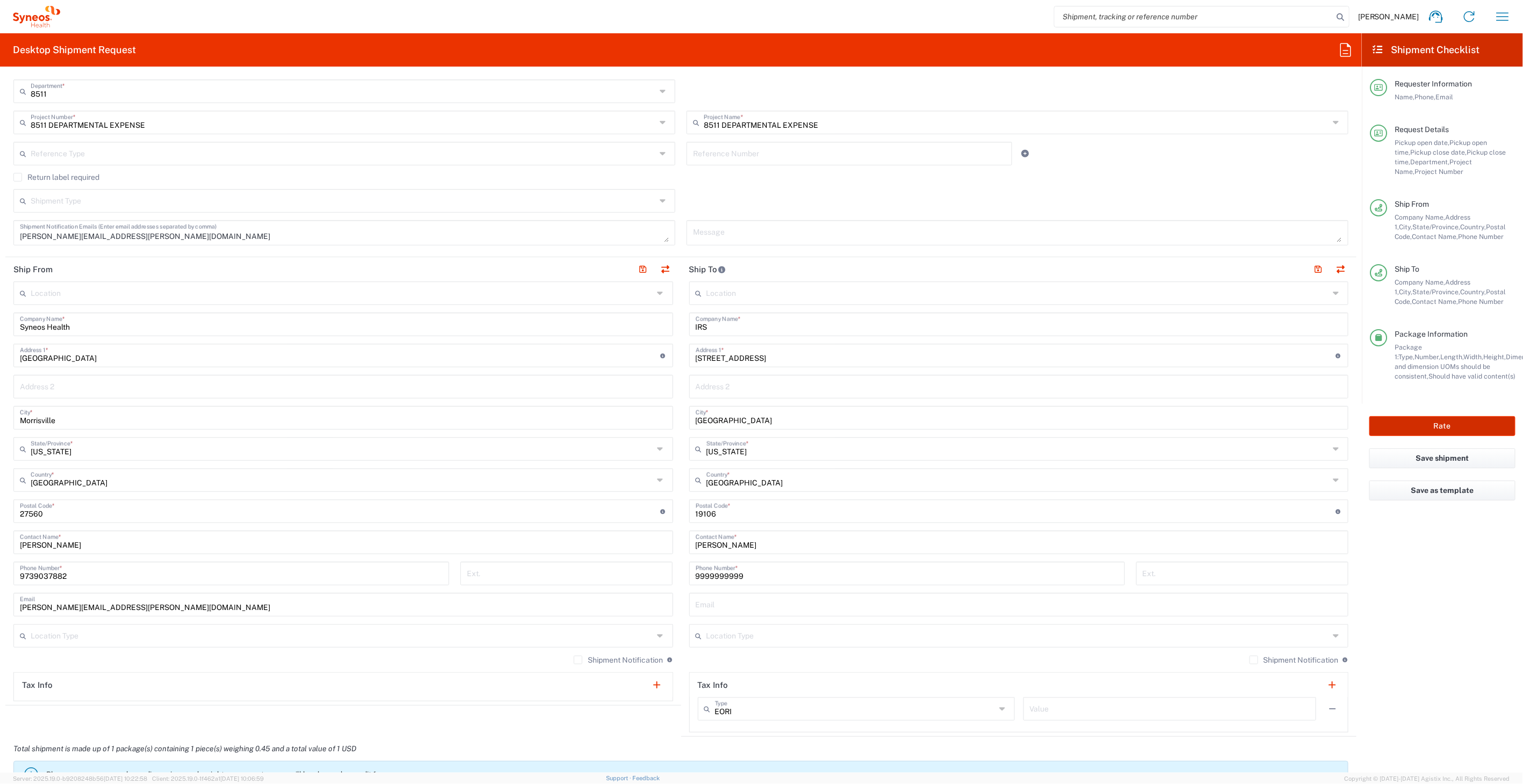
click at [1428, 420] on button "Rate" at bounding box center [1442, 426] width 146 height 20
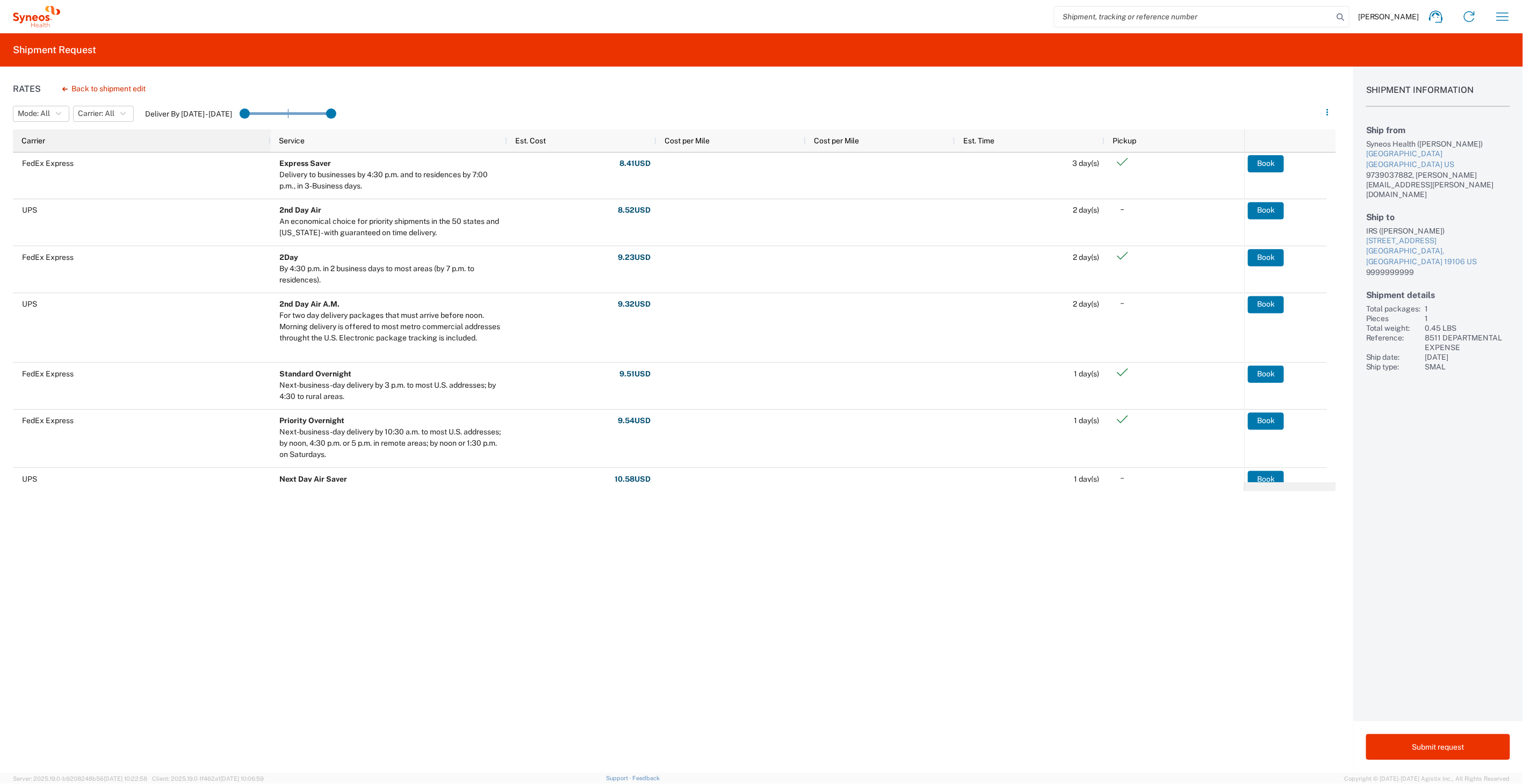
click at [64, 138] on div "Carrier" at bounding box center [144, 141] width 245 height 17
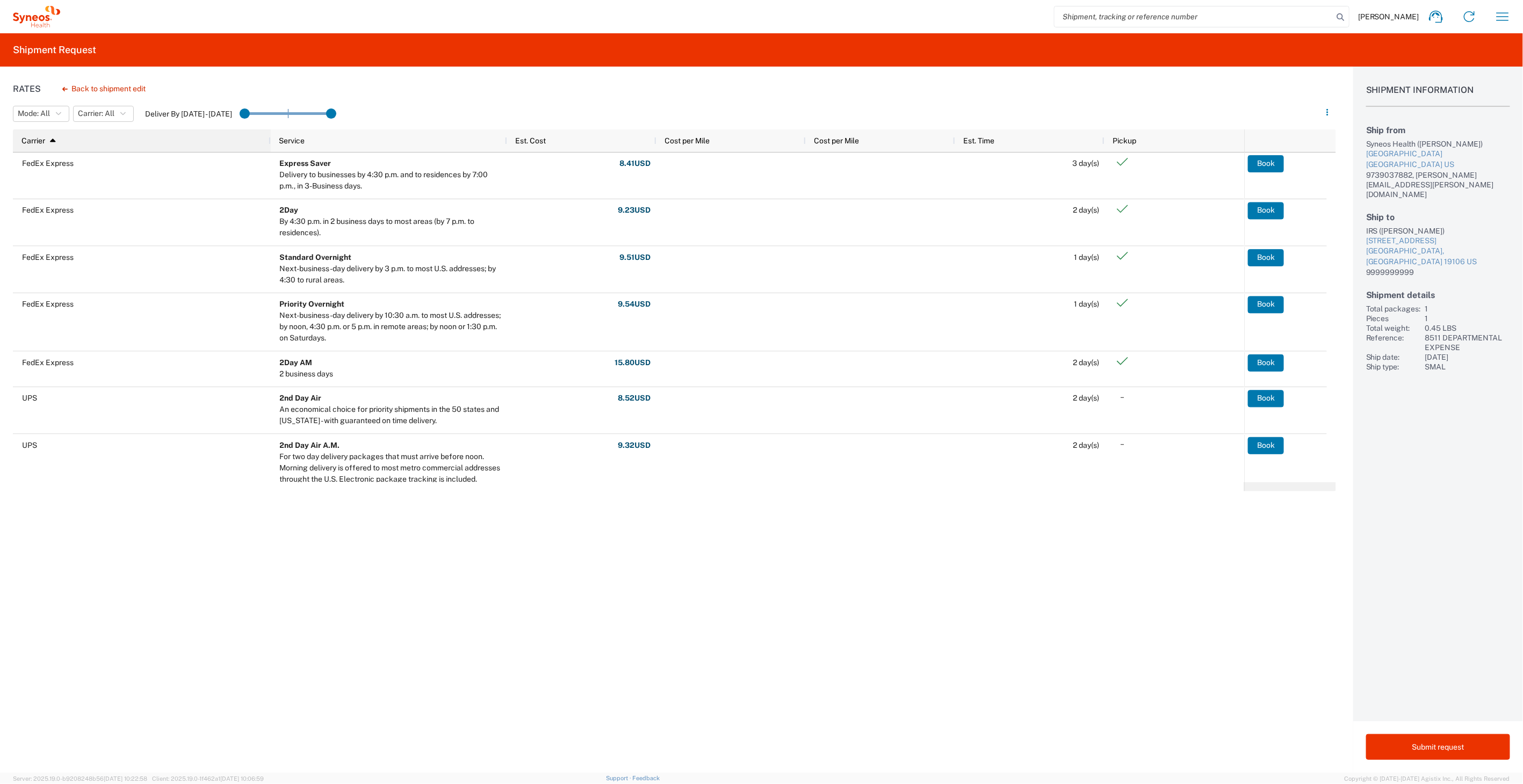
click at [64, 138] on div "Carrier 1" at bounding box center [144, 141] width 245 height 17
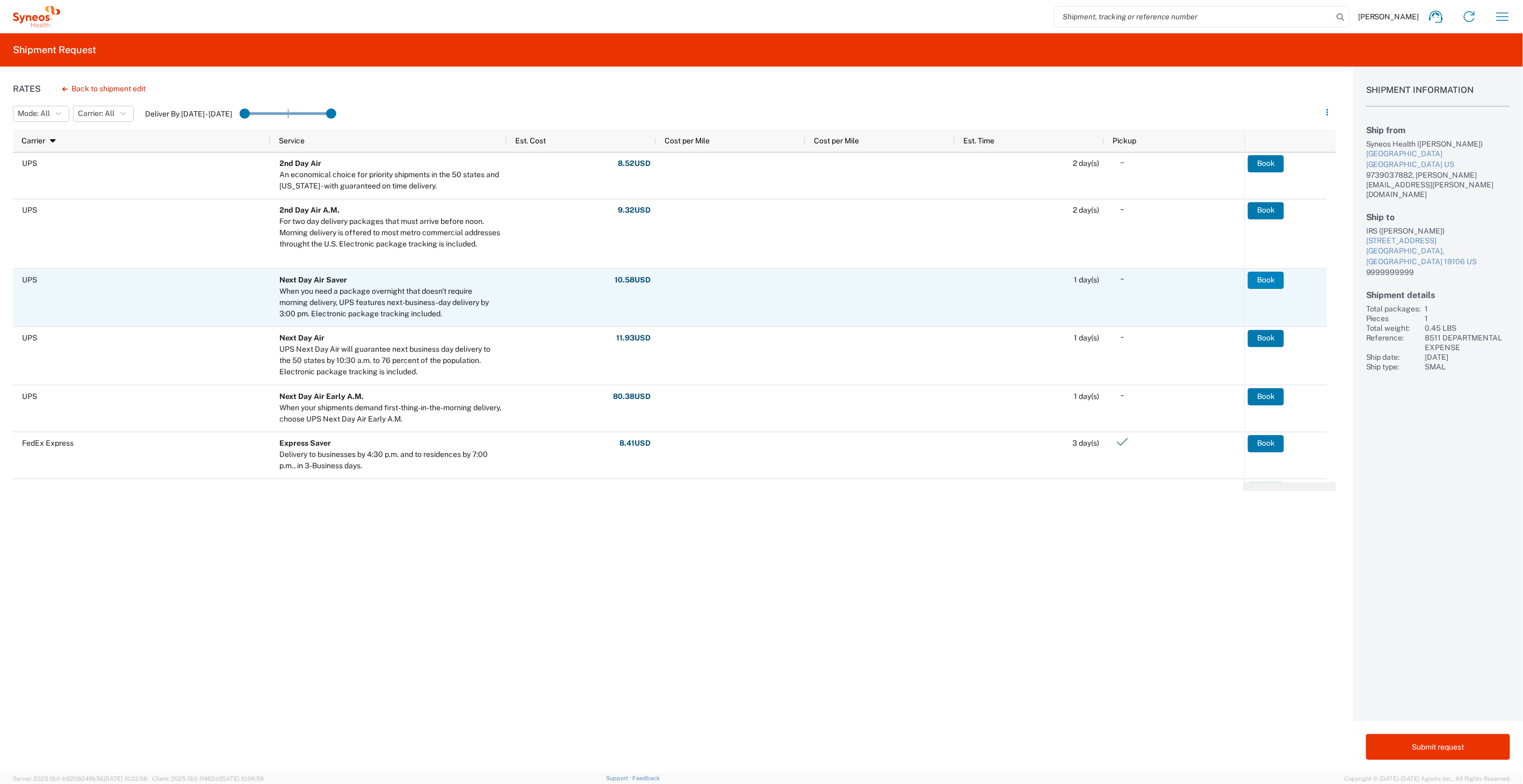
click at [1272, 277] on button "Book" at bounding box center [1266, 280] width 36 height 17
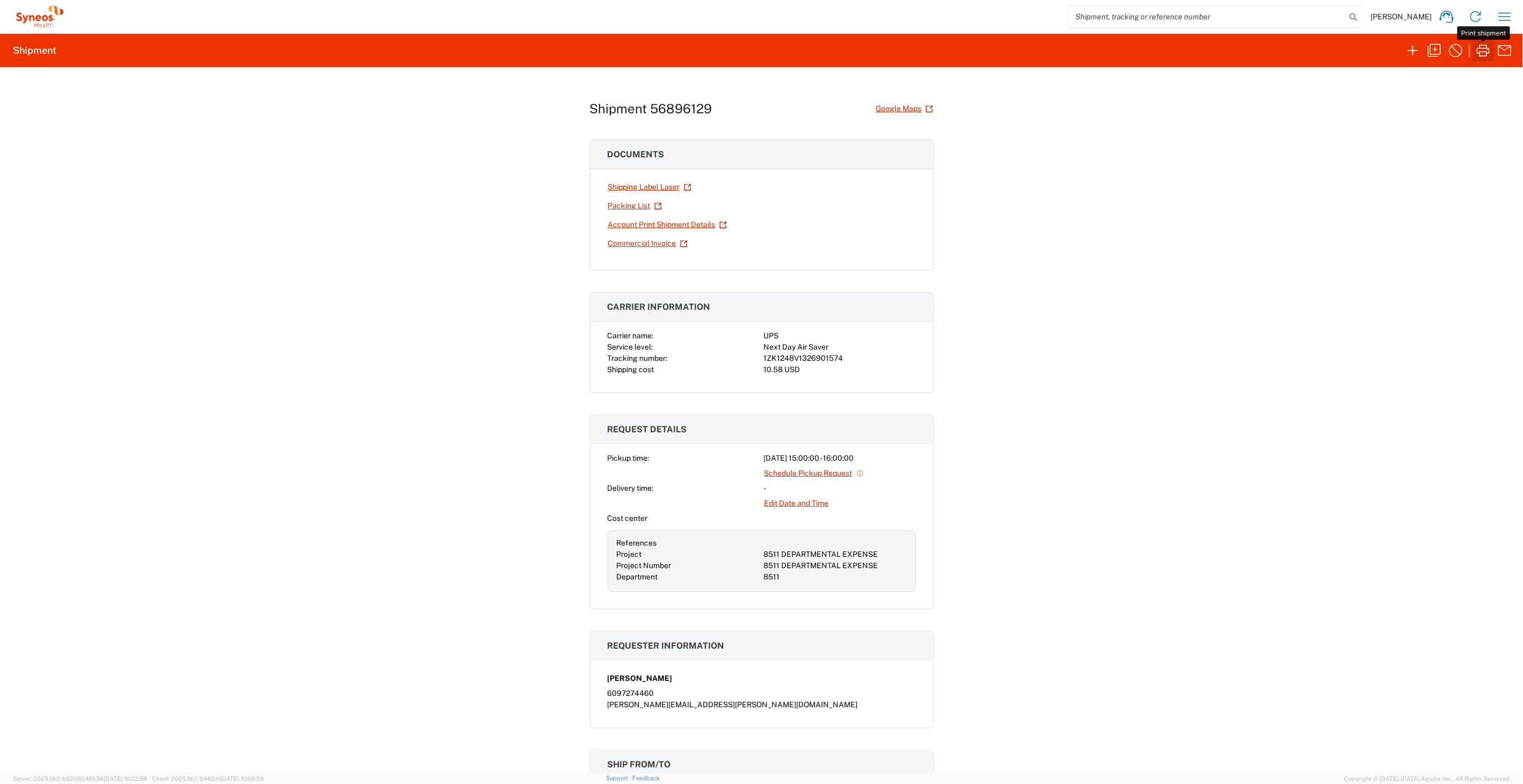
click at [1487, 54] on icon "button" at bounding box center [1483, 50] width 17 height 17
click at [1435, 55] on icon "button" at bounding box center [1434, 50] width 17 height 17
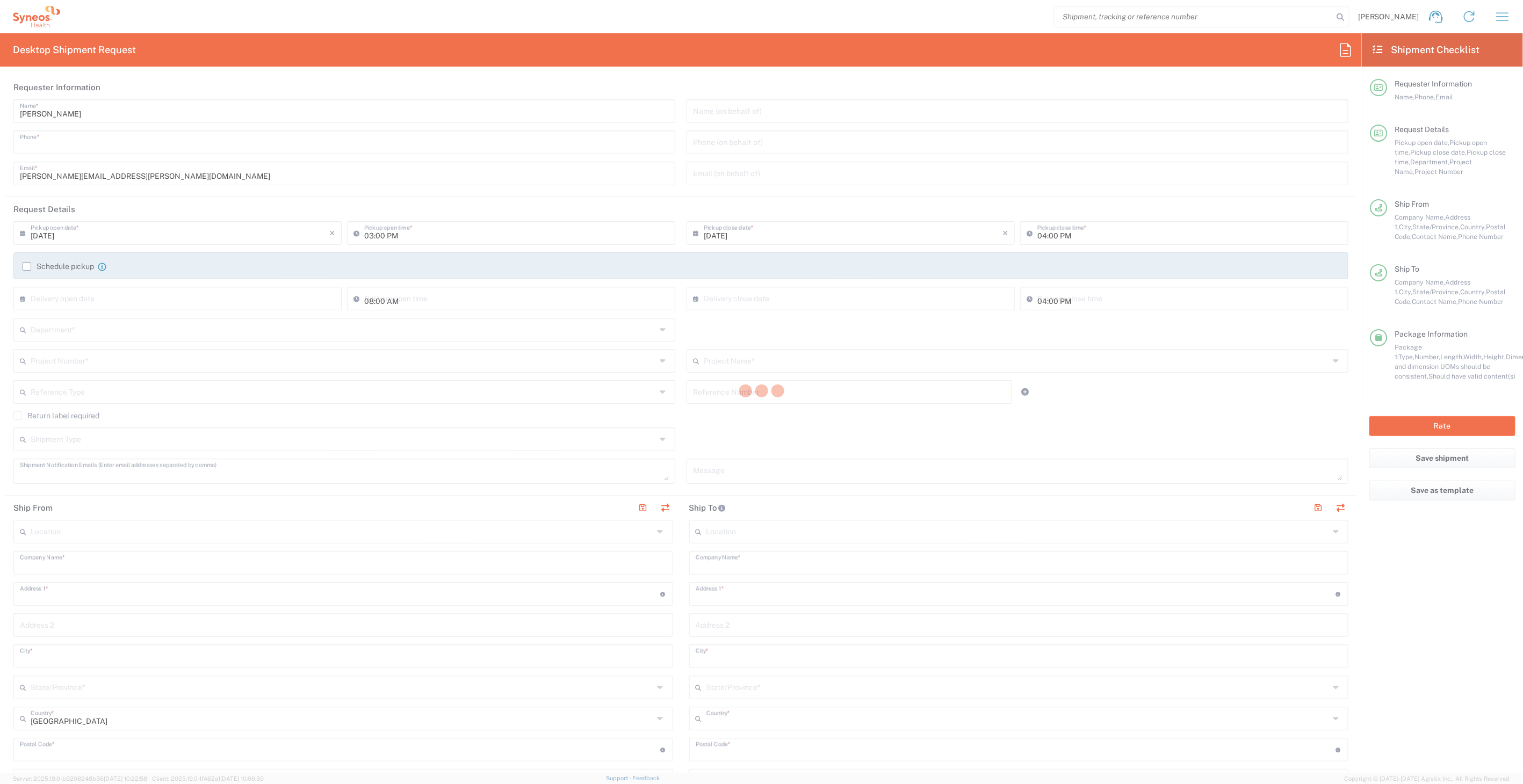
type input "6097274460"
type textarea "[PERSON_NAME][EMAIL_ADDRESS][PERSON_NAME][DOMAIN_NAME]"
type input "Syneos Health"
type input "[GEOGRAPHIC_DATA]"
type input "Morrisville"
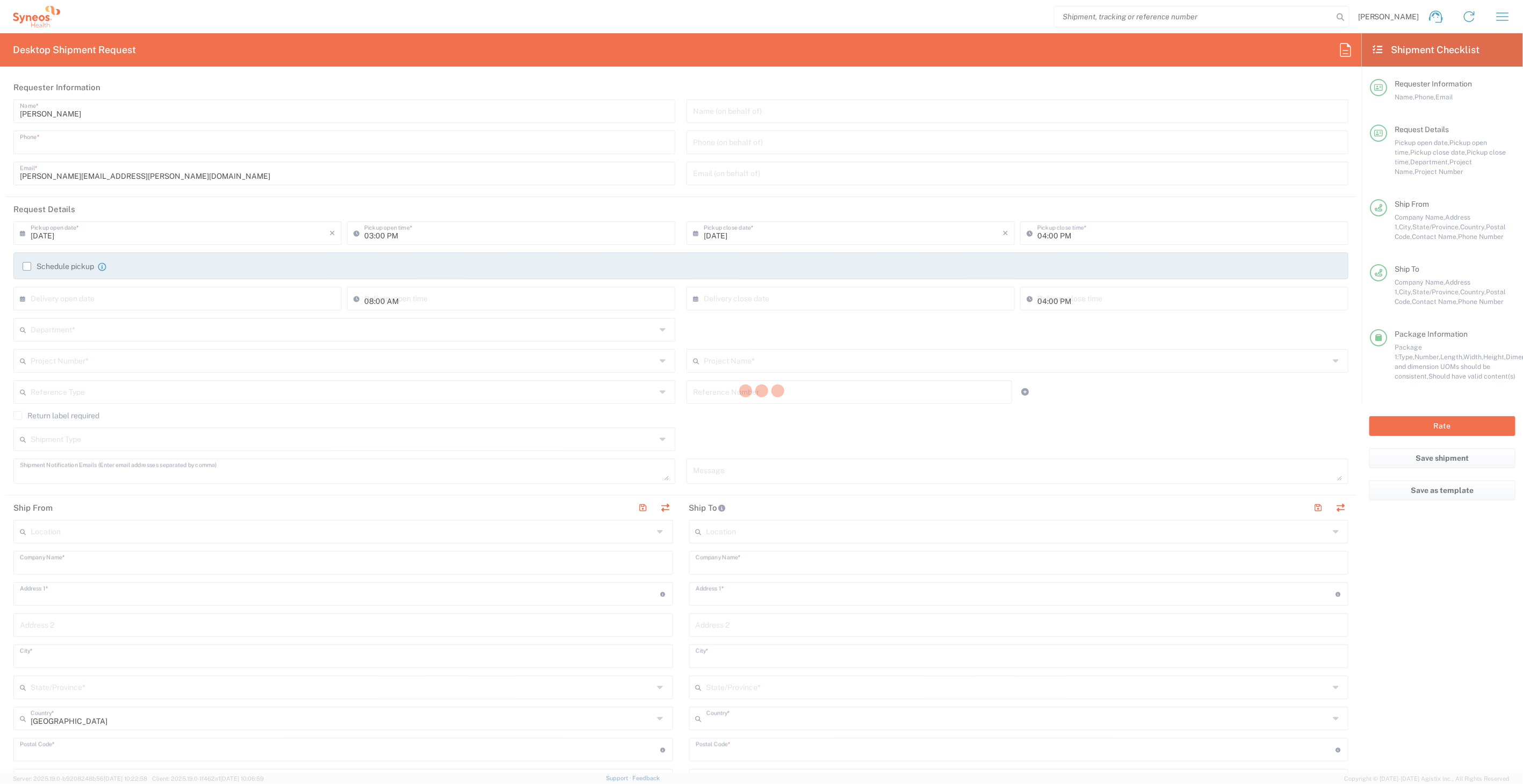
type input "27560"
type input "[PERSON_NAME]"
type input "9739037882"
type input "[PERSON_NAME][EMAIL_ADDRESS][PERSON_NAME][DOMAIN_NAME]"
type input "IRS"
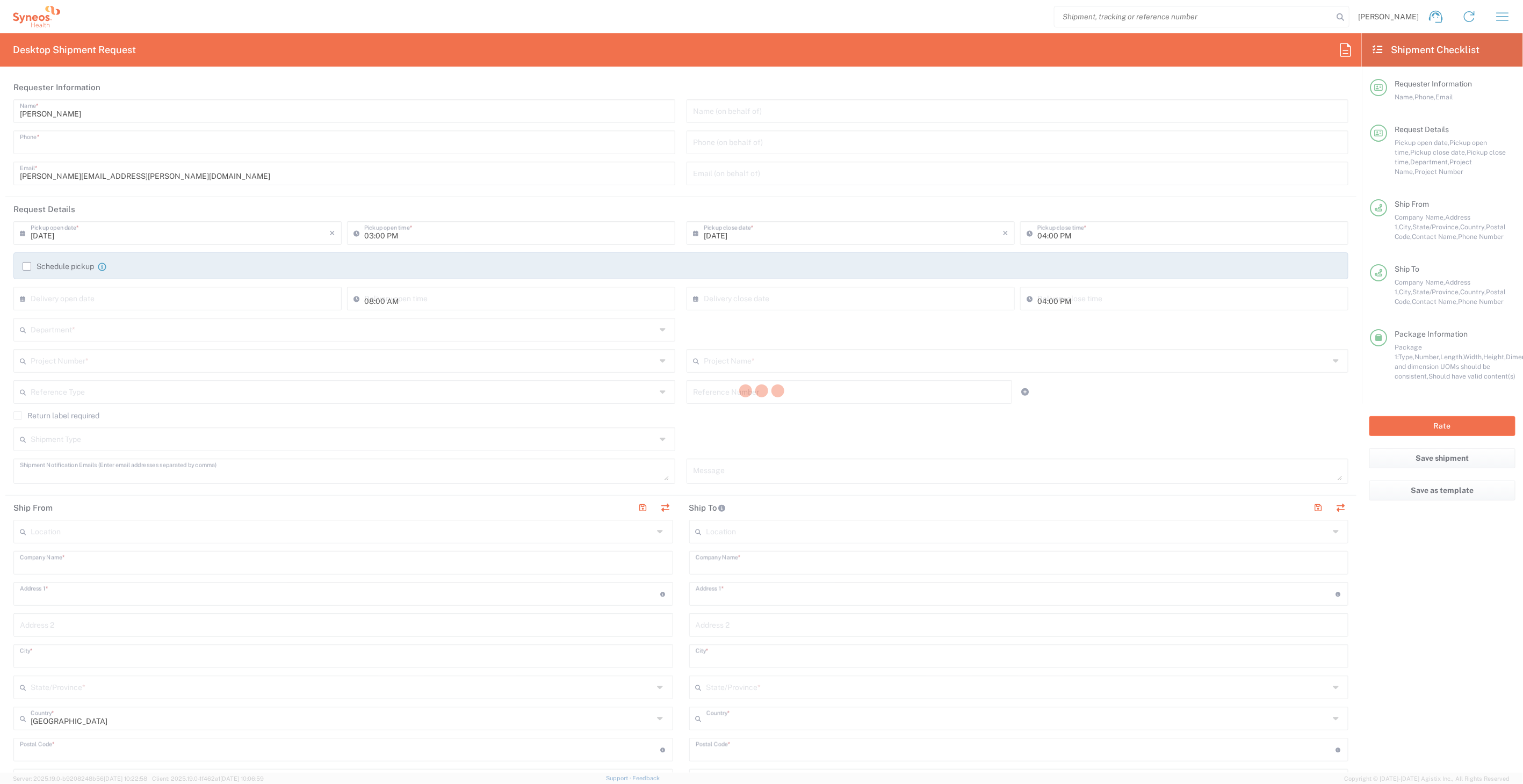
type input "600 Arch Street"
type input "Philadelphia"
type input "[GEOGRAPHIC_DATA]"
type input "19106"
type input "M WOOD"
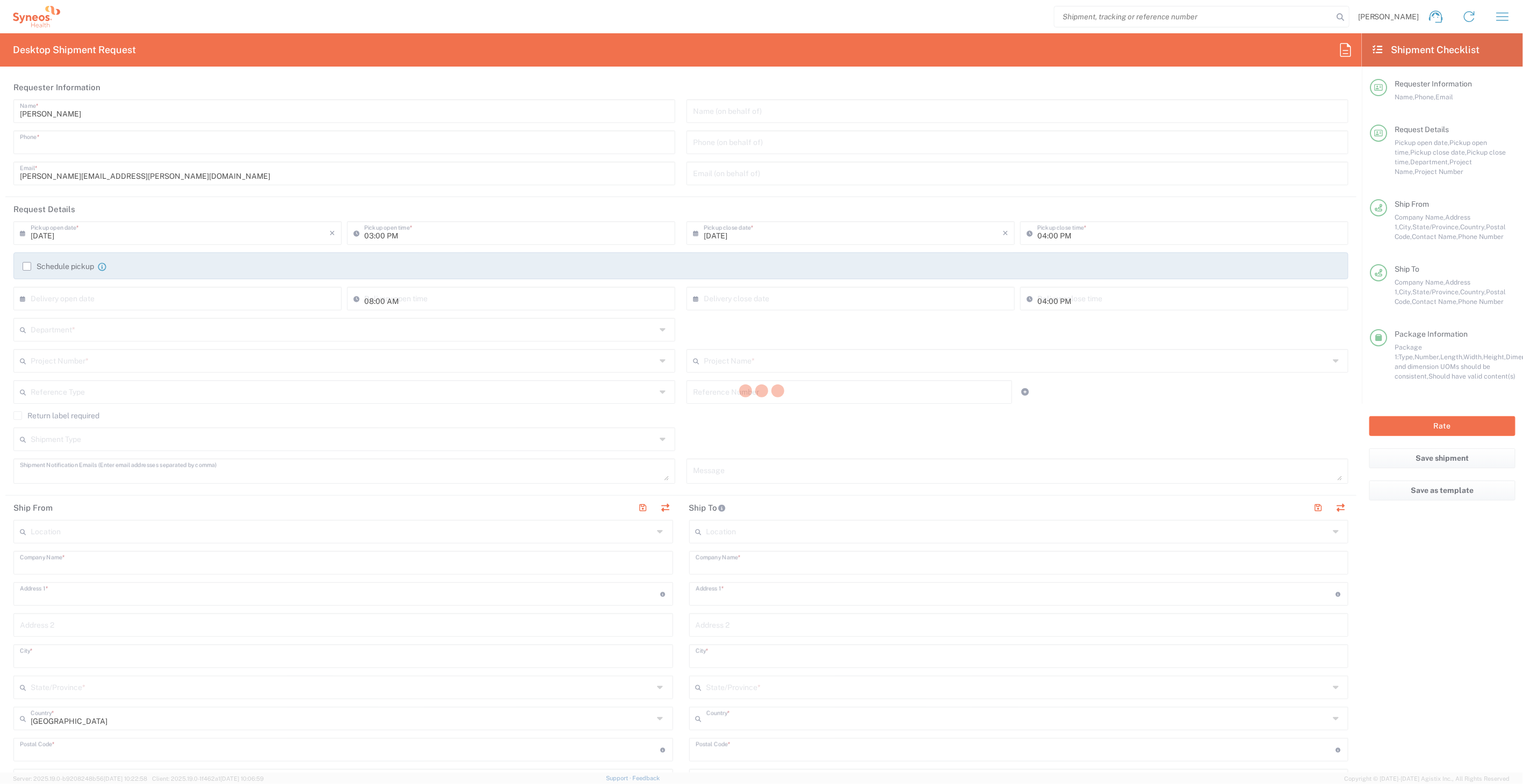
type input "9999999999"
type input "Sender/Shipper"
type input "8511 DEPARTMENTAL EXPENSE"
type input "[US_STATE]"
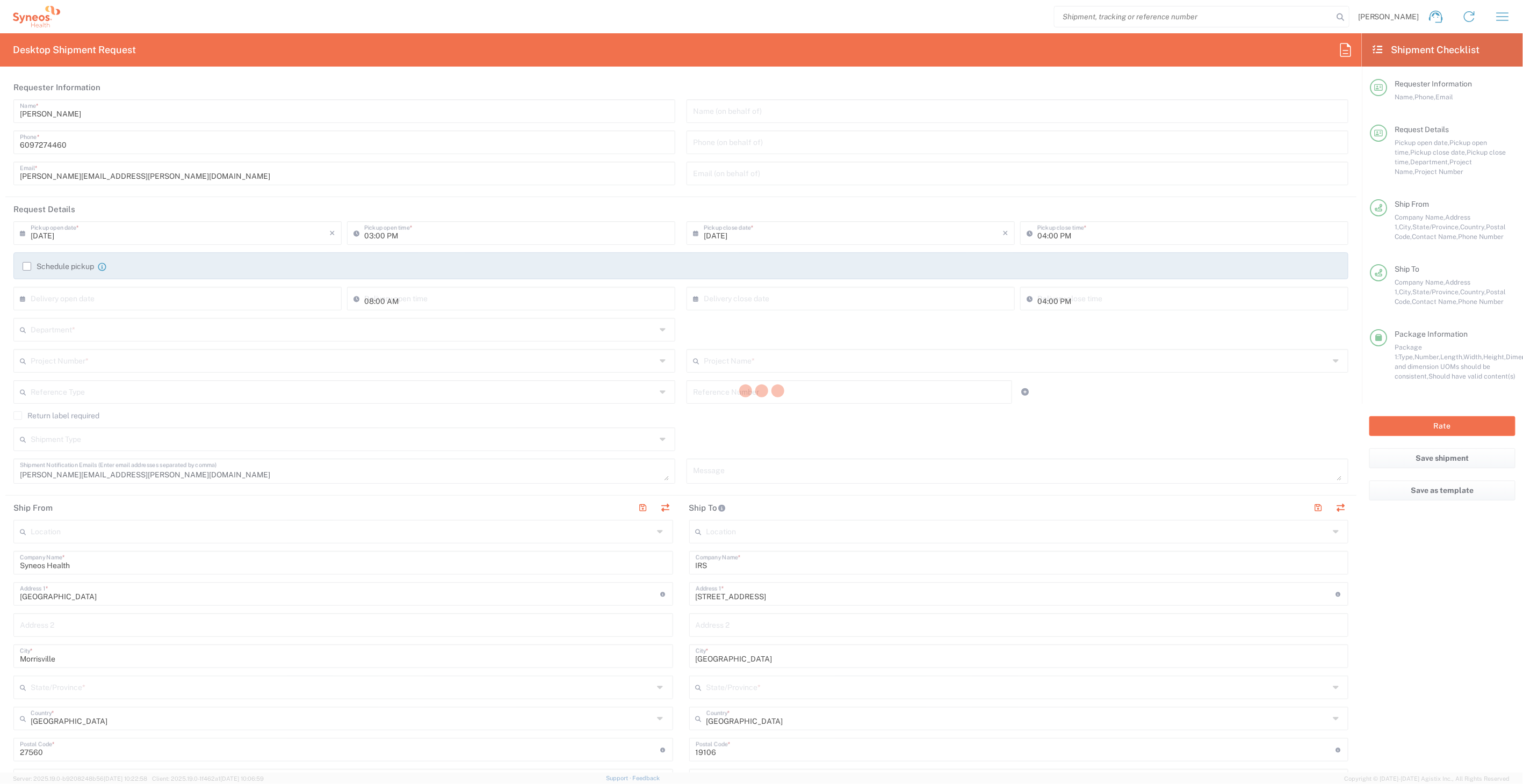
type input "[US_STATE]"
type input "Envelope"
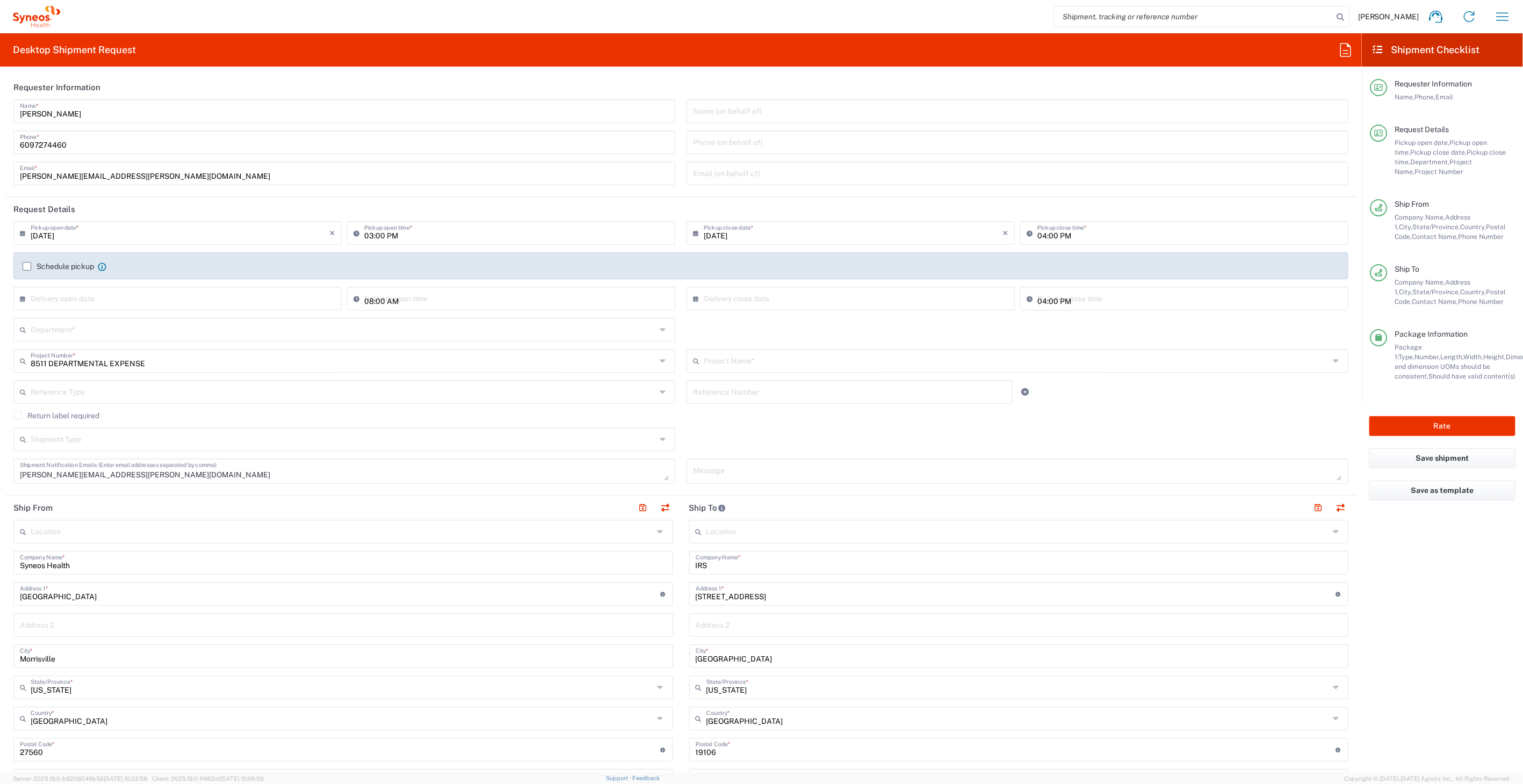
type input "8511 DEPARTMENTAL EXPENSE"
click at [746, 565] on input "IRS" at bounding box center [1019, 562] width 647 height 19
type input "8511"
click at [781, 560] on input "Cabarrus County Tax Collector" at bounding box center [1019, 562] width 647 height 19
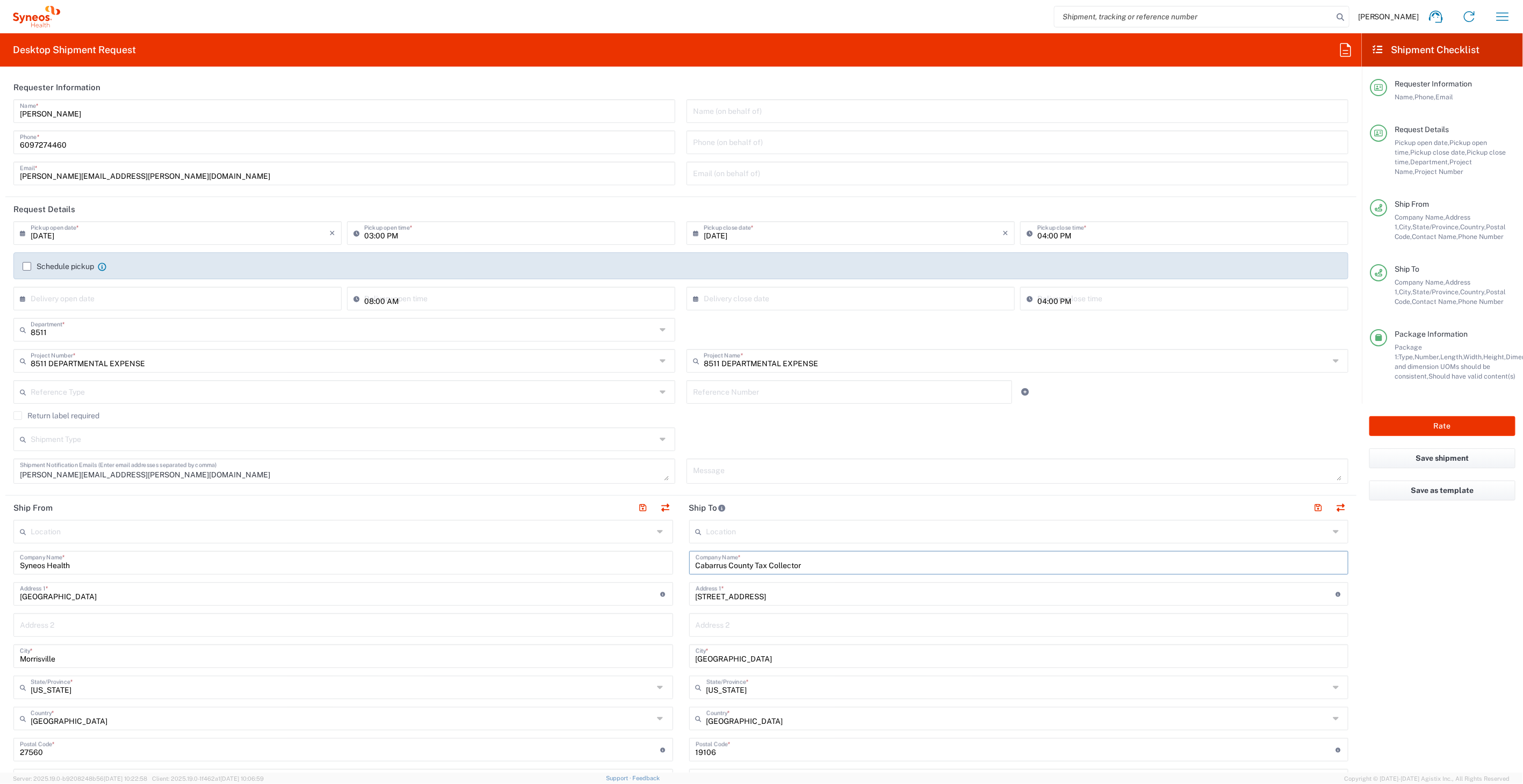
click at [781, 560] on input "Cabarrus County Tax Collector" at bounding box center [1019, 562] width 647 height 19
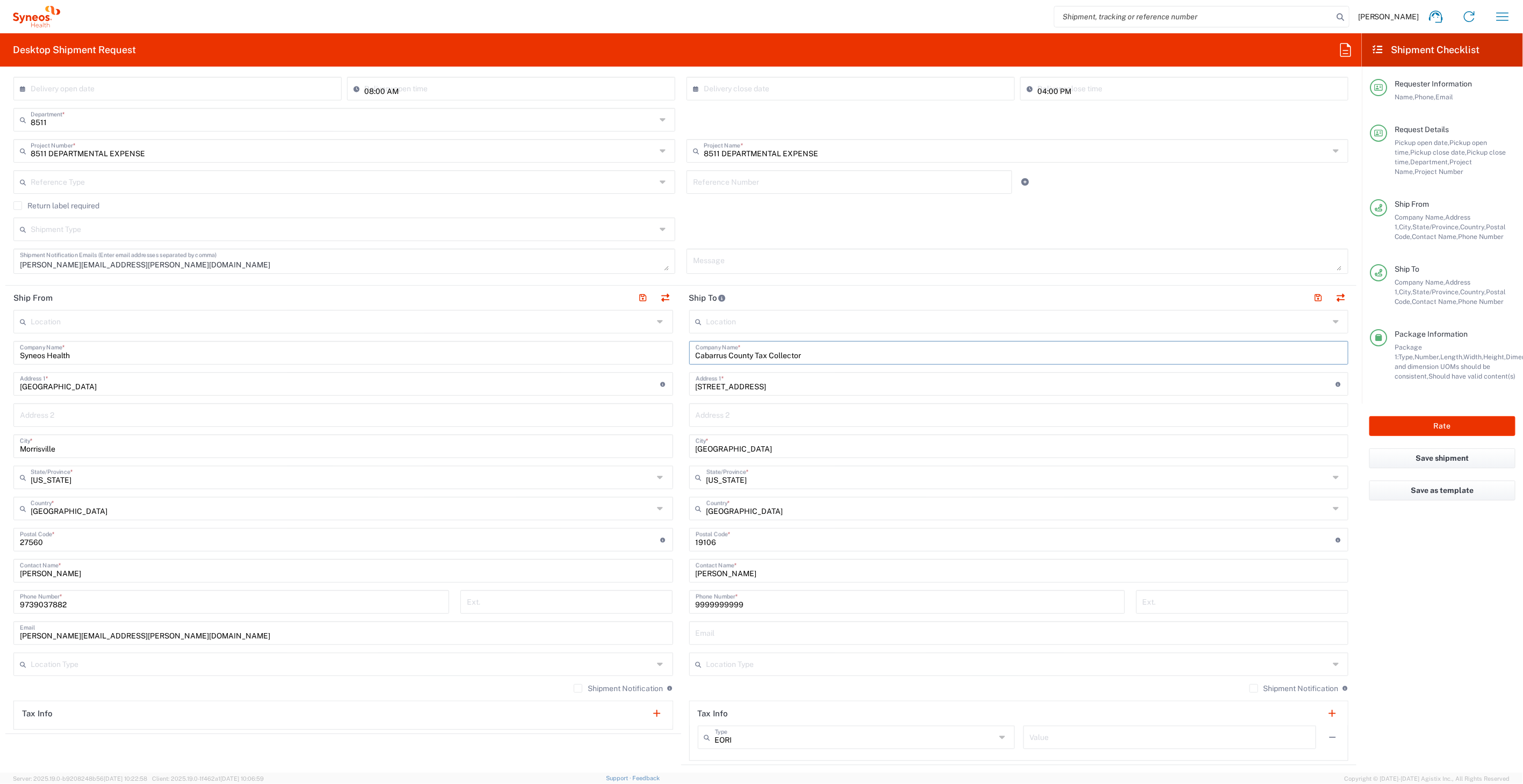
scroll to position [238, 0]
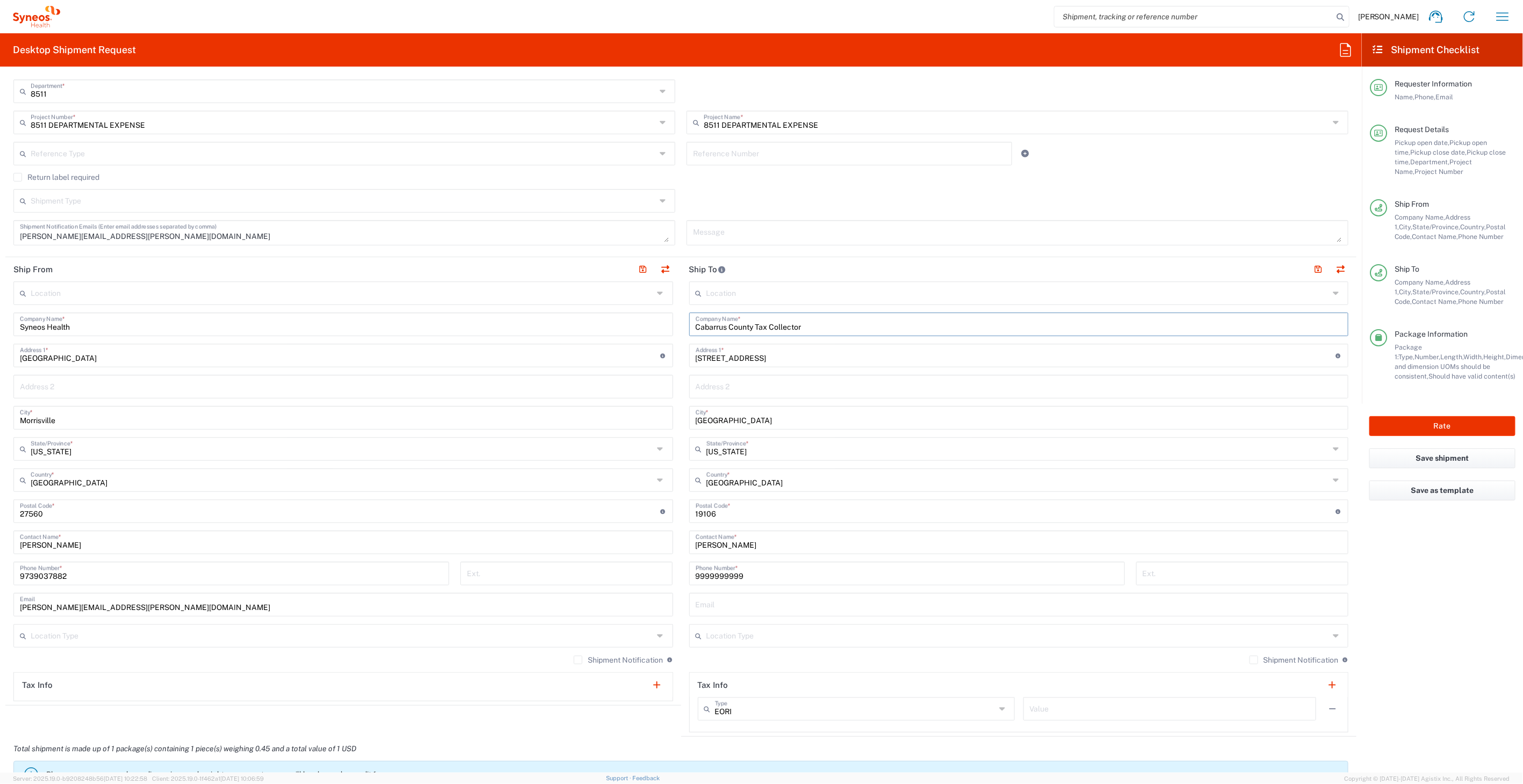
type input "Cabarrus County Tax Collector"
click at [731, 540] on input "M WOOD" at bounding box center [1019, 541] width 647 height 19
paste input "Cabarrus County Tax Collector"
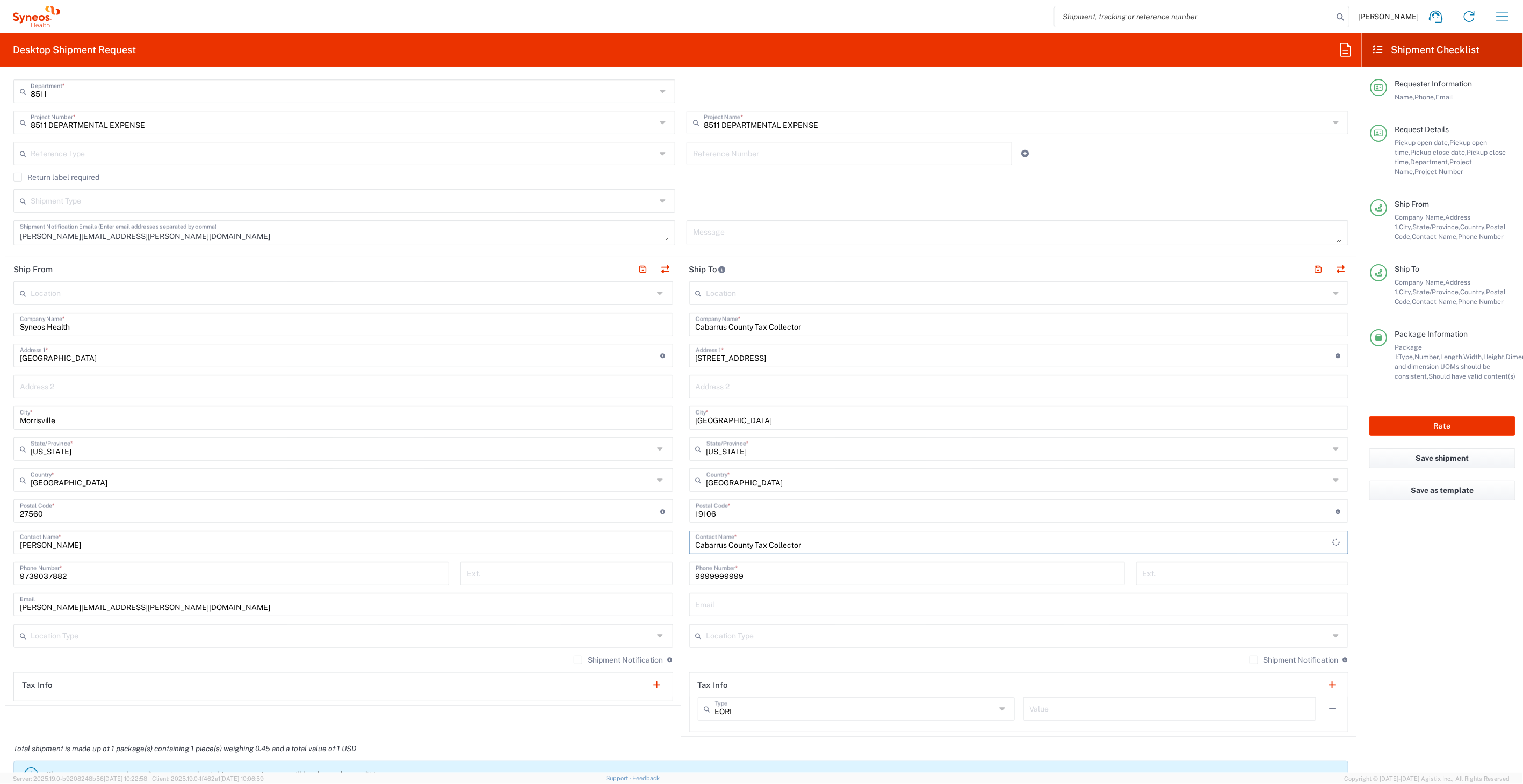
type input "Cabarrus County Tax Collector"
click at [721, 325] on input "Cabarrus County Tax Collector" at bounding box center [1019, 323] width 647 height 19
click at [767, 347] on input "600 Arch Street" at bounding box center [1016, 355] width 640 height 19
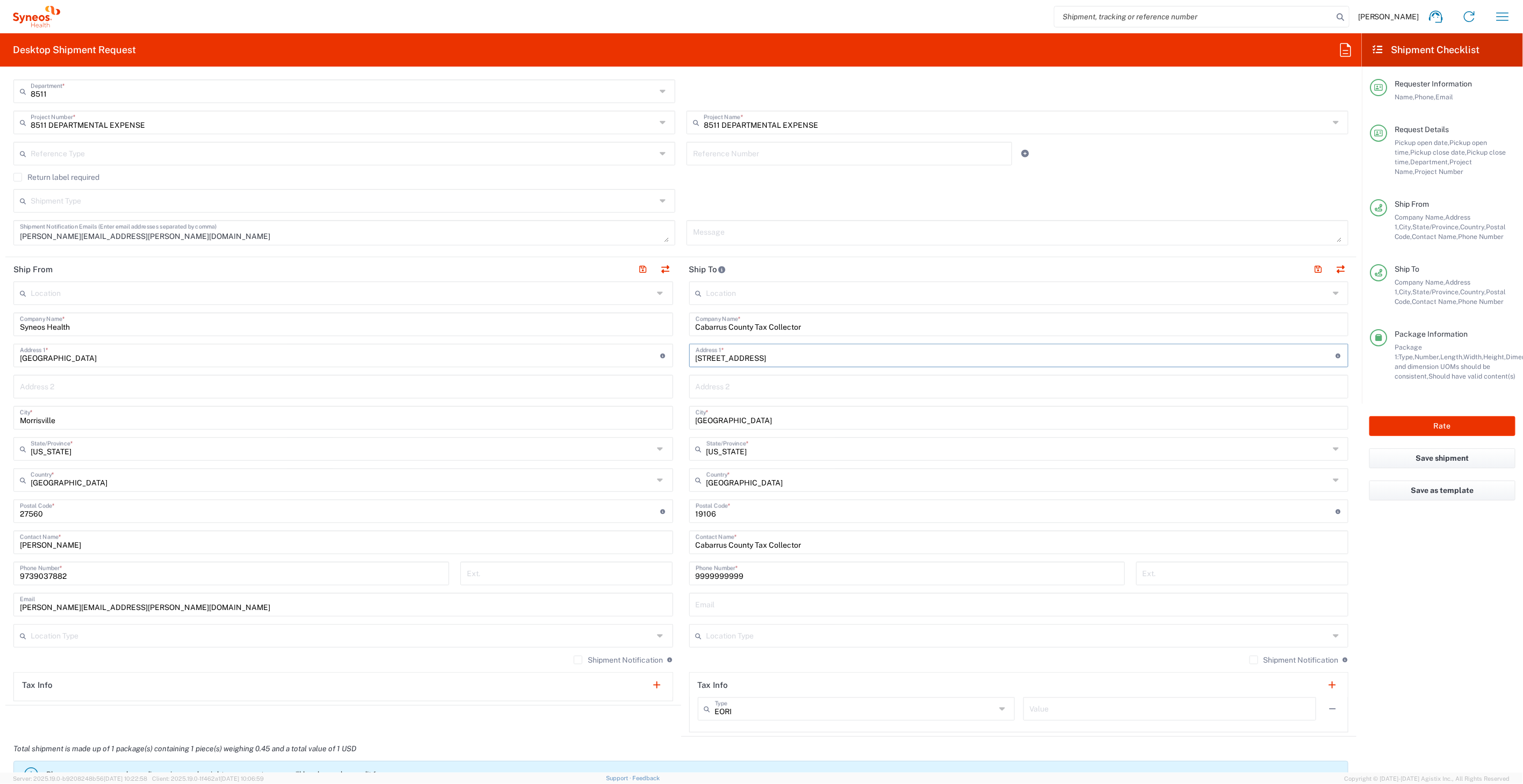
click at [767, 347] on input "600 Arch Street" at bounding box center [1016, 355] width 640 height 19
type input "54 church street SE"
click at [746, 413] on input "Philadelphia" at bounding box center [1019, 417] width 647 height 19
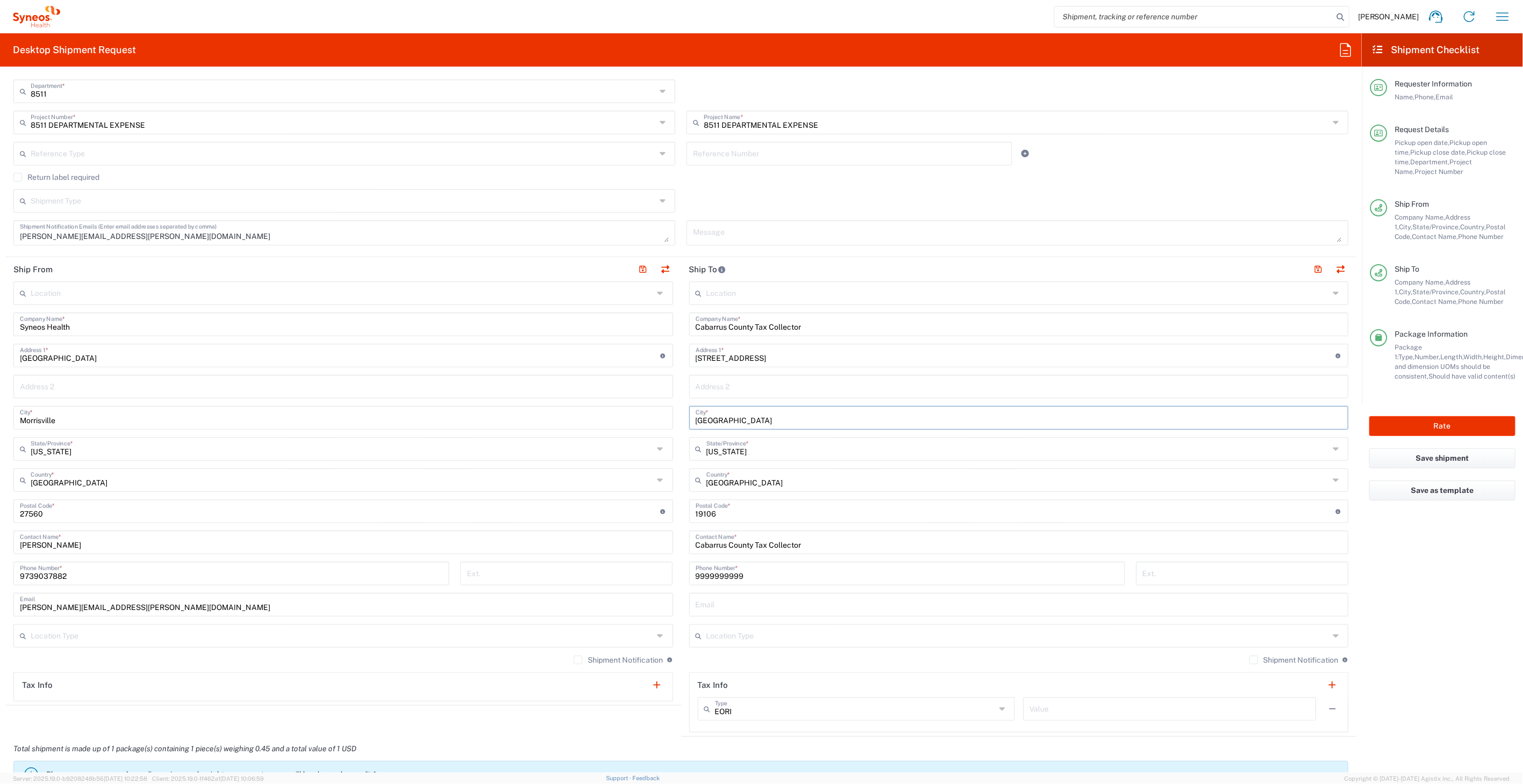
type input "Concord"
click at [789, 443] on input "text" at bounding box center [1018, 448] width 623 height 19
click at [707, 469] on span "[US_STATE]" at bounding box center [1011, 470] width 653 height 17
type input "[US_STATE]"
click at [713, 507] on input "undefined" at bounding box center [1016, 510] width 640 height 19
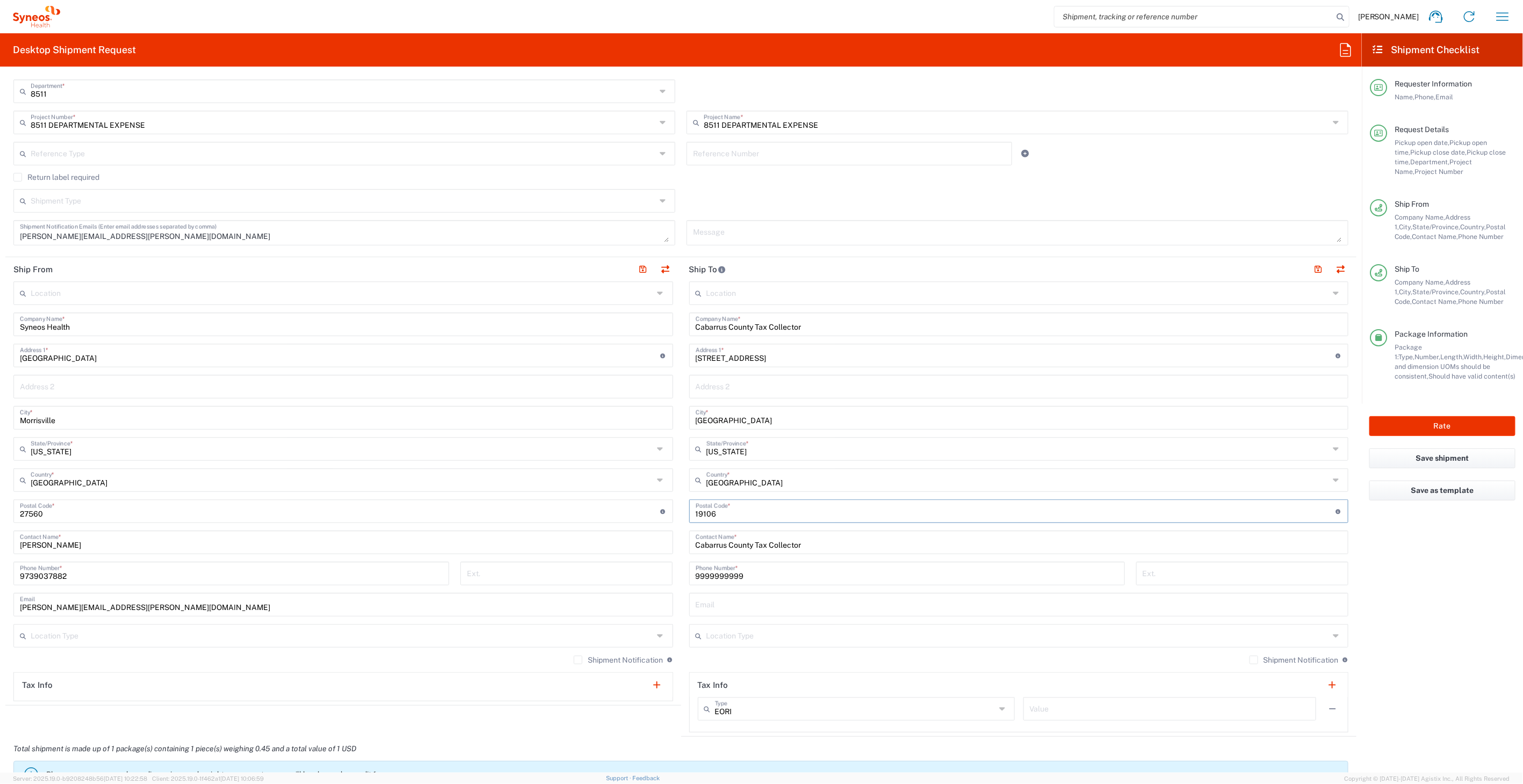
click at [715, 507] on input "undefined" at bounding box center [1016, 510] width 640 height 19
drag, startPoint x: 715, startPoint y: 507, endPoint x: 720, endPoint y: 508, distance: 5.1
click at [720, 508] on input "undefined" at bounding box center [1016, 510] width 640 height 19
click at [720, 508] on input "undefined" at bounding box center [1016, 510] width 640 height 19
click at [721, 509] on input "undefined" at bounding box center [1016, 510] width 640 height 19
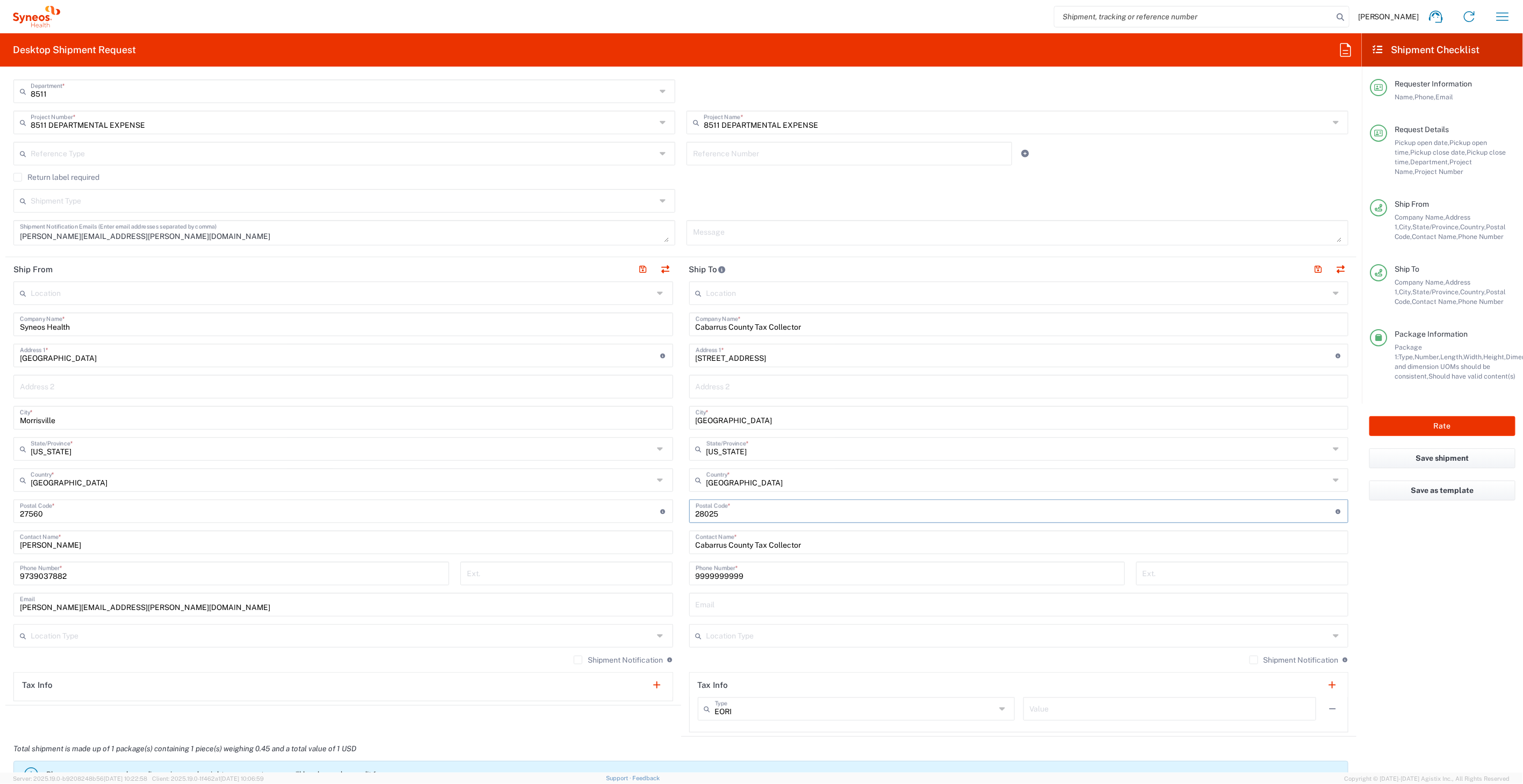
type input "28025"
click at [672, 550] on main "Location Addison Whitney LLC-Morrisvile NC US Barcelona-Syneos Health BioSector…" at bounding box center [343, 491] width 676 height 420
click at [1405, 418] on button "Rate" at bounding box center [1442, 426] width 146 height 20
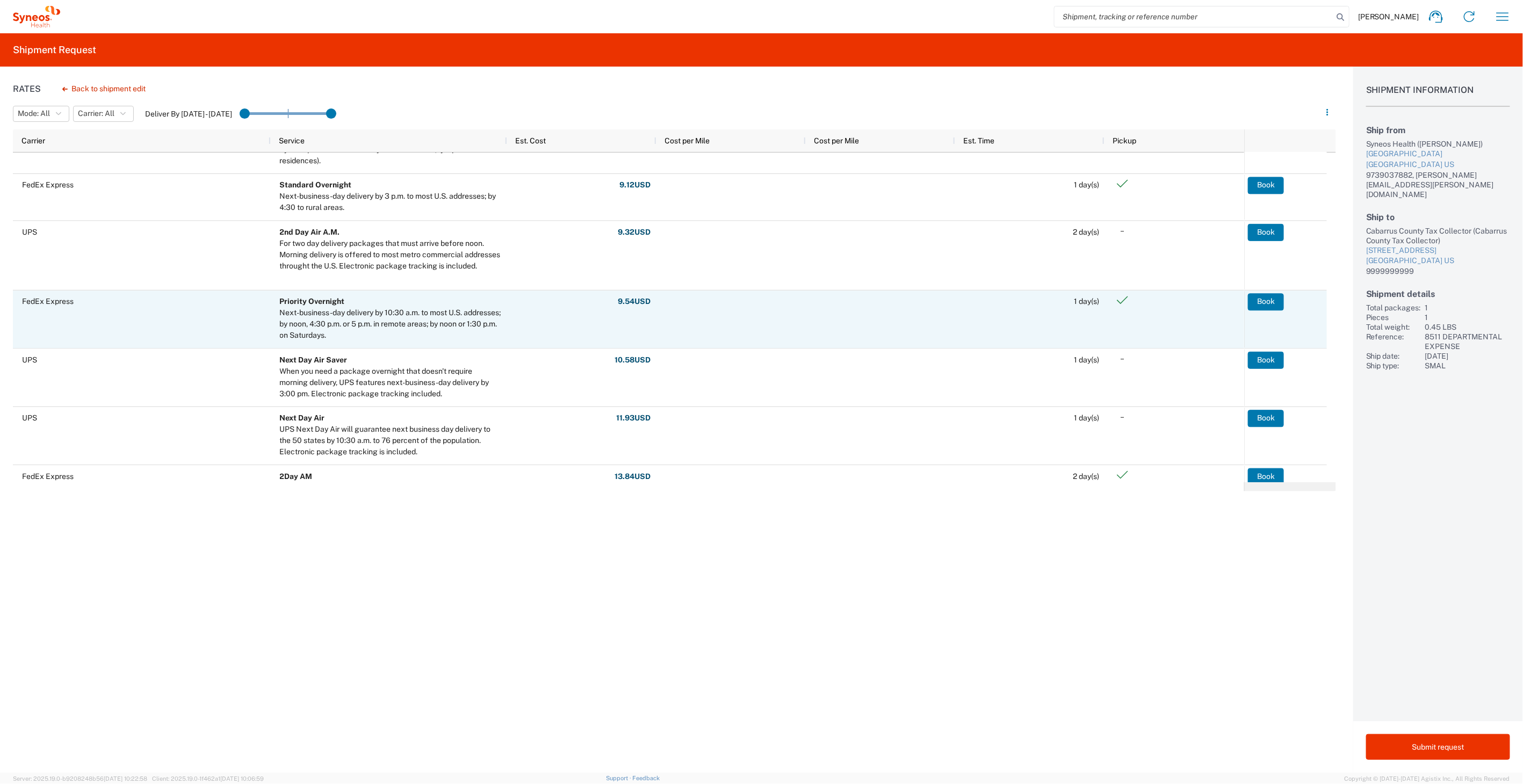
scroll to position [185, 0]
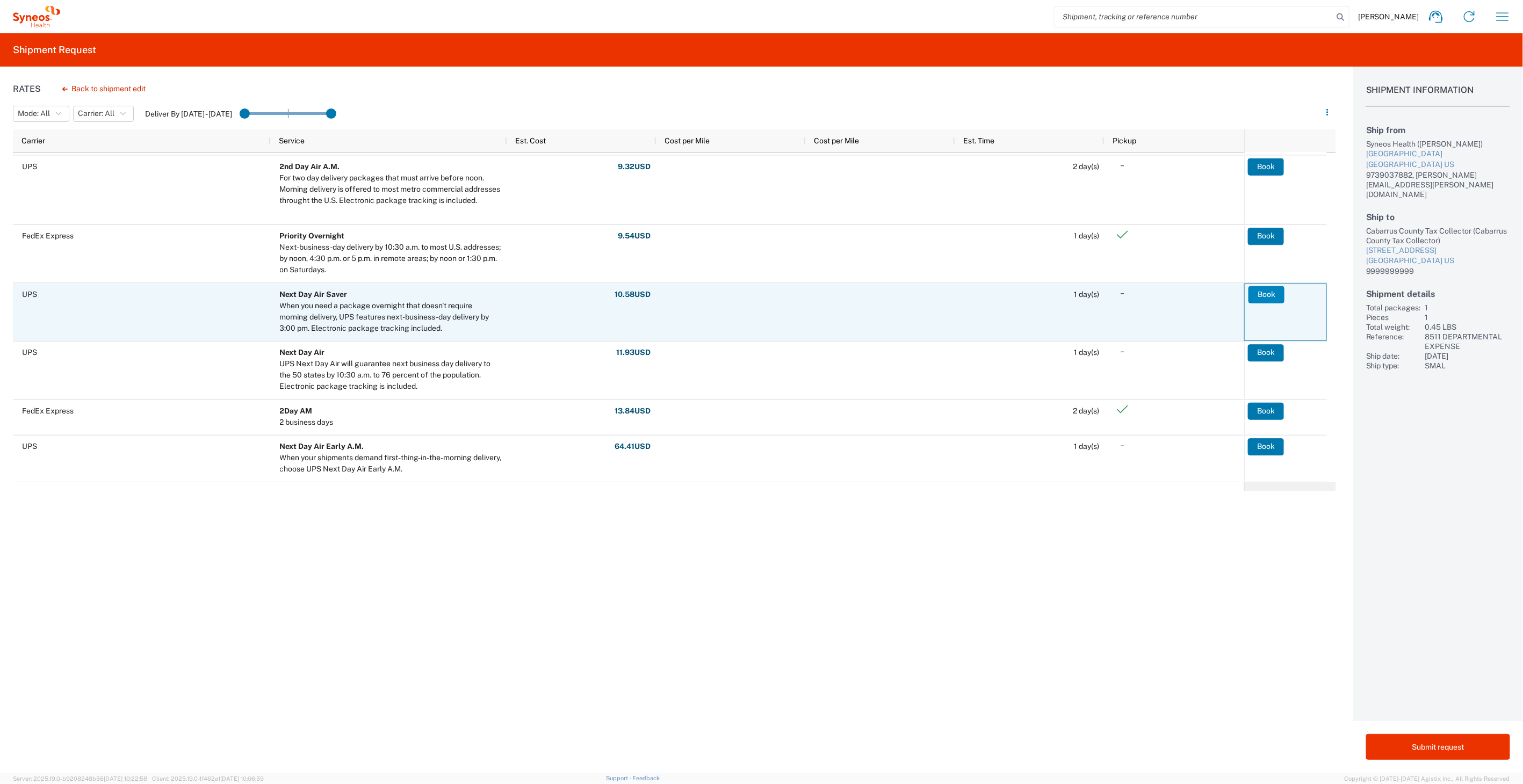
click at [1261, 293] on button "Book" at bounding box center [1266, 294] width 36 height 17
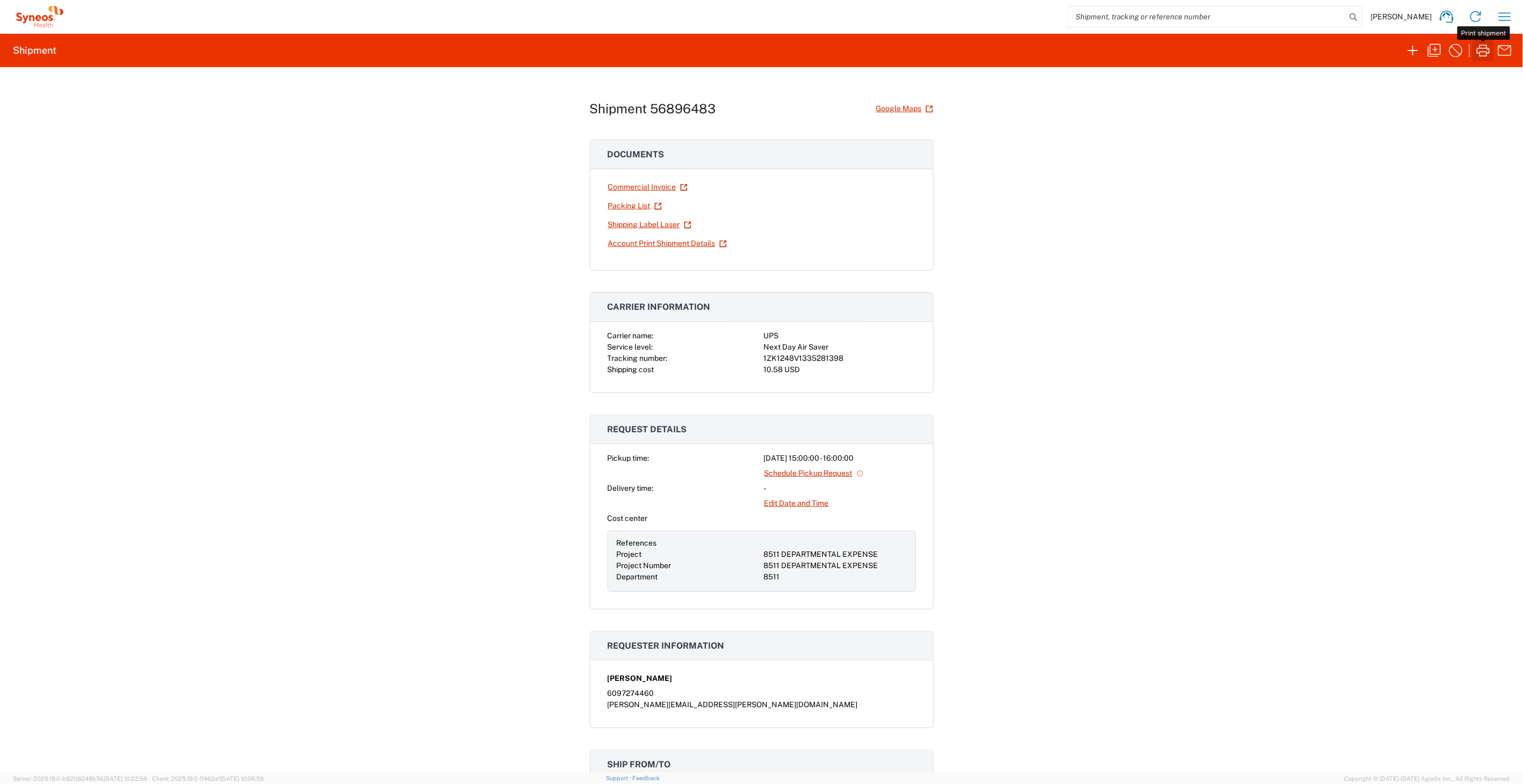
click at [1484, 49] on icon "button" at bounding box center [1483, 50] width 17 height 17
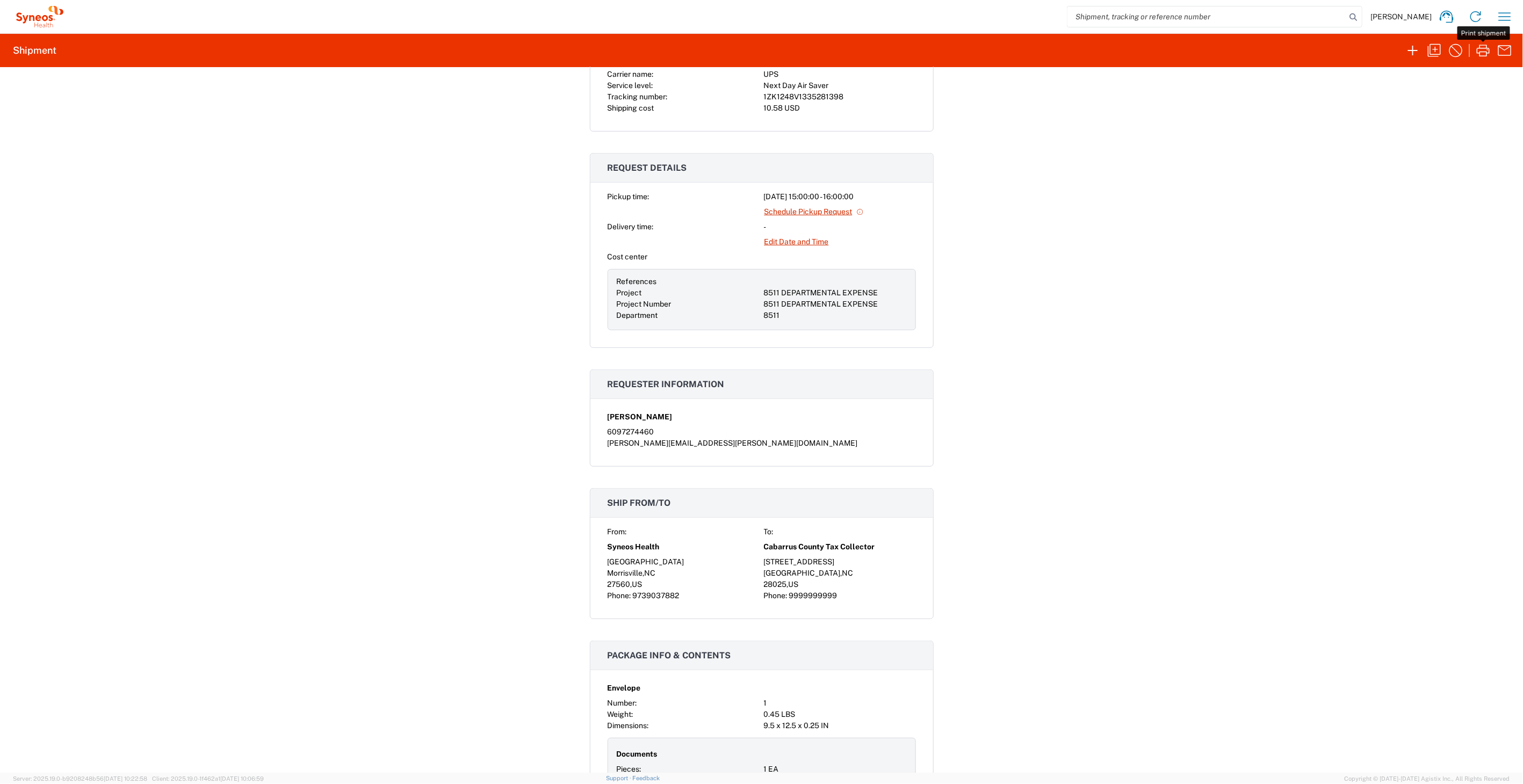
scroll to position [298, 0]
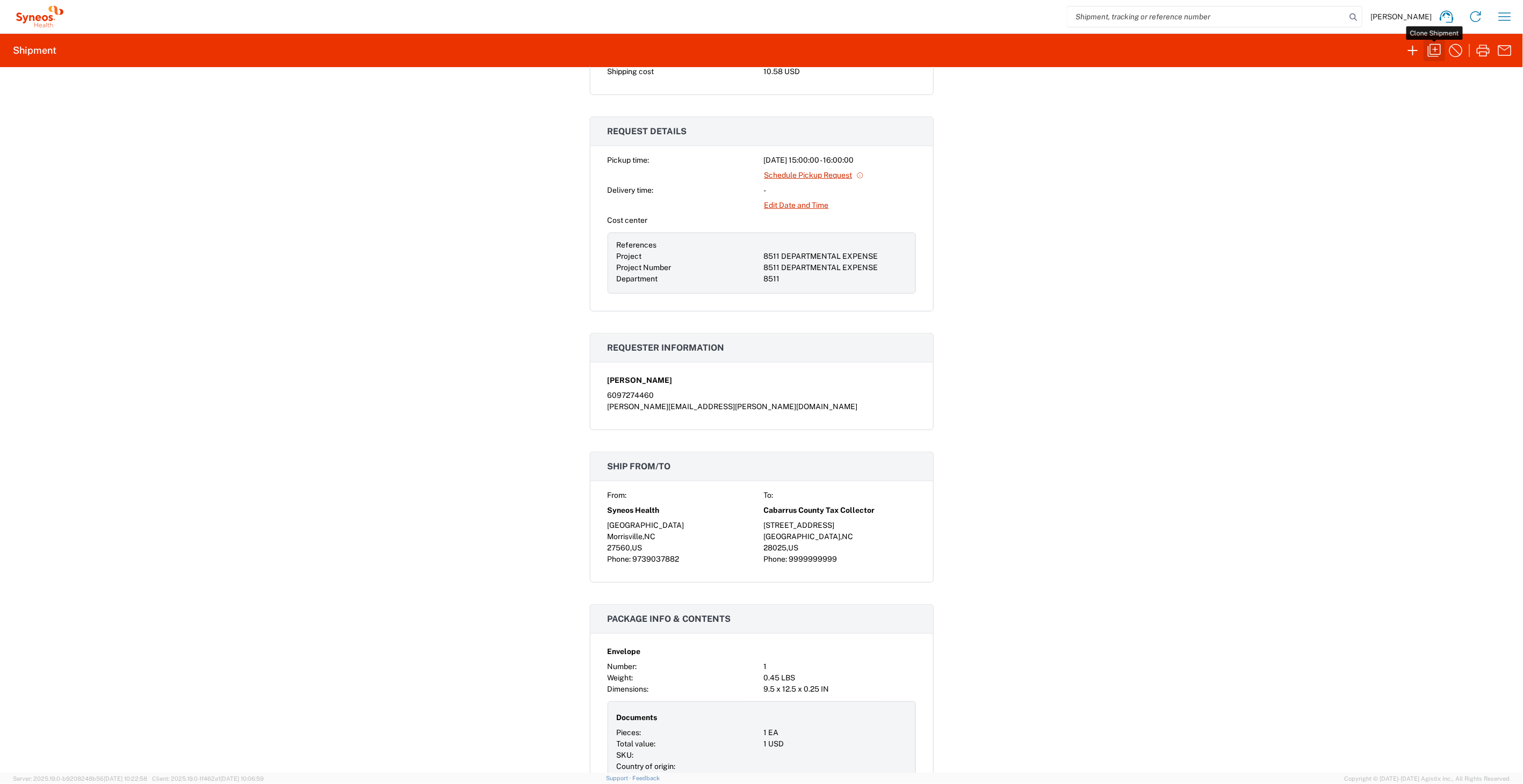
click at [1434, 47] on icon "button" at bounding box center [1434, 50] width 17 height 17
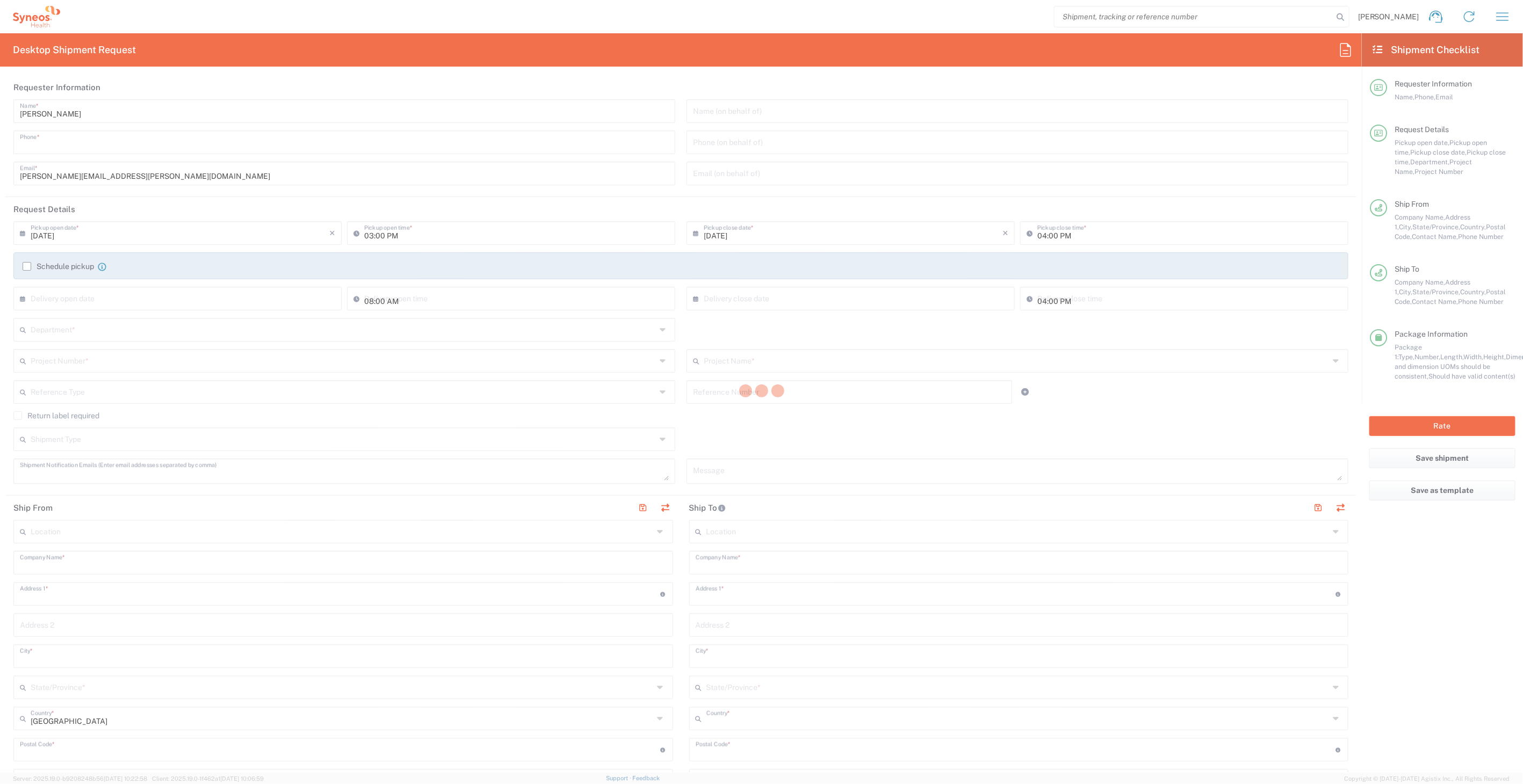
type input "6097274460"
type textarea "[PERSON_NAME][EMAIL_ADDRESS][PERSON_NAME][DOMAIN_NAME]"
type input "Syneos Health"
type input "[GEOGRAPHIC_DATA]"
type input "Morrisville"
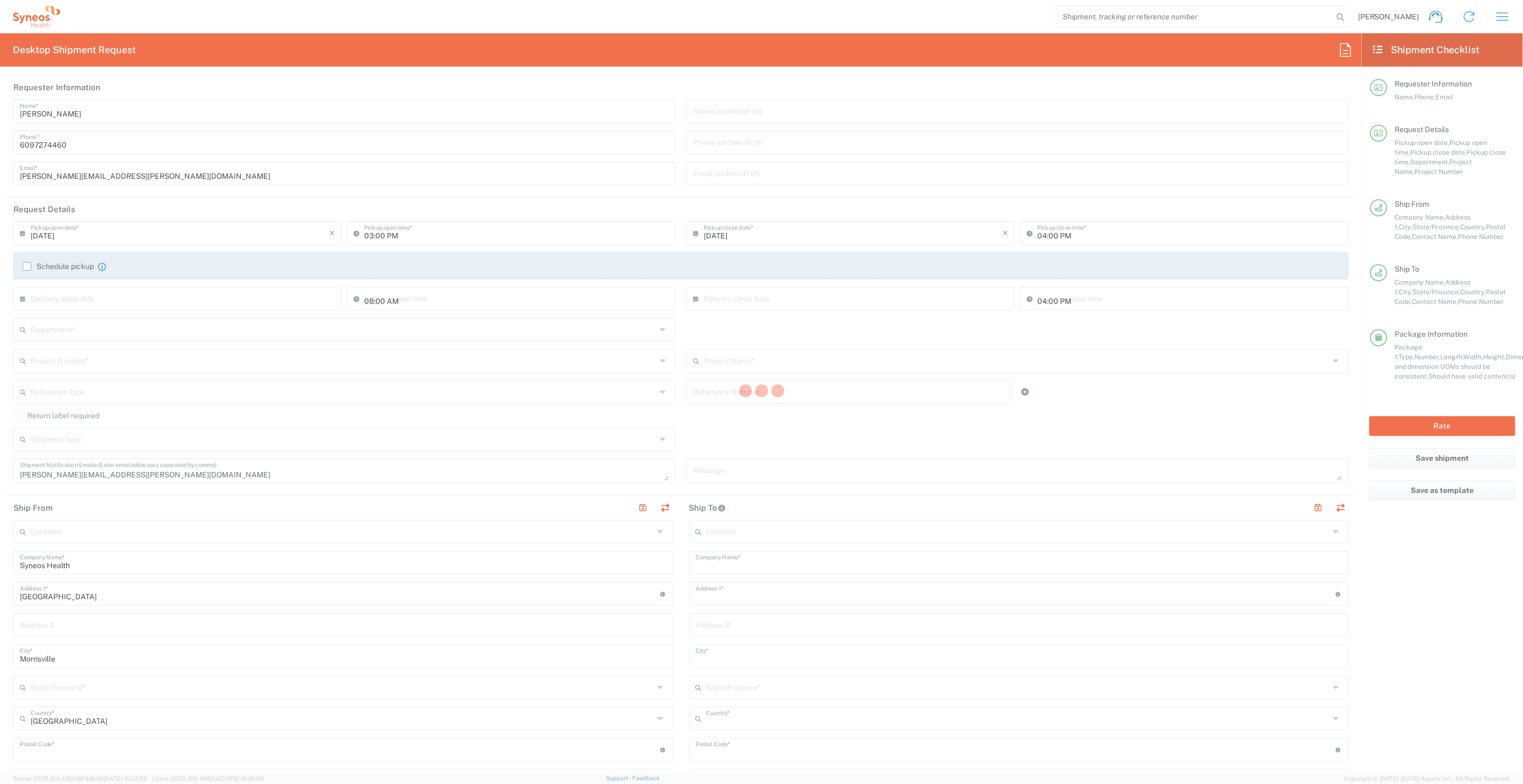
type input "27560"
type input "[PERSON_NAME]"
type input "9739037882"
type input "[PERSON_NAME][EMAIL_ADDRESS][PERSON_NAME][DOMAIN_NAME]"
type input "Cabarrus County Tax Collector"
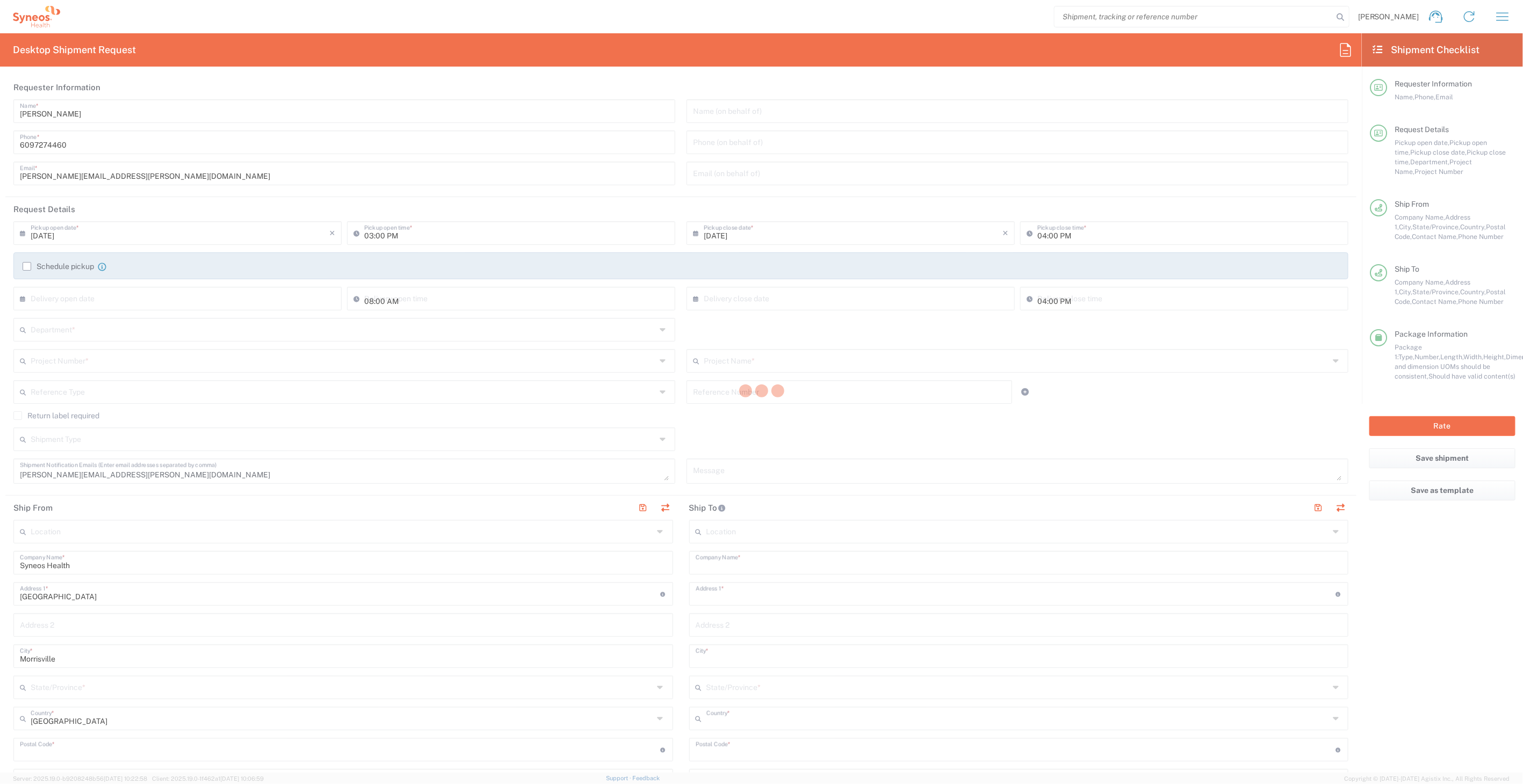
type input "54 church street SE"
type input "Concord"
type input "[GEOGRAPHIC_DATA]"
type input "28025"
type input "Cabarrus County Tax Collector"
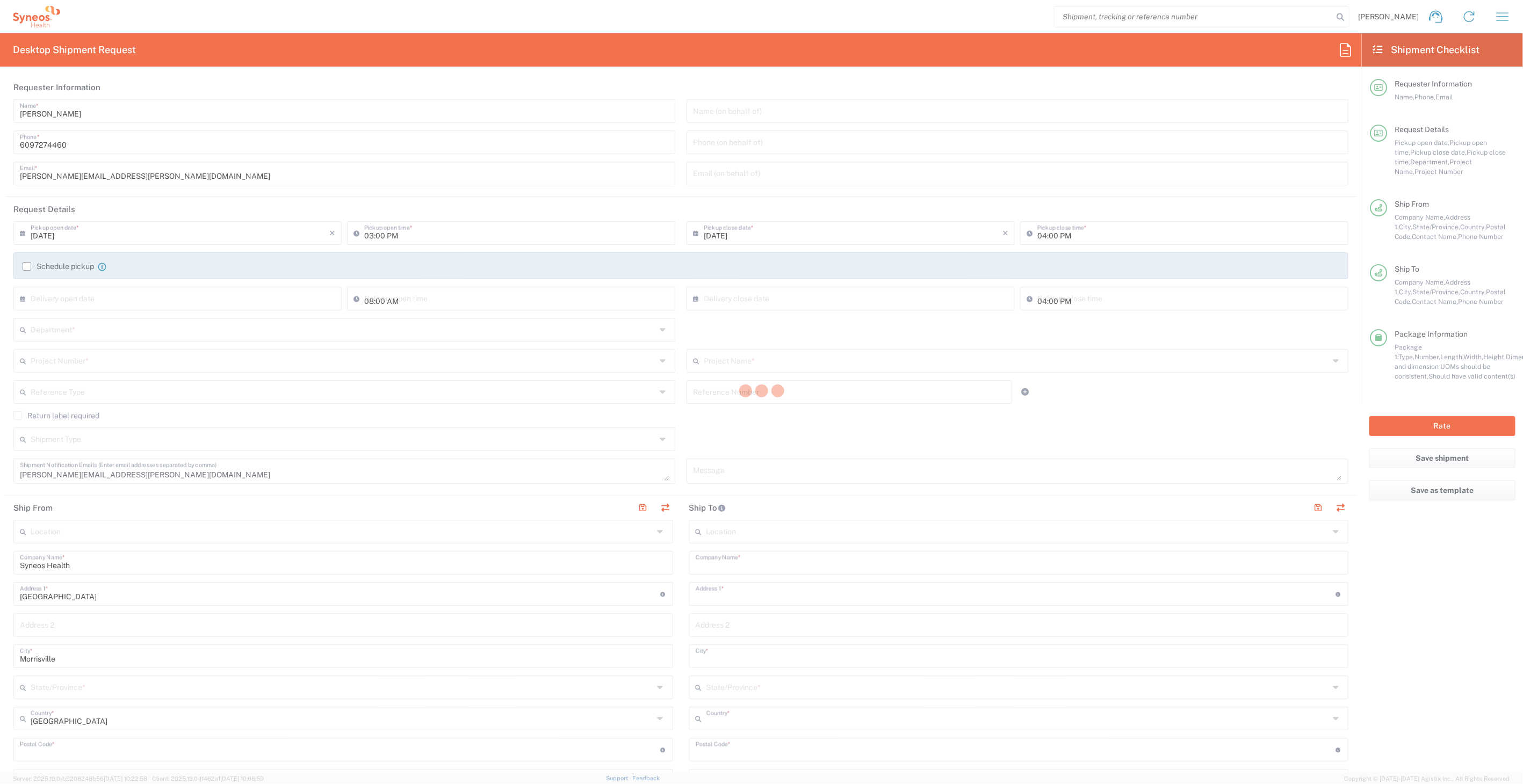
type input "9999999999"
type input "Sender/Shipper"
type input "8511 DEPARTMENTAL EXPENSE"
type input "[US_STATE]"
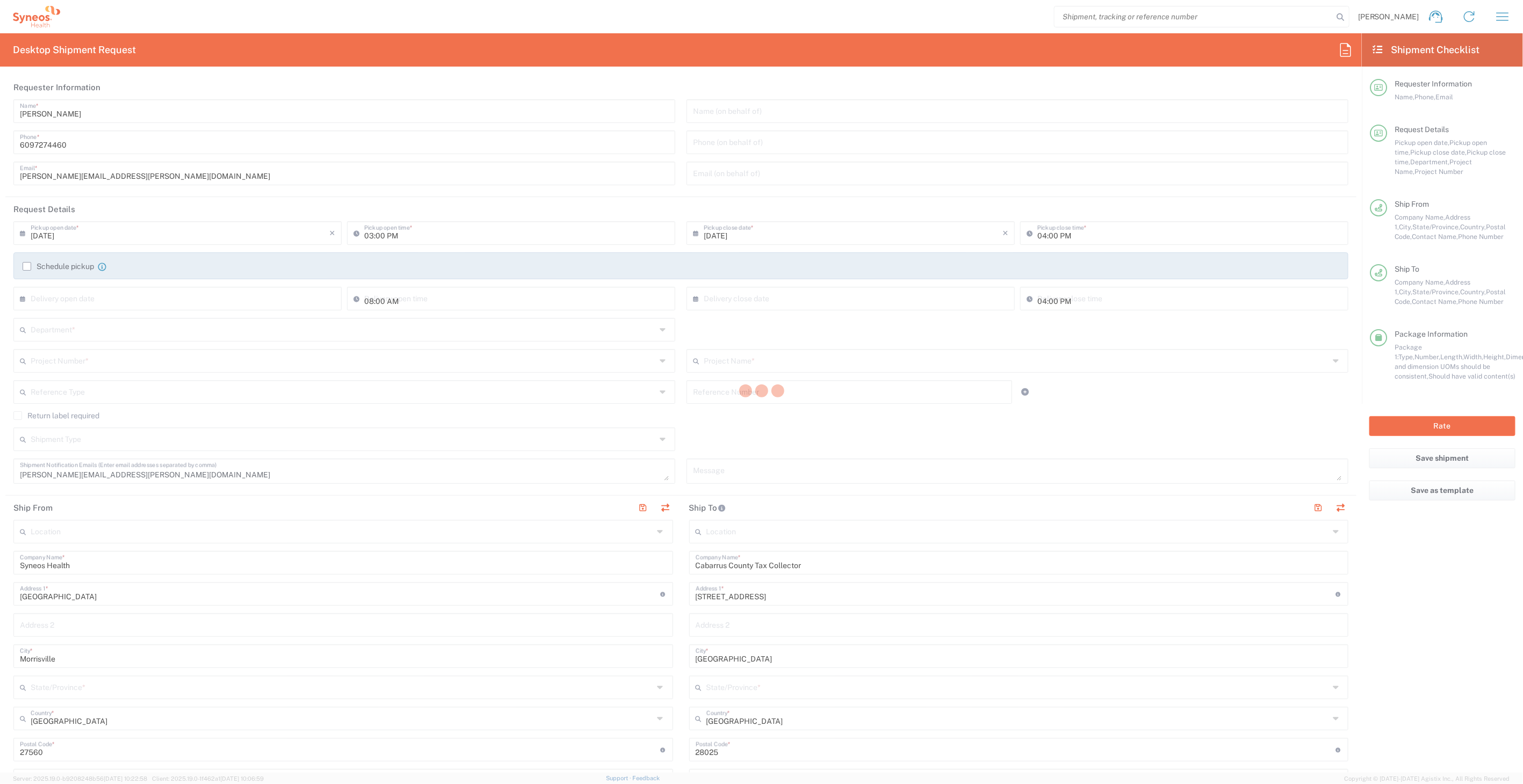
type input "[US_STATE]"
type input "Envelope"
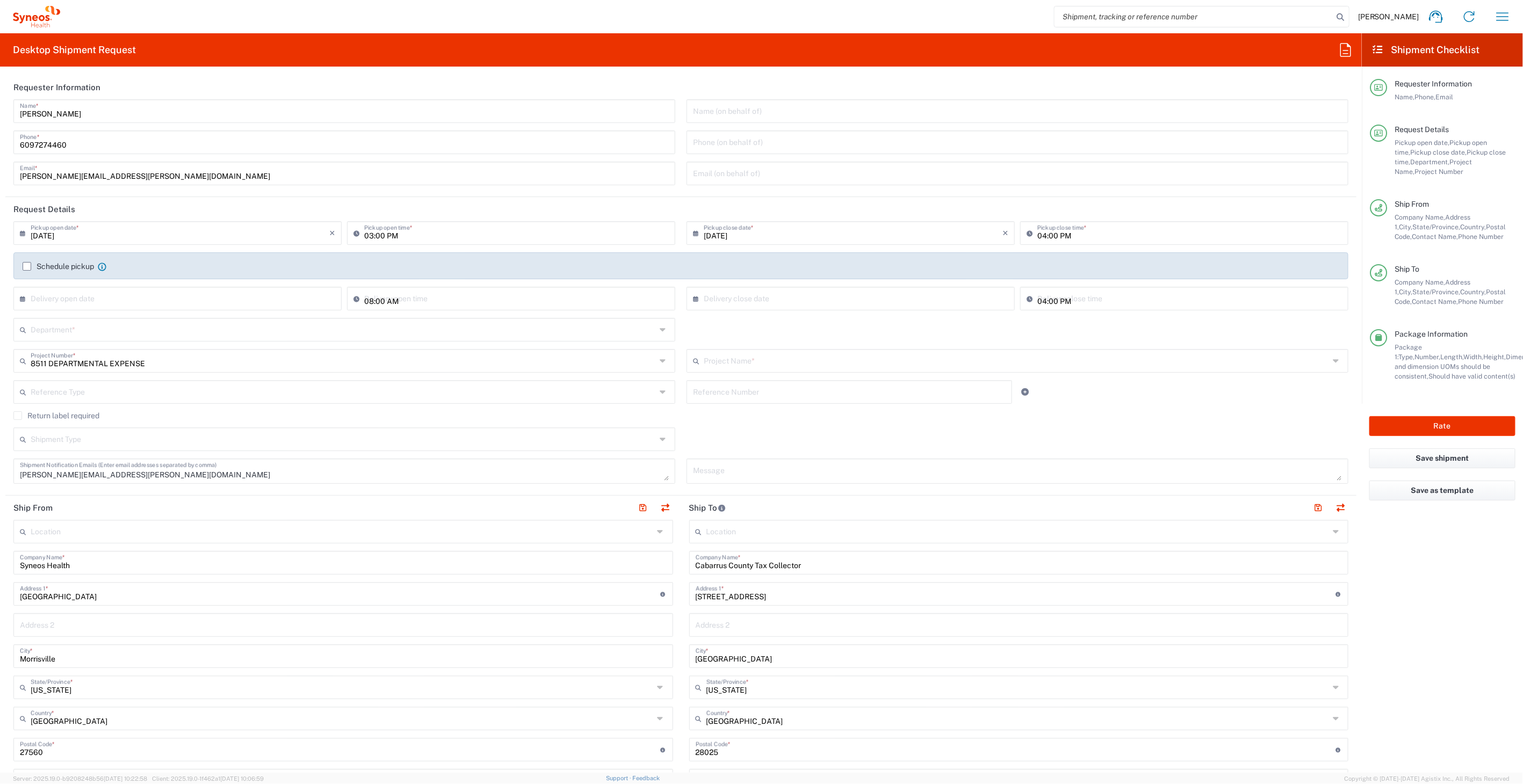
type input "8511 DEPARTMENTAL EXPENSE"
type input "8511"
drag, startPoint x: 702, startPoint y: 594, endPoint x: 689, endPoint y: 592, distance: 13.2
click at [689, 592] on div "54 church street SE Address 1 * For cross streets use street names with '&' or …" at bounding box center [1019, 594] width 659 height 24
type input "65 church street SE"
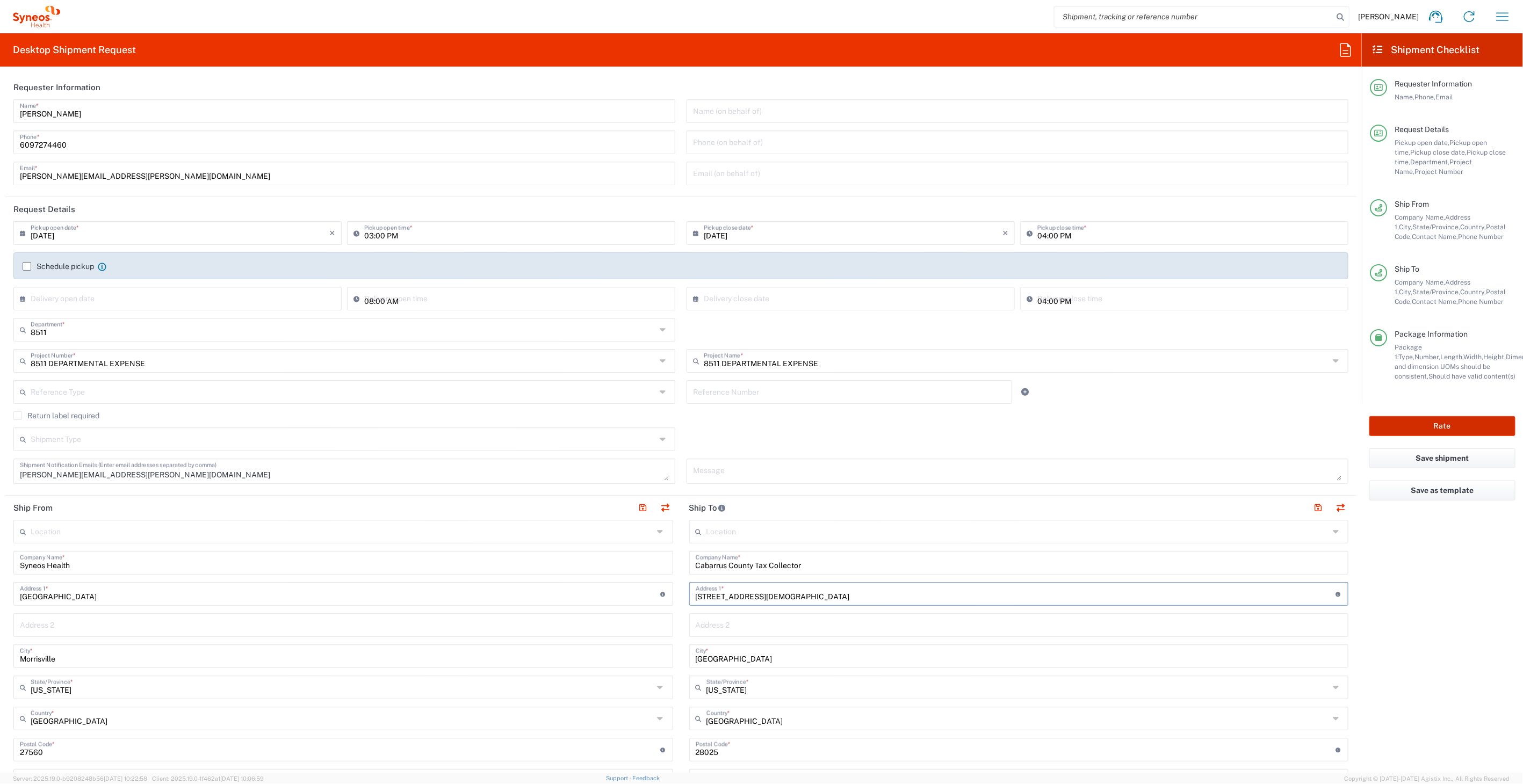
click at [1416, 416] on button "Rate" at bounding box center [1442, 426] width 146 height 20
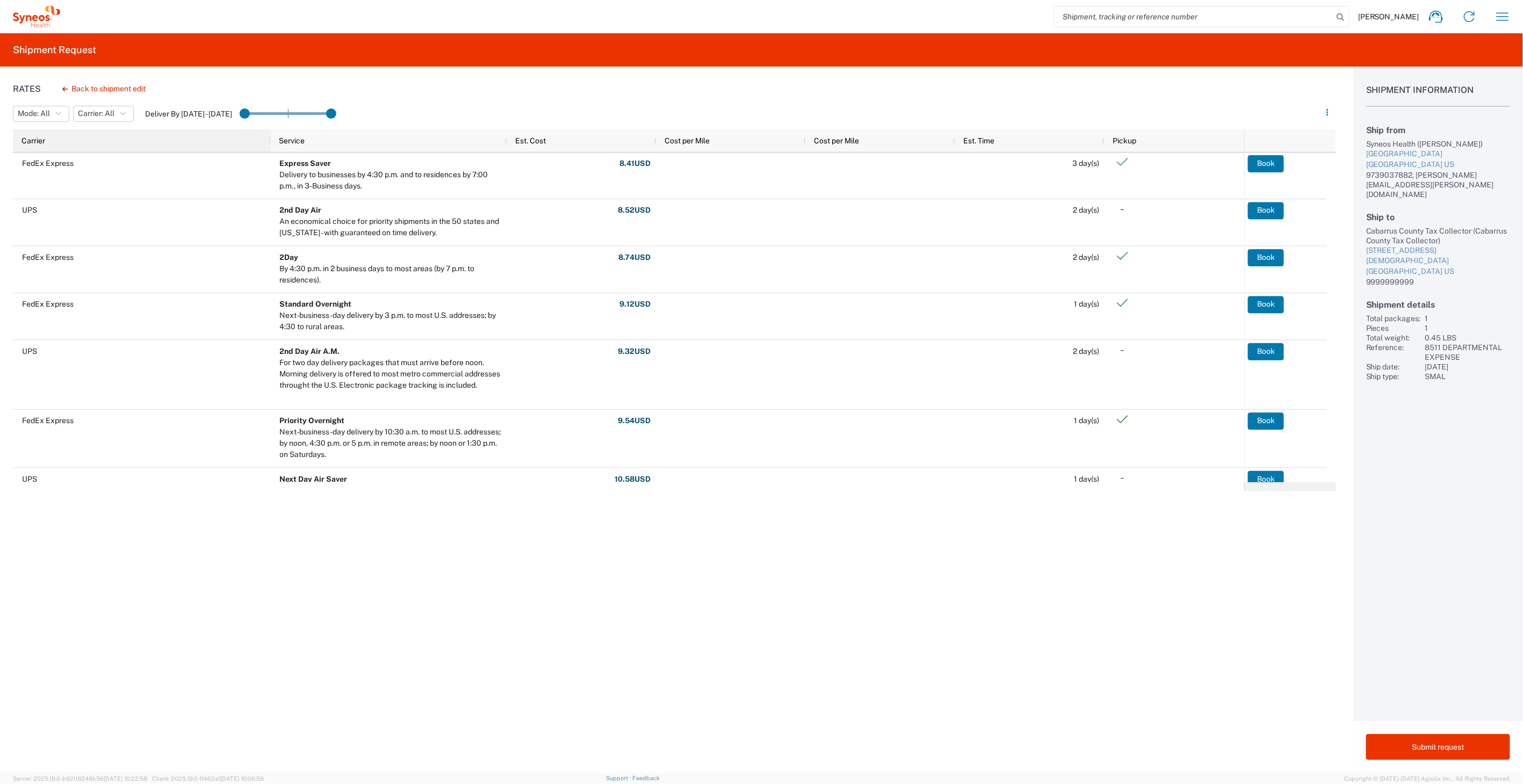
click at [126, 141] on div "Carrier" at bounding box center [144, 141] width 245 height 17
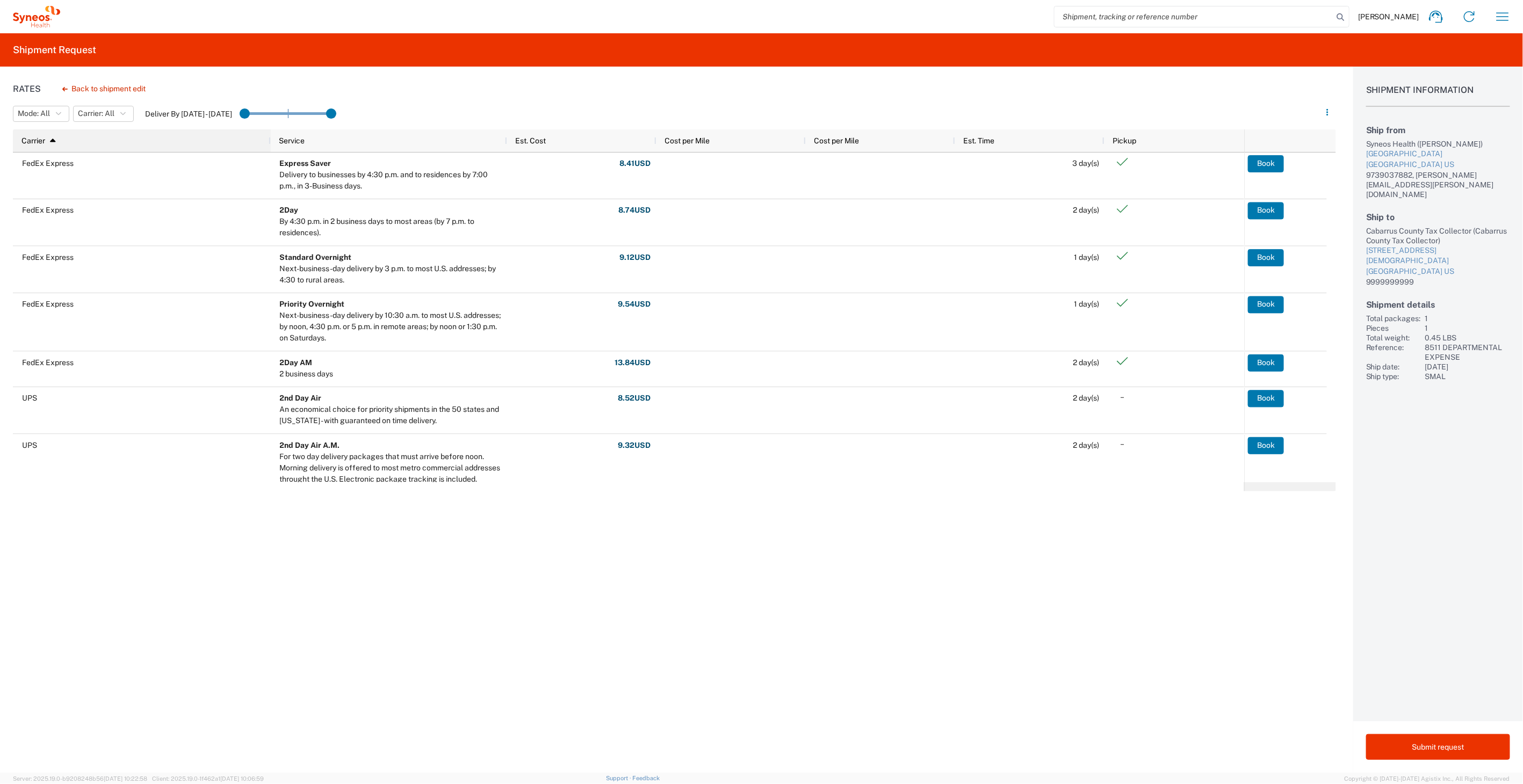
click at [126, 141] on div "Carrier 1" at bounding box center [144, 141] width 245 height 17
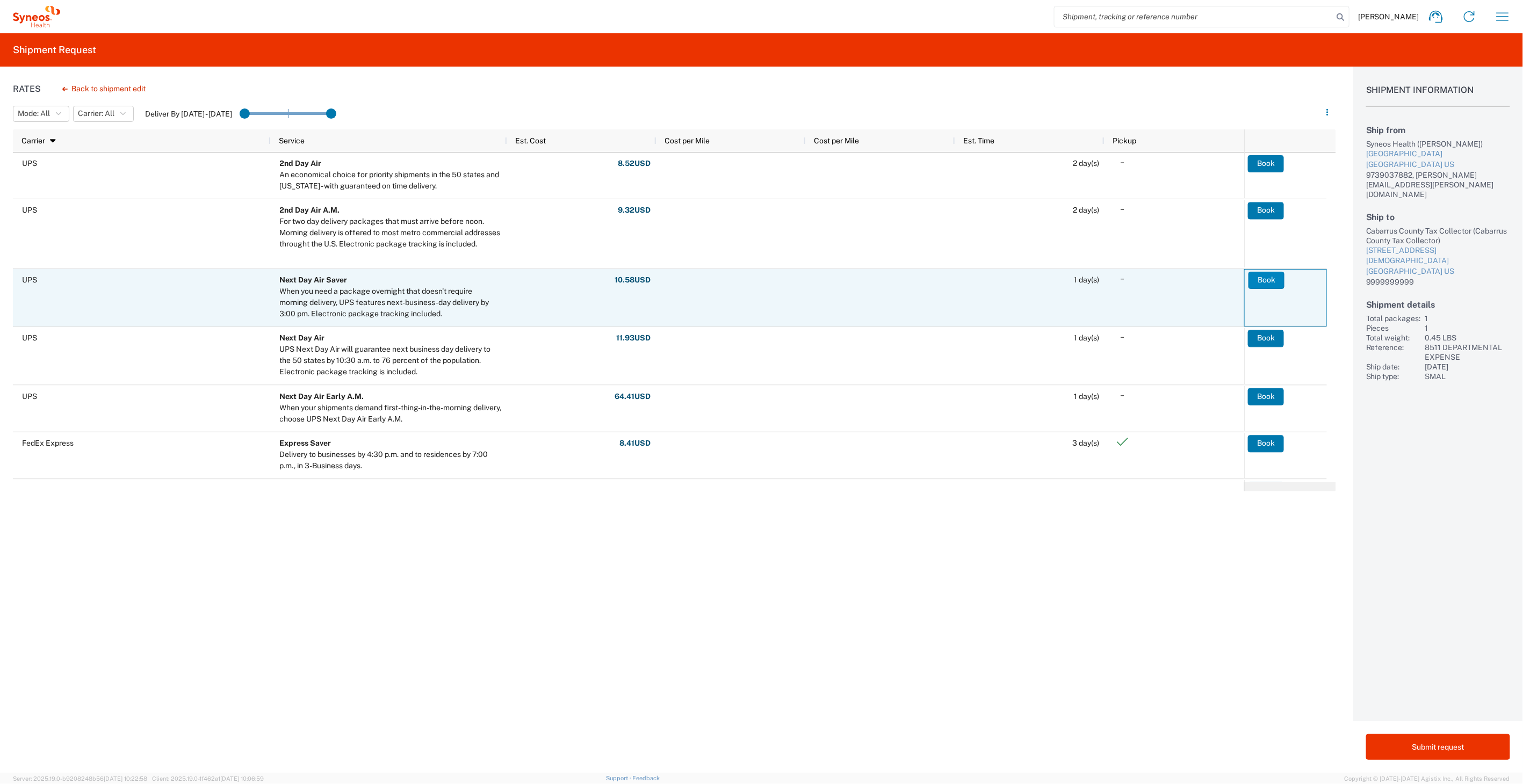
click at [1259, 277] on button "Book" at bounding box center [1266, 280] width 36 height 17
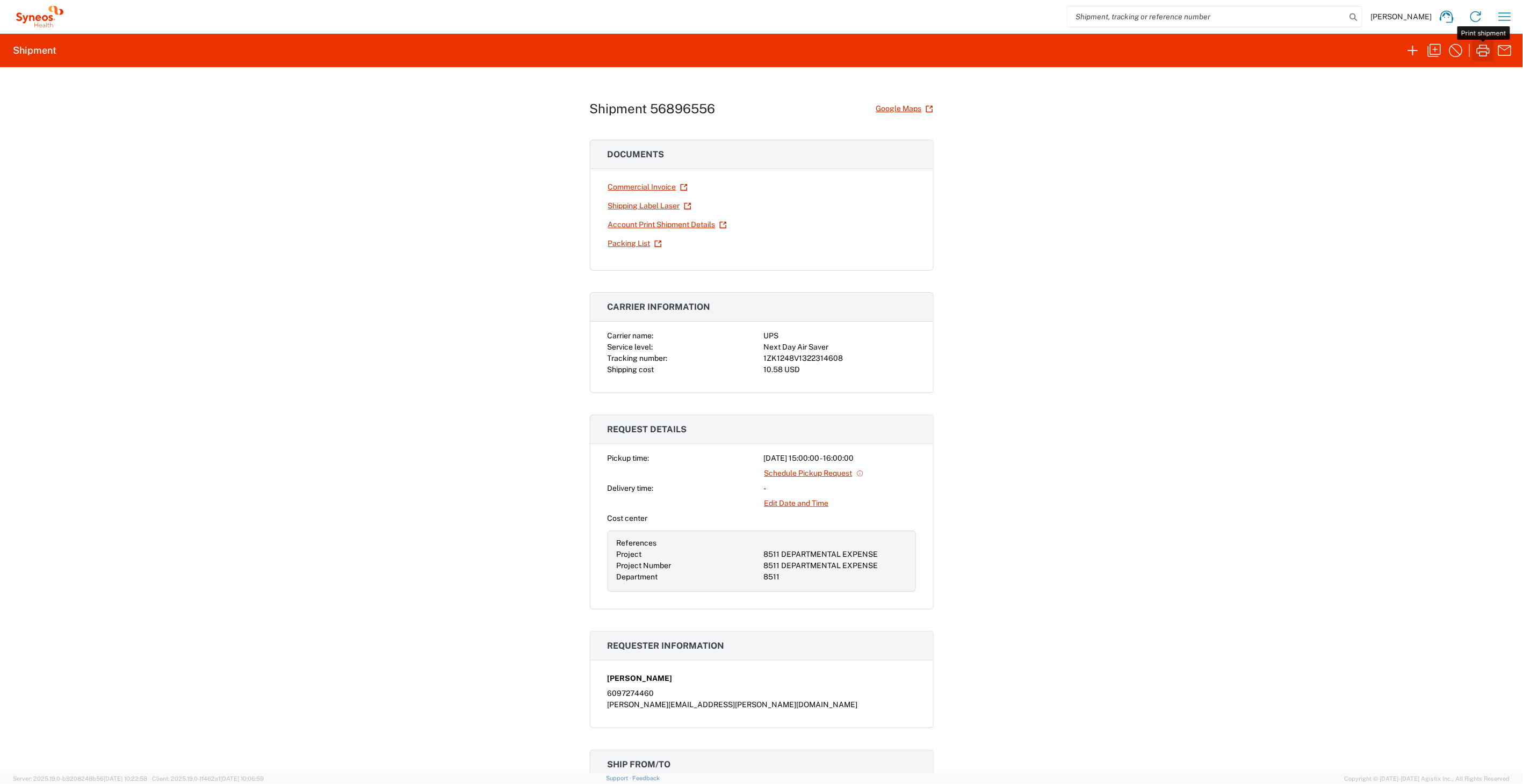
click at [1484, 49] on icon "button" at bounding box center [1483, 50] width 17 height 17
click at [1502, 26] on button "button" at bounding box center [1505, 17] width 21 height 21
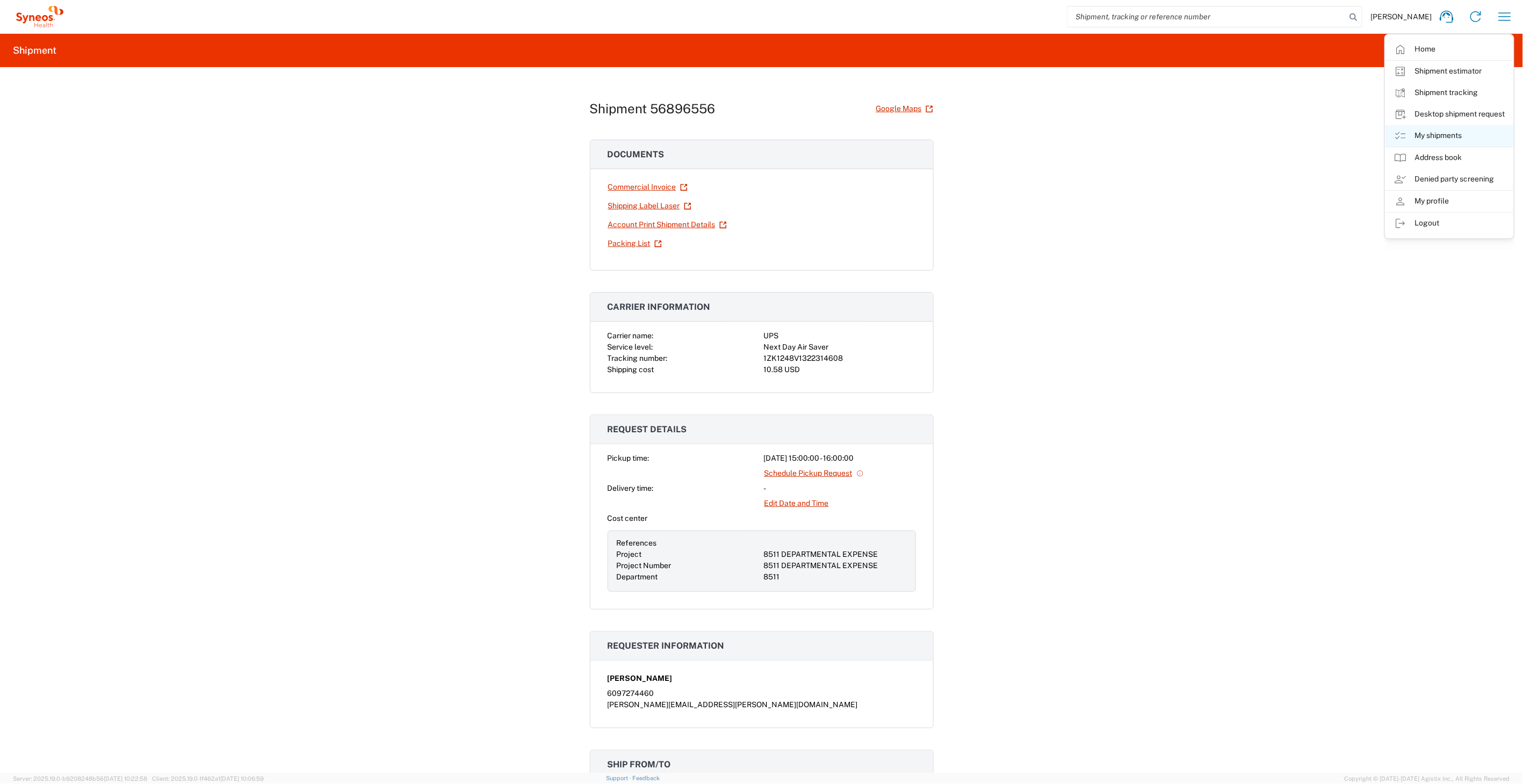
click at [1447, 135] on link "My shipments" at bounding box center [1449, 135] width 128 height 21
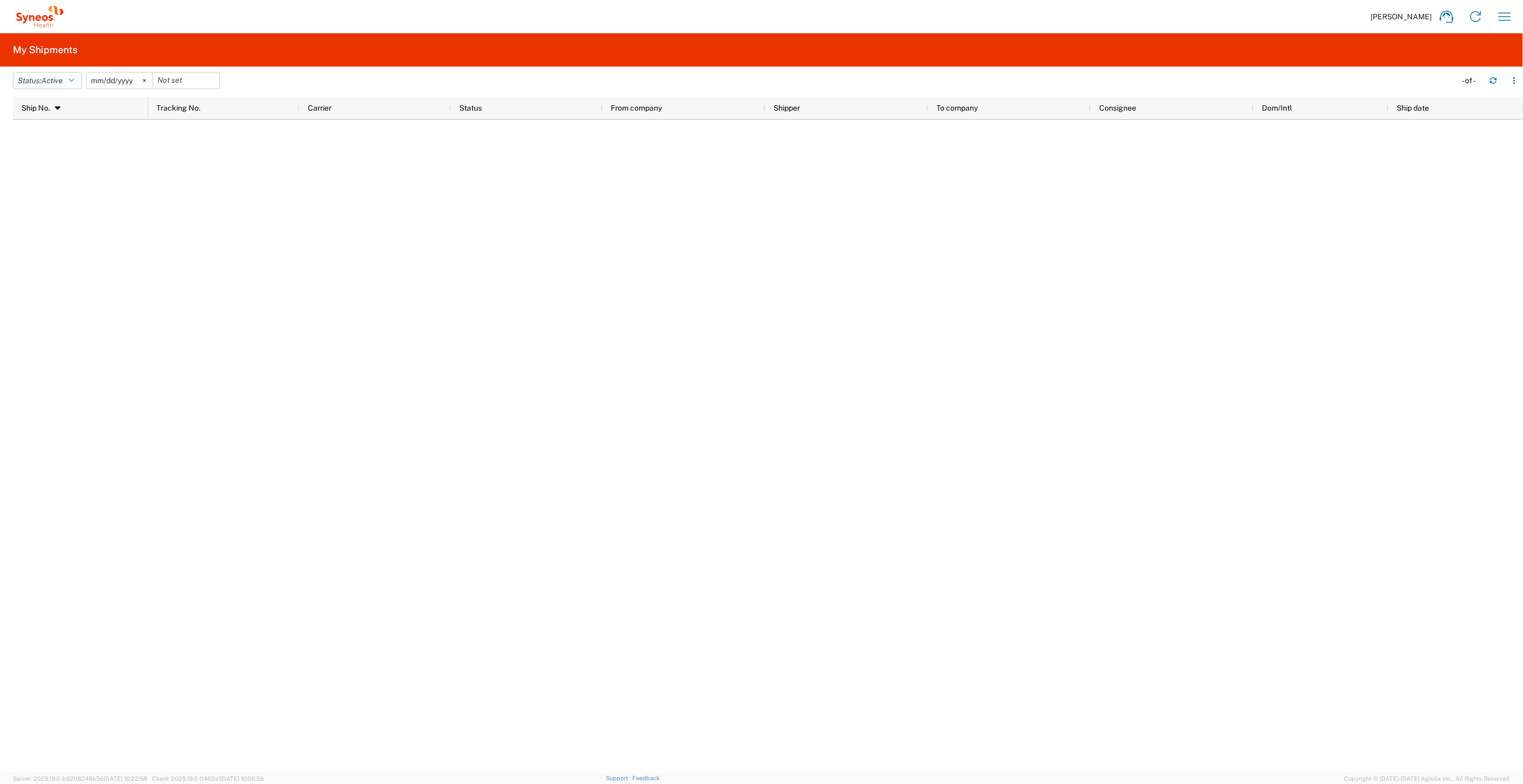
click at [74, 80] on icon "button" at bounding box center [71, 80] width 6 height 7
click at [61, 130] on span "All" at bounding box center [76, 137] width 125 height 17
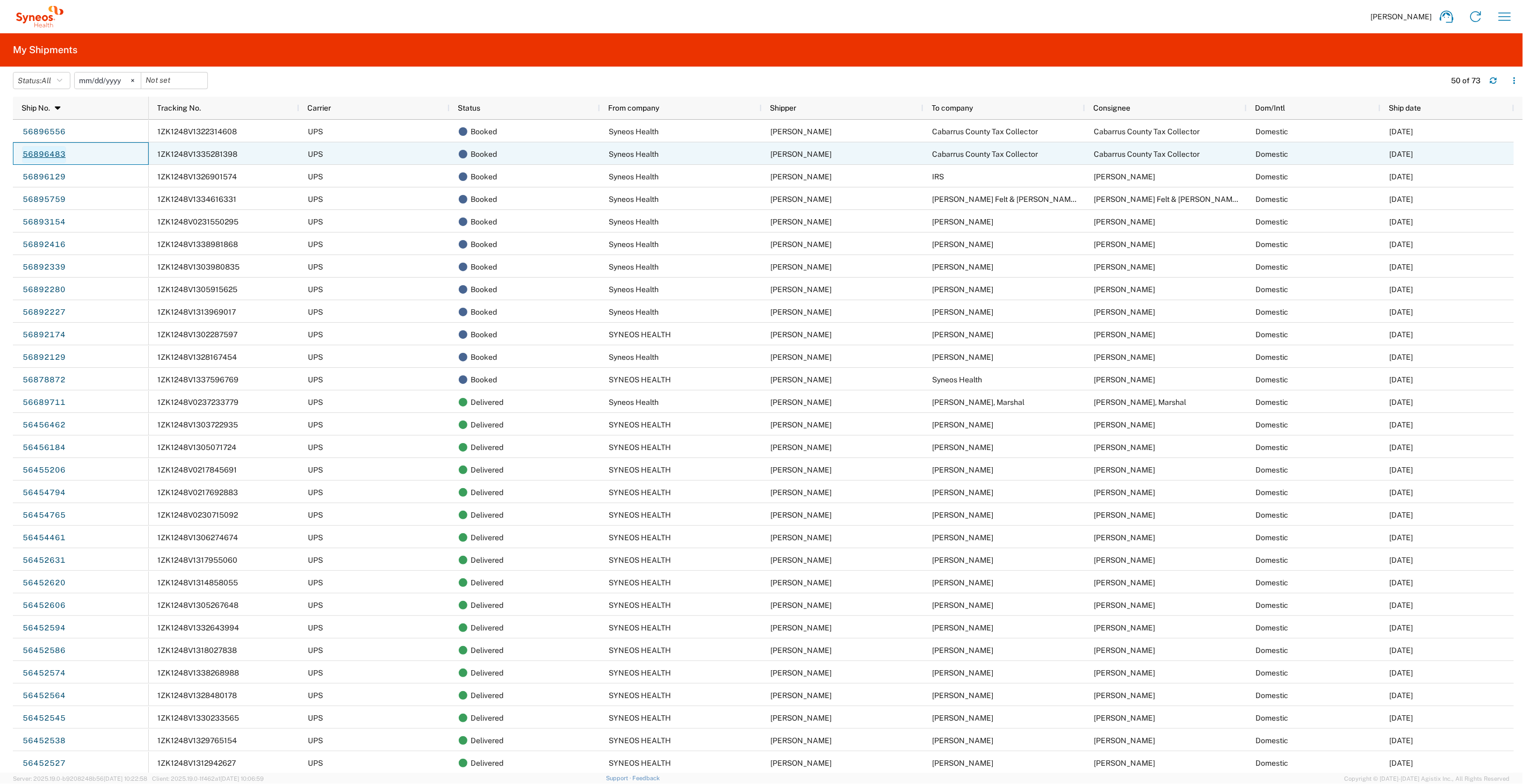
click at [37, 154] on link "56896483" at bounding box center [44, 154] width 44 height 17
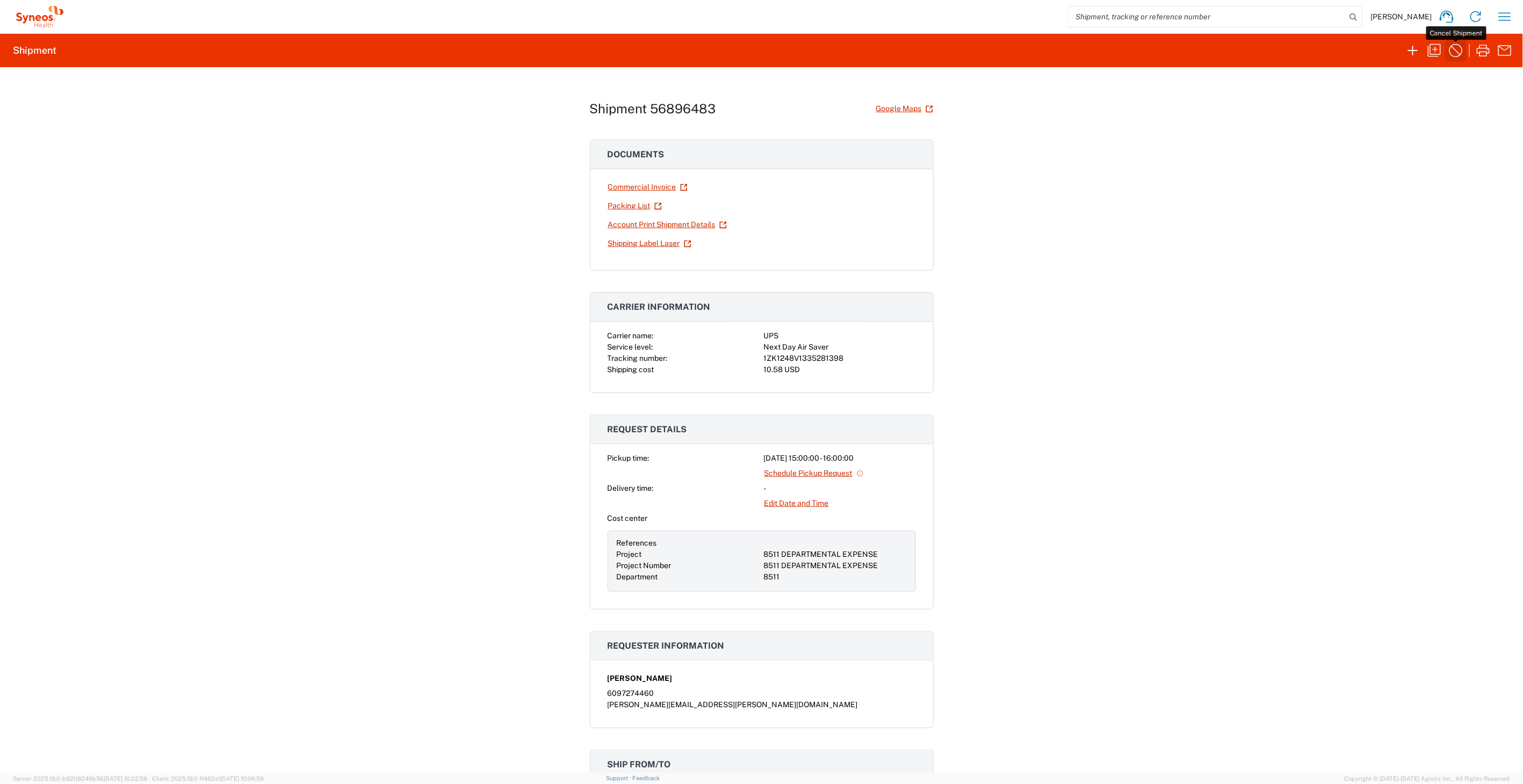
click at [1451, 53] on icon "button" at bounding box center [1456, 50] width 17 height 17
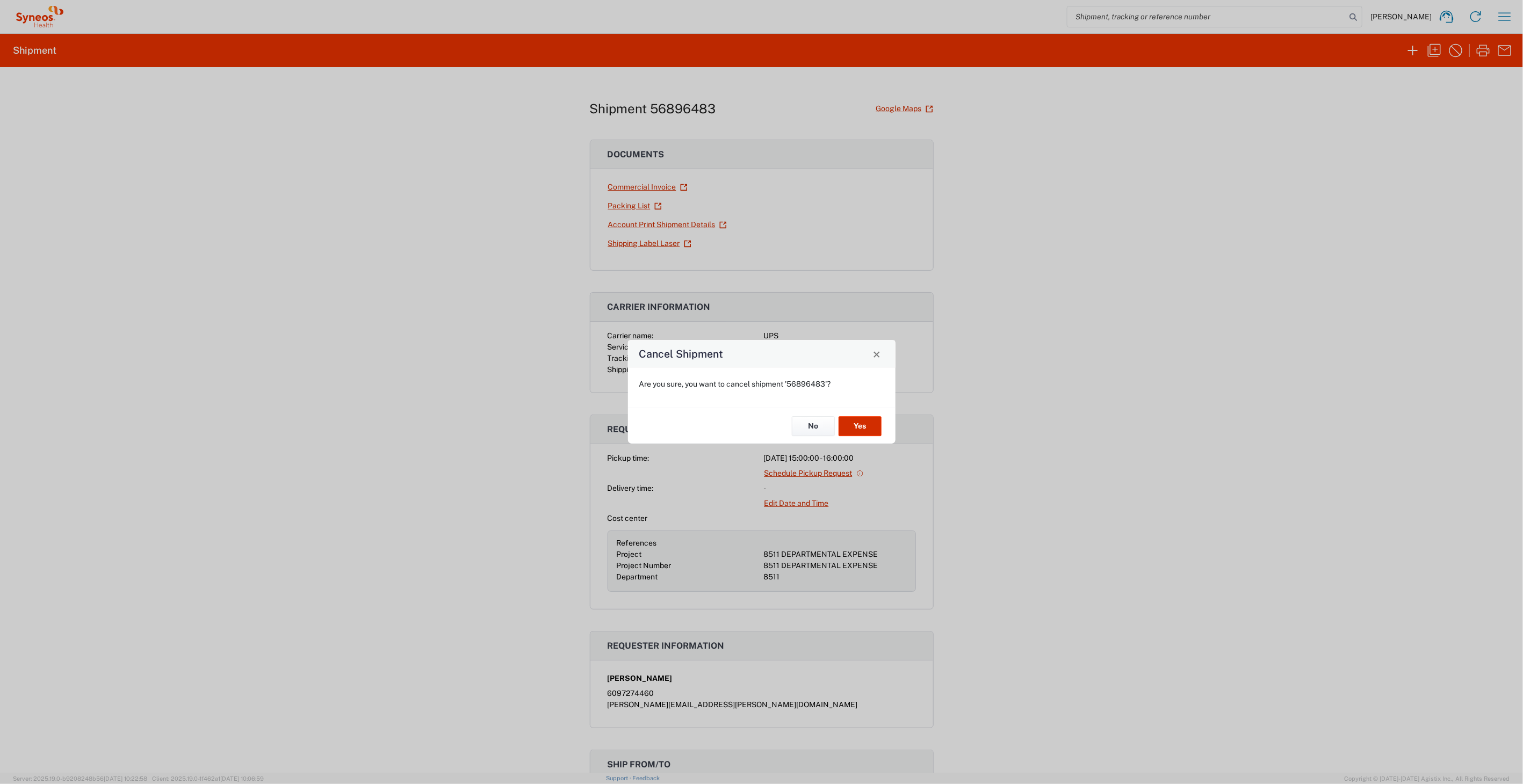
click at [865, 420] on button "Yes" at bounding box center [860, 426] width 43 height 20
